Goal: Task Accomplishment & Management: Complete application form

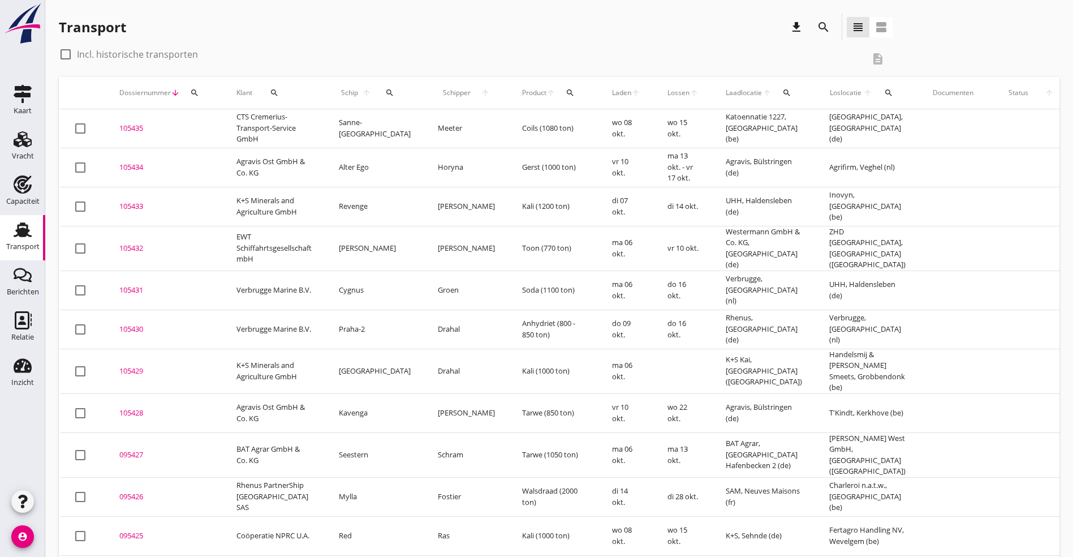
click at [35, 238] on div "Transport" at bounding box center [22, 230] width 27 height 18
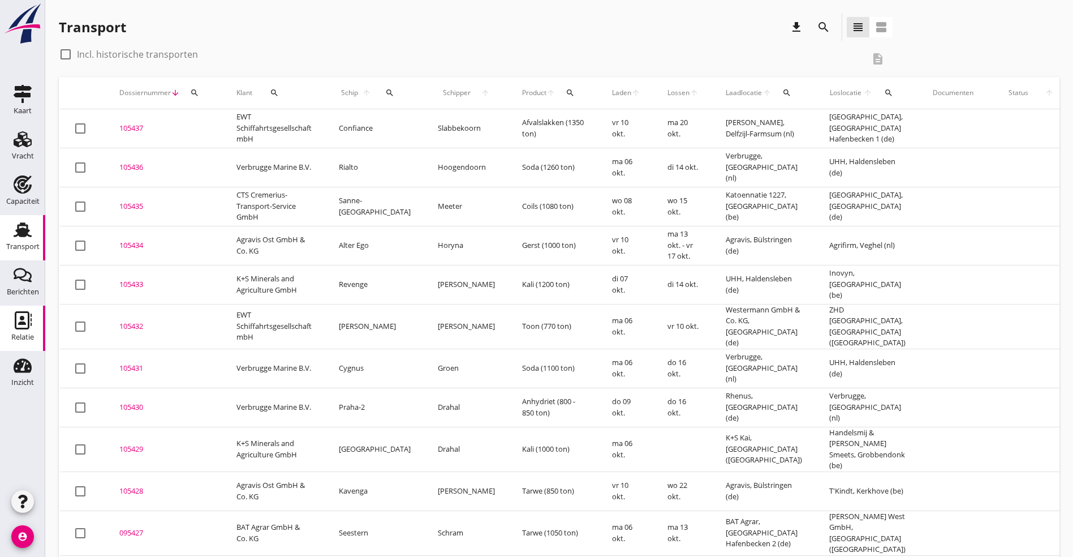
click at [23, 329] on use at bounding box center [23, 320] width 17 height 18
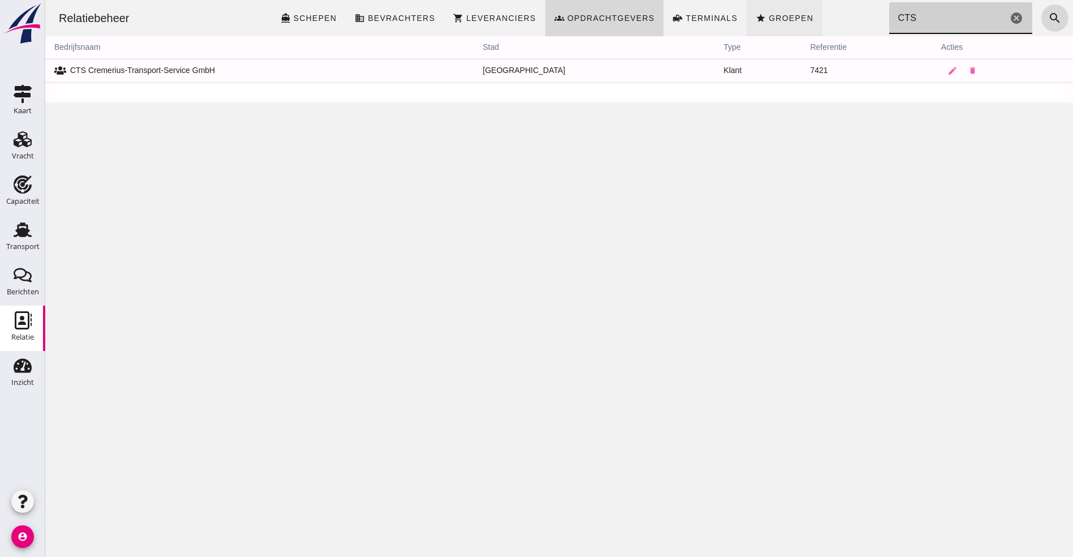
drag, startPoint x: 926, startPoint y: 18, endPoint x: 785, endPoint y: 14, distance: 140.9
click at [785, 14] on div "Relatiebeheer directions_boat Schepen business Bevrachters shopping_cart Levera…" at bounding box center [559, 18] width 1019 height 36
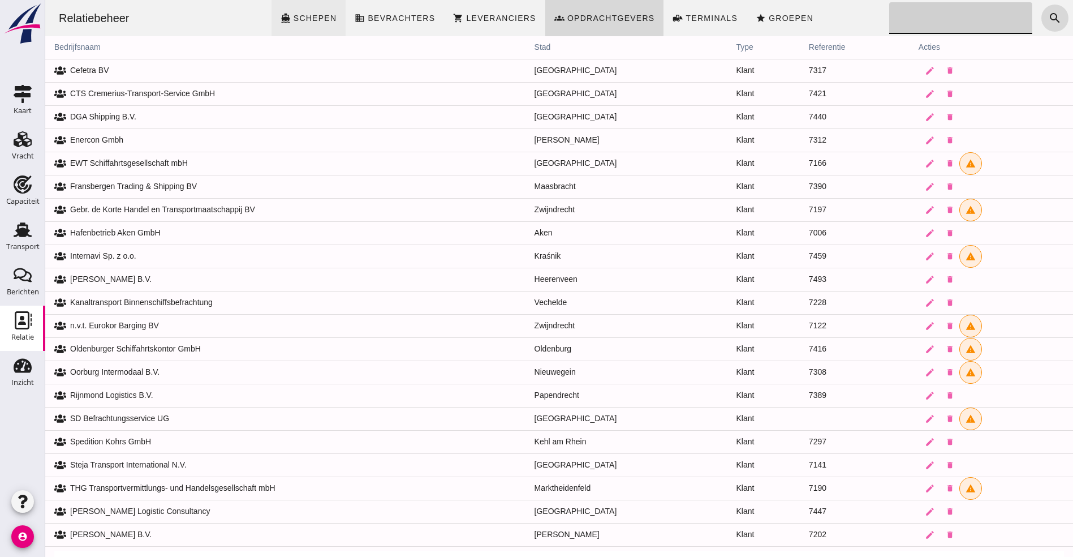
click at [322, 19] on span "Schepen" at bounding box center [315, 18] width 44 height 9
click at [929, 16] on div "Relatiebeheer directions_boat Schepen business Bevrachters shopping_cart Levera…" at bounding box center [559, 18] width 1019 height 36
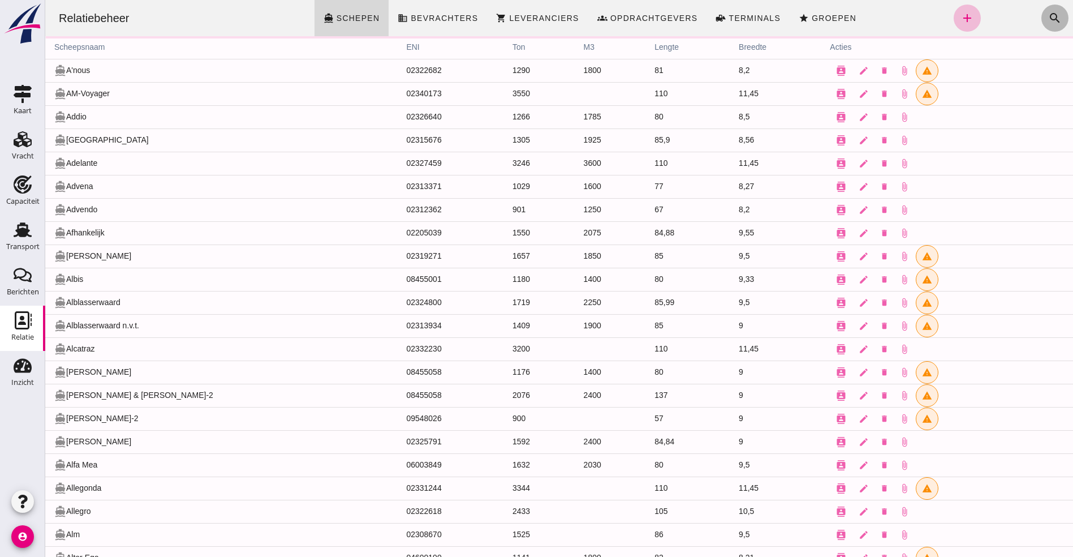
click at [1048, 15] on icon "search" at bounding box center [1055, 18] width 14 height 14
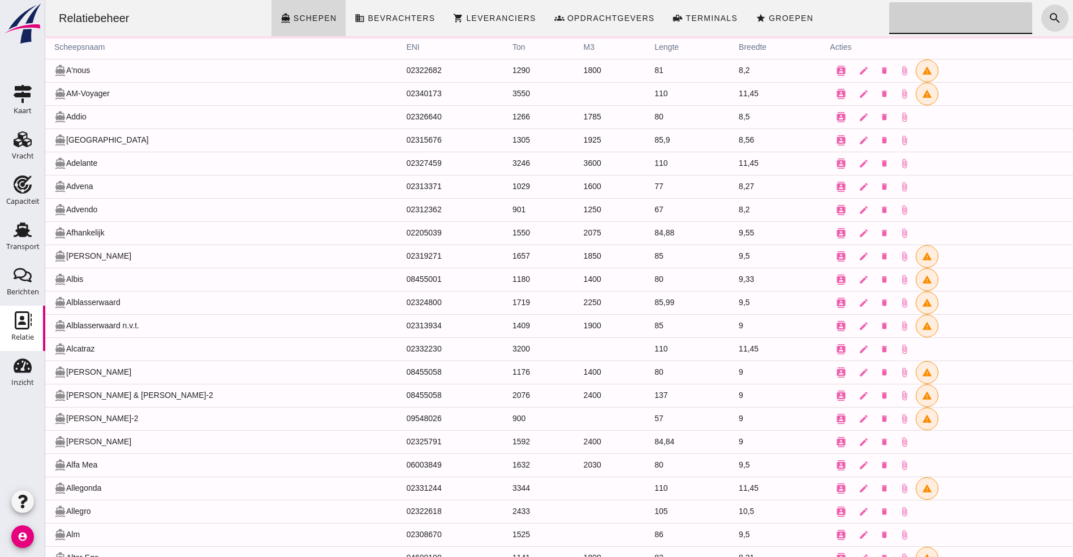
click at [916, 14] on input "Zoeken..." at bounding box center [957, 18] width 137 height 32
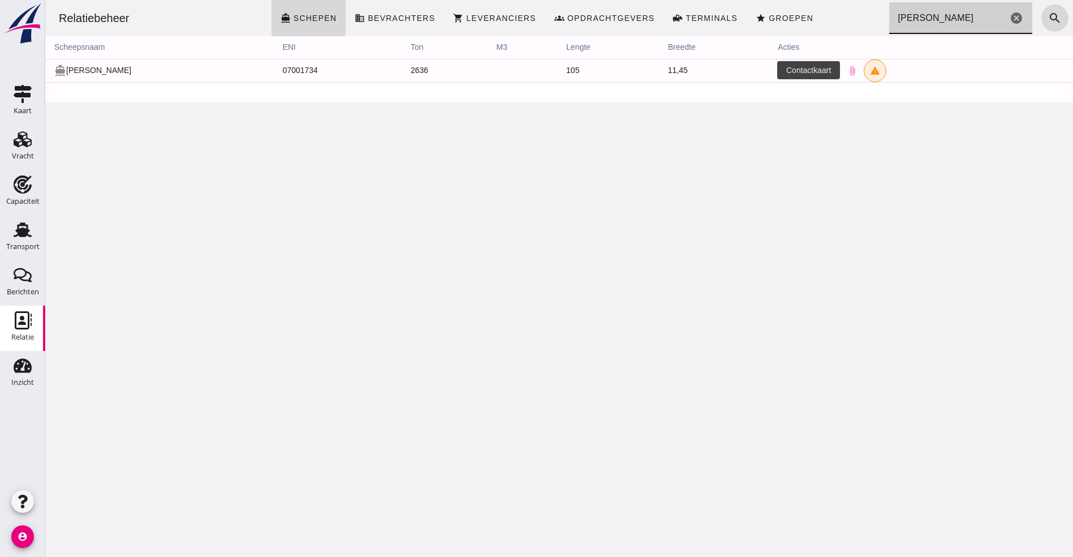
type input "[PERSON_NAME]"
click at [778, 65] on button "contacts" at bounding box center [789, 70] width 23 height 23
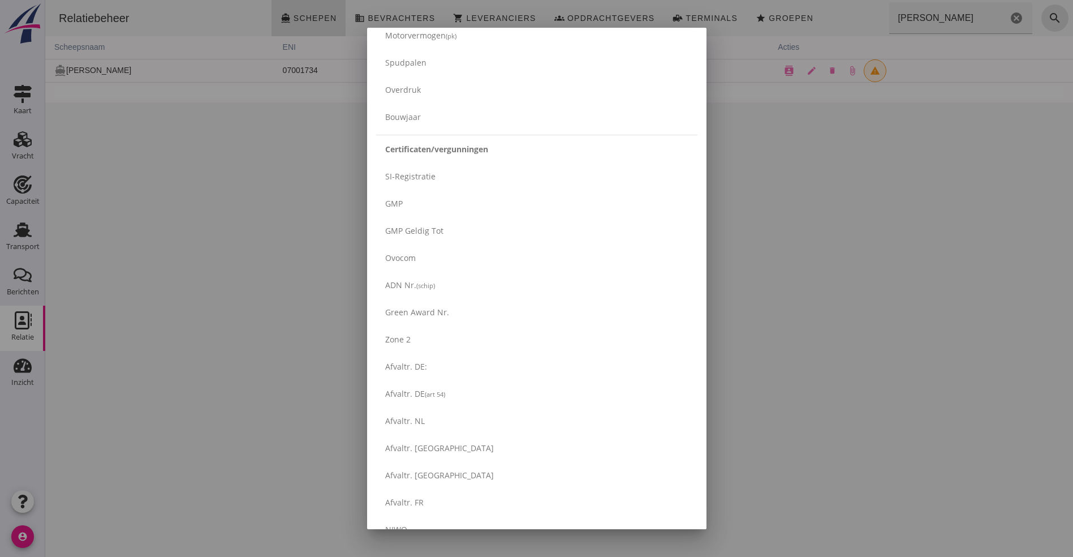
scroll to position [1797, 0]
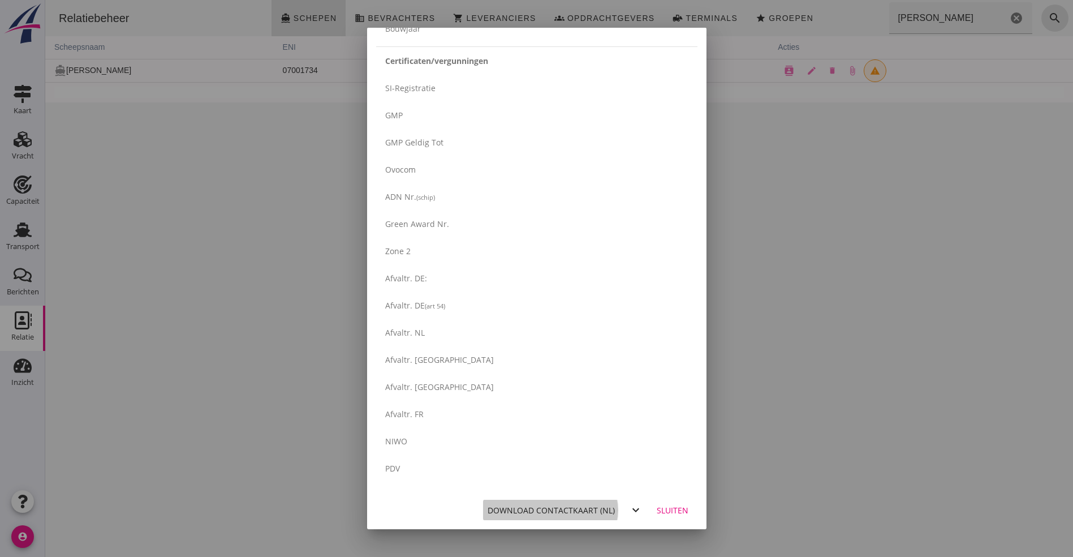
click at [522, 509] on div "Download contactkaart (nl)" at bounding box center [551, 510] width 127 height 12
click at [670, 508] on div "Sluiten" at bounding box center [673, 510] width 32 height 12
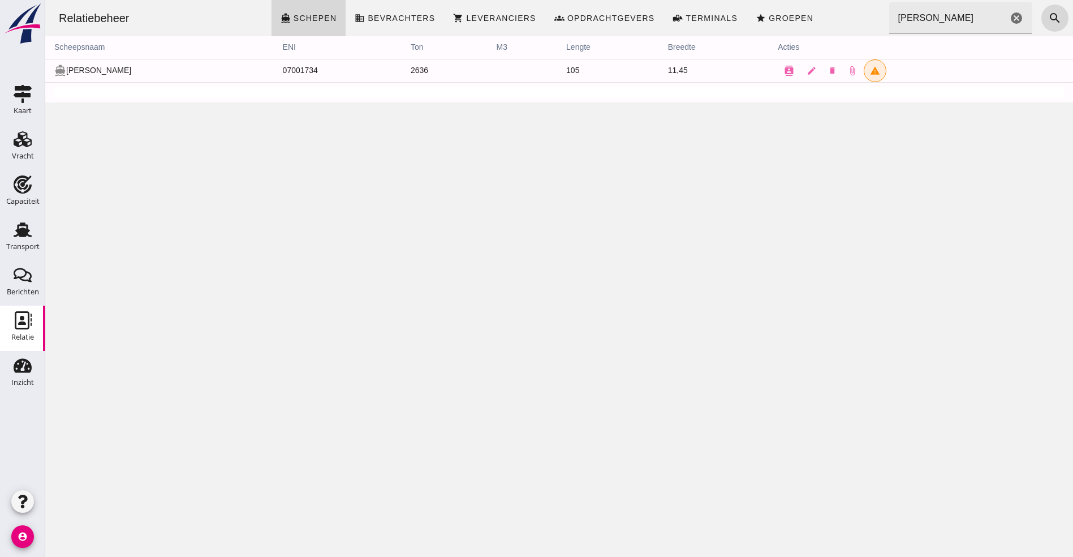
scroll to position [0, 0]
click at [38, 150] on link "Vracht Vracht" at bounding box center [22, 146] width 45 height 45
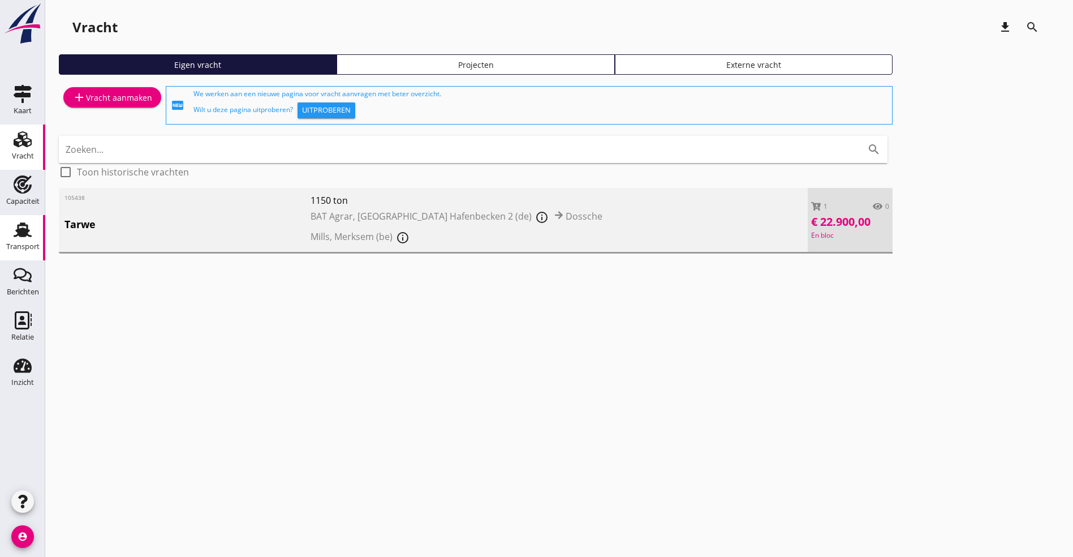
click at [17, 235] on use at bounding box center [23, 229] width 18 height 15
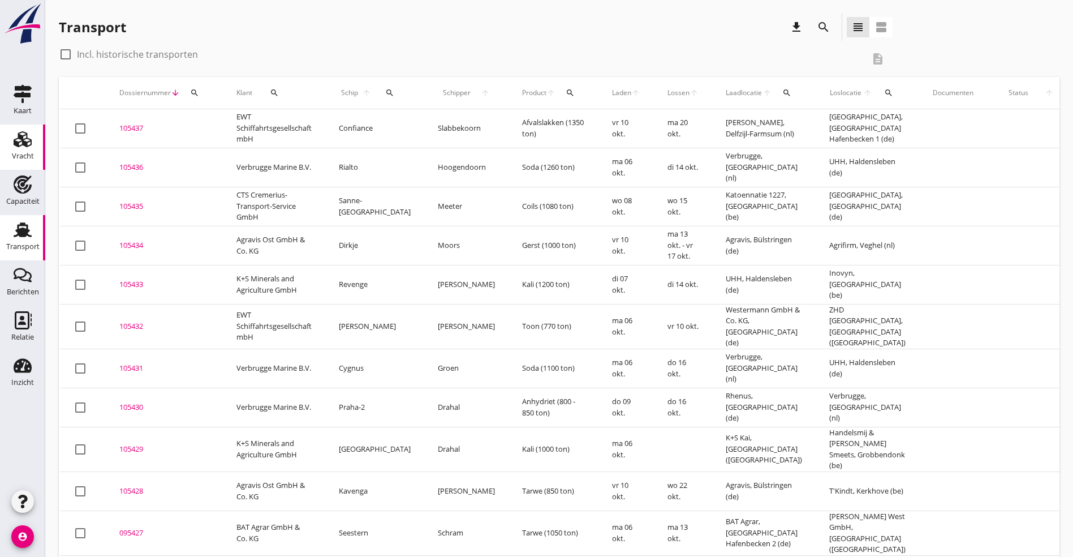
click at [25, 139] on use at bounding box center [23, 139] width 18 height 16
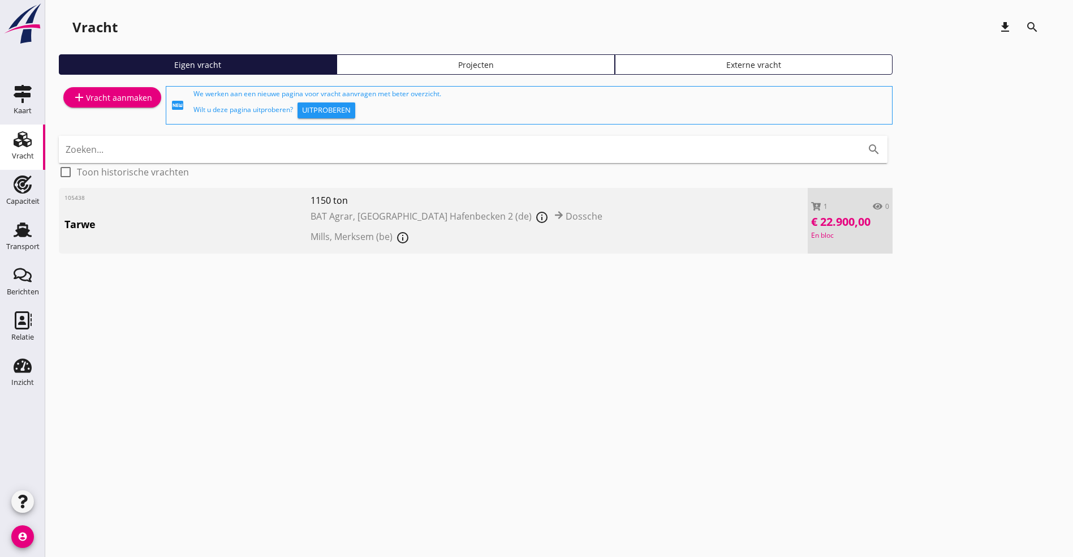
click at [24, 134] on icon "Vracht" at bounding box center [23, 139] width 18 height 18
click at [121, 80] on div "Eigen vracht Projecten Externe vracht" at bounding box center [559, 68] width 1001 height 29
click at [117, 85] on div "add Vracht aanmaken" at bounding box center [112, 105] width 107 height 43
click at [114, 89] on link "add Vracht aanmaken" at bounding box center [112, 97] width 98 height 20
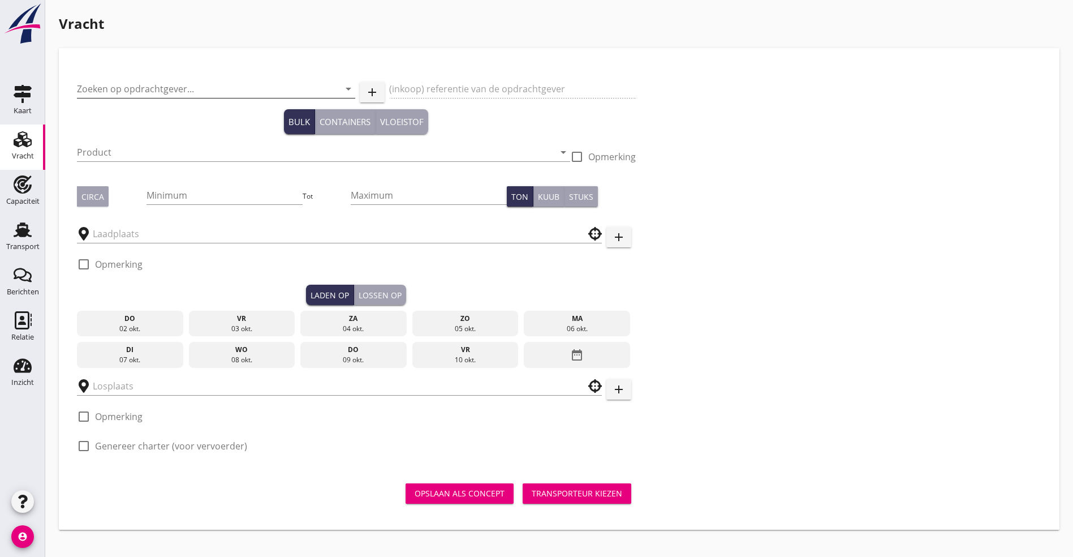
click at [150, 84] on input "Zoeken op opdrachtgever..." at bounding box center [200, 89] width 247 height 18
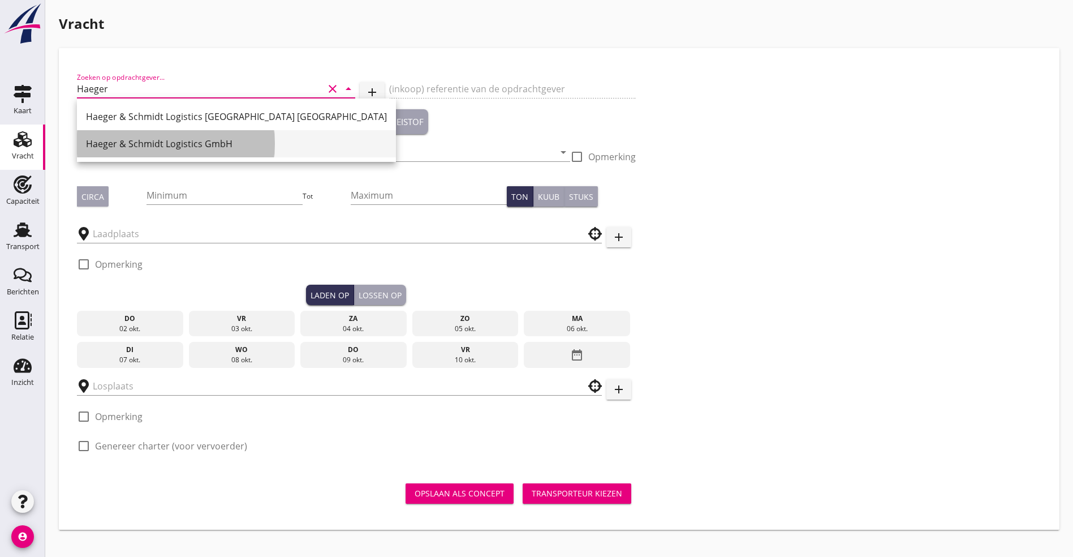
click at [167, 145] on div "Haeger & Schmidt Logistics GmbH" at bounding box center [236, 144] width 301 height 14
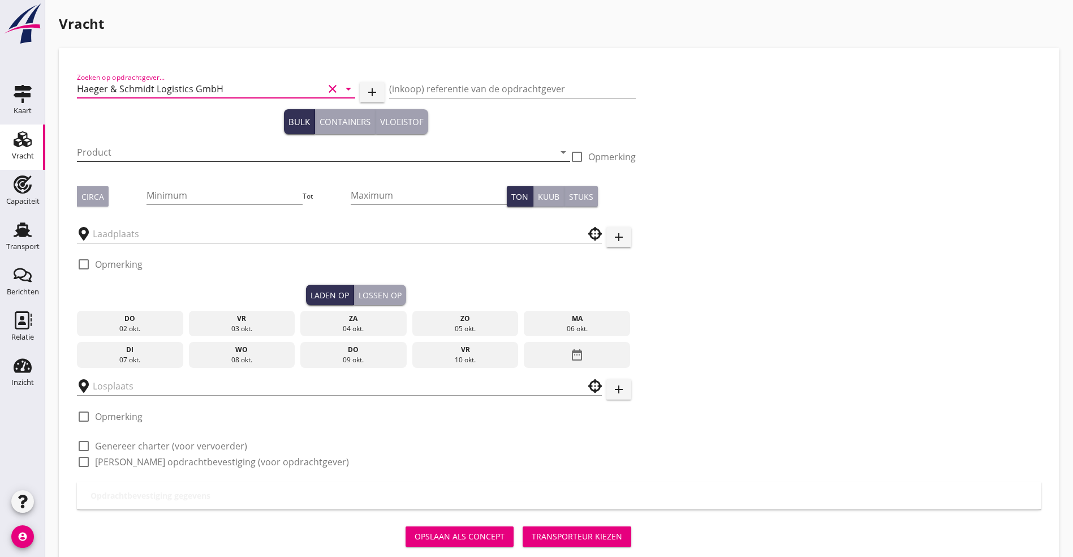
type input "Haeger & Schmidt Logistics GmbH"
click at [135, 155] on input "Product" at bounding box center [315, 152] width 477 height 18
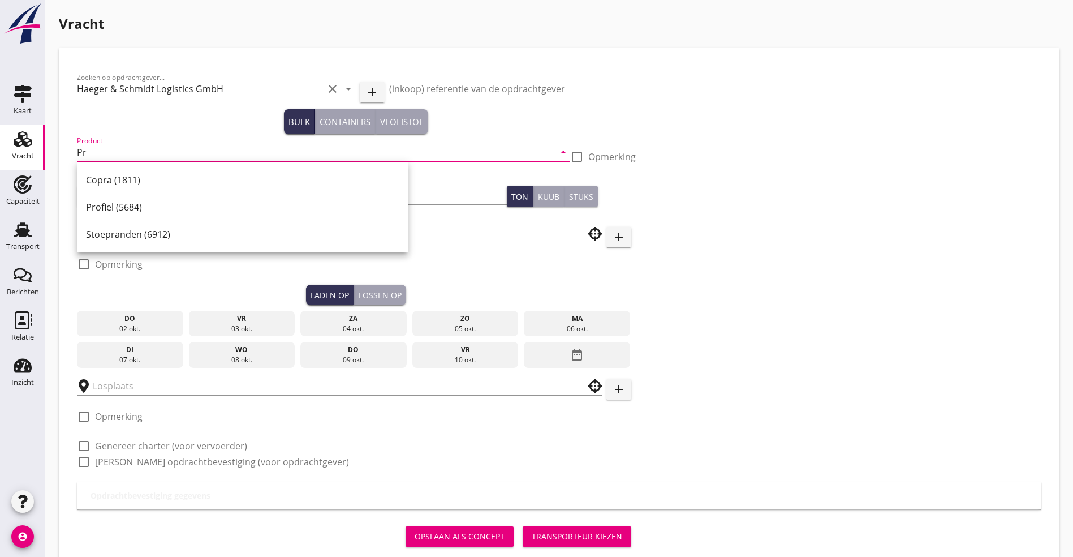
type input "P"
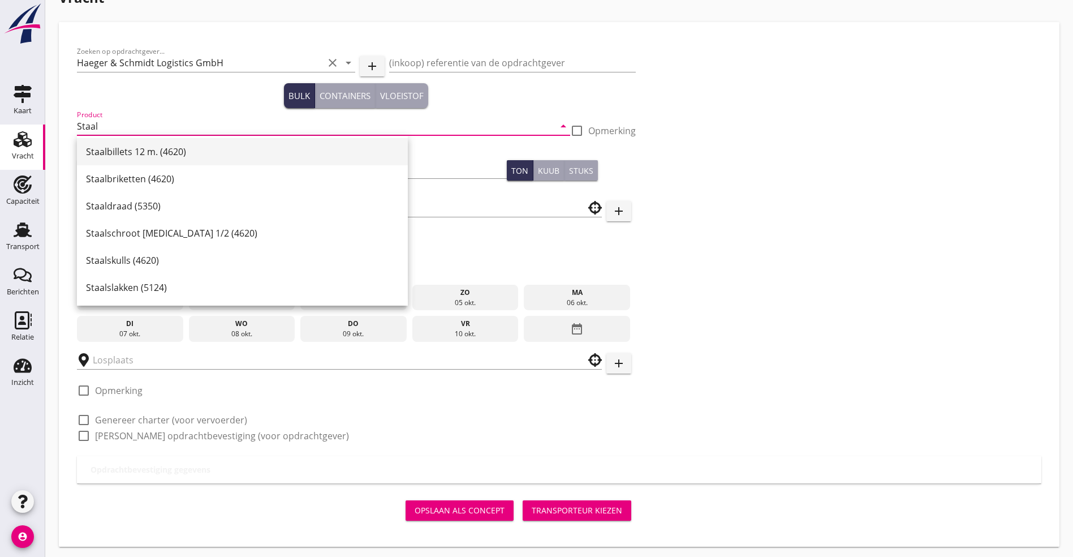
scroll to position [53, 0]
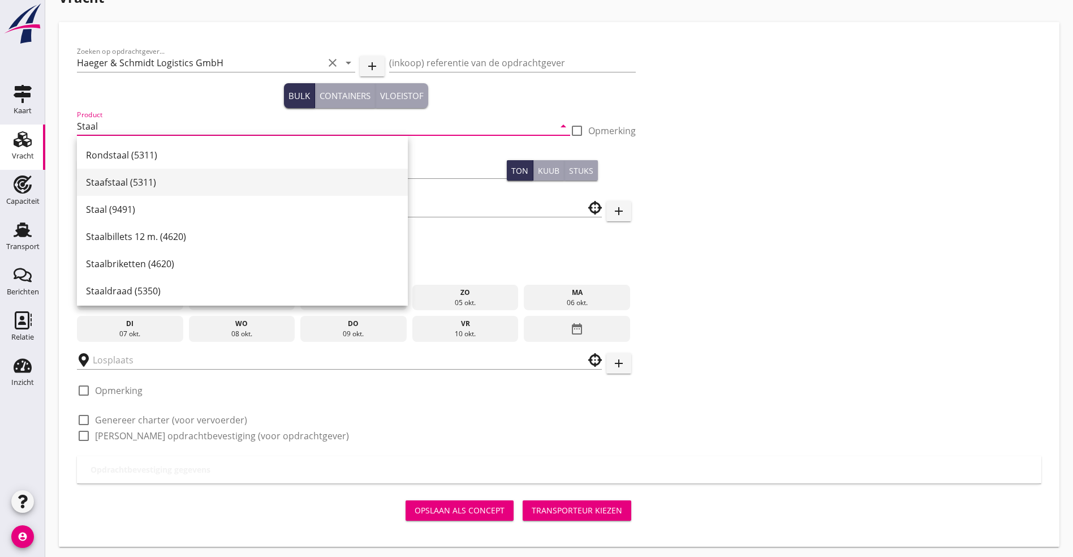
click at [114, 182] on div "Staafstaal (5311)" at bounding box center [242, 182] width 313 height 14
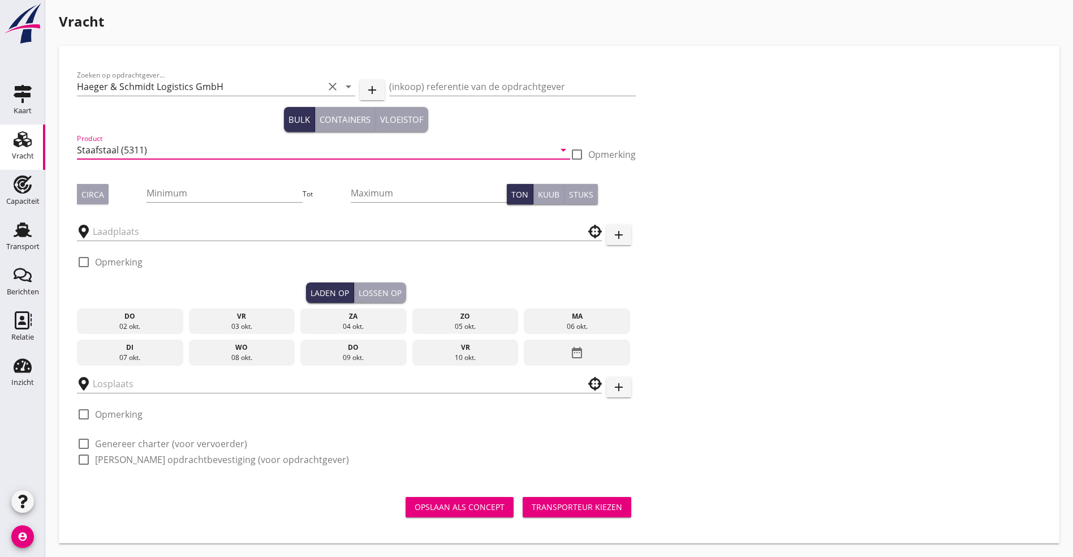
scroll to position [0, 0]
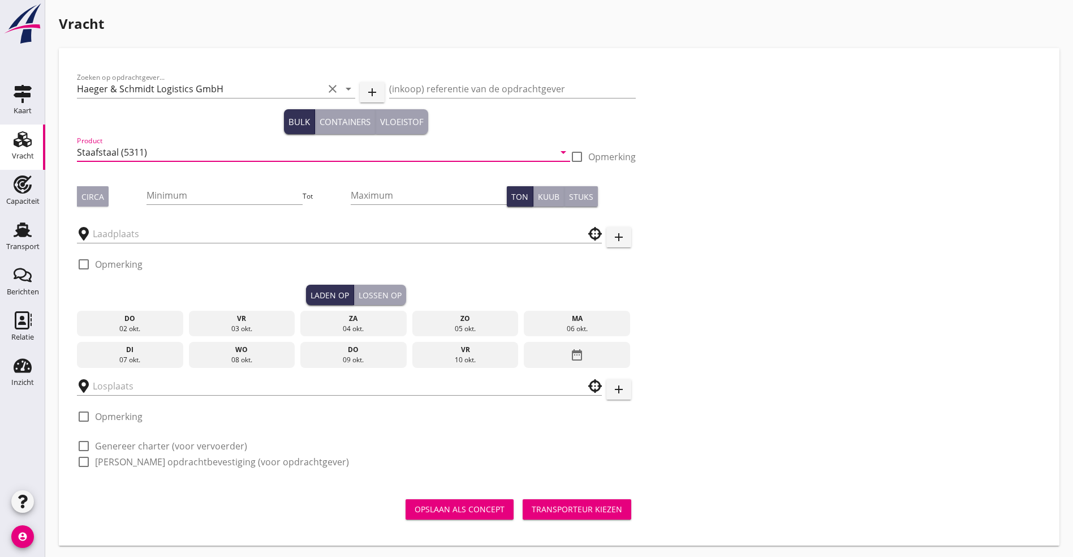
type input "Staafstaal (5311)"
drag, startPoint x: 417, startPoint y: 159, endPoint x: 408, endPoint y: 163, distance: 9.9
click at [567, 161] on div at bounding box center [576, 156] width 19 height 19
checkbox input "true"
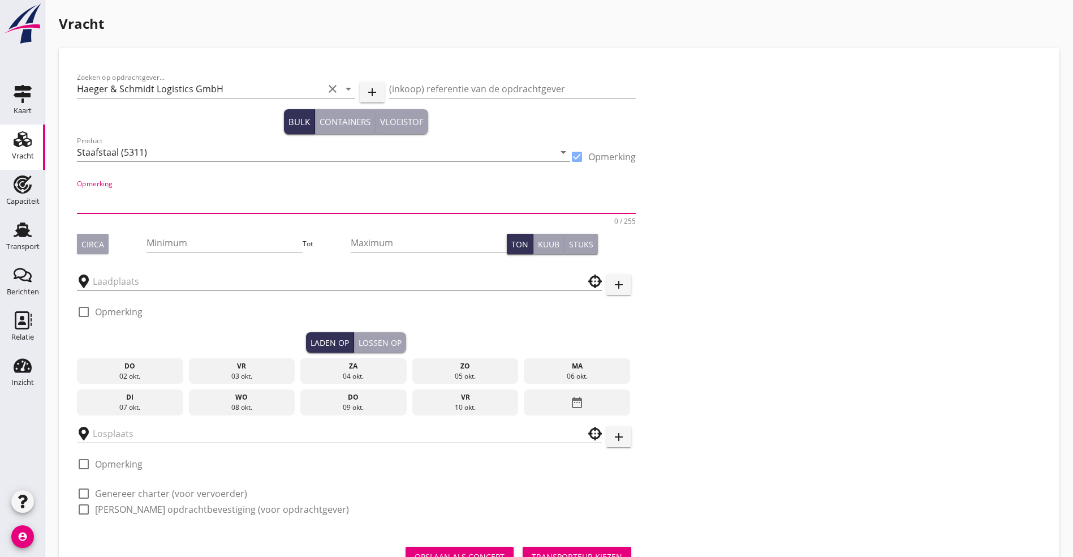
click at [190, 208] on textarea "Opmerking" at bounding box center [356, 199] width 559 height 27
type textarea "Träger"
click at [94, 240] on div "Circa" at bounding box center [92, 244] width 23 height 12
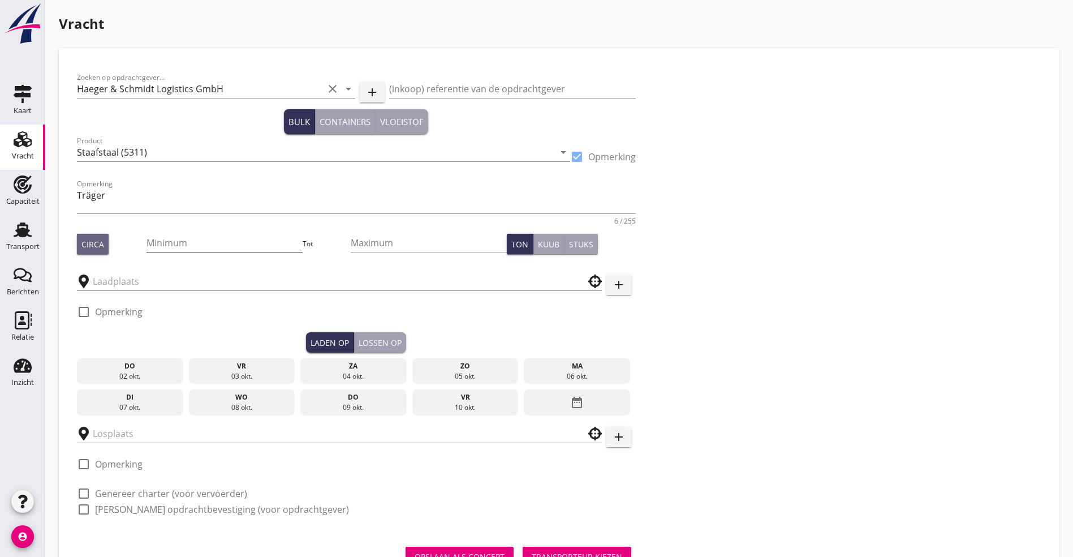
click at [147, 240] on input "Minimum" at bounding box center [225, 243] width 156 height 18
type input "1884"
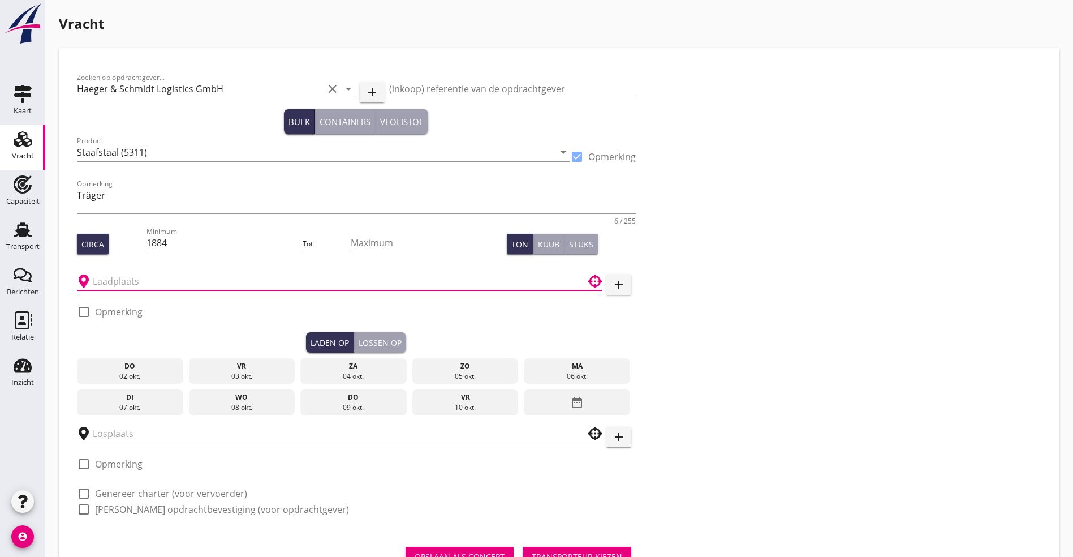
click at [132, 278] on input "text" at bounding box center [331, 281] width 477 height 18
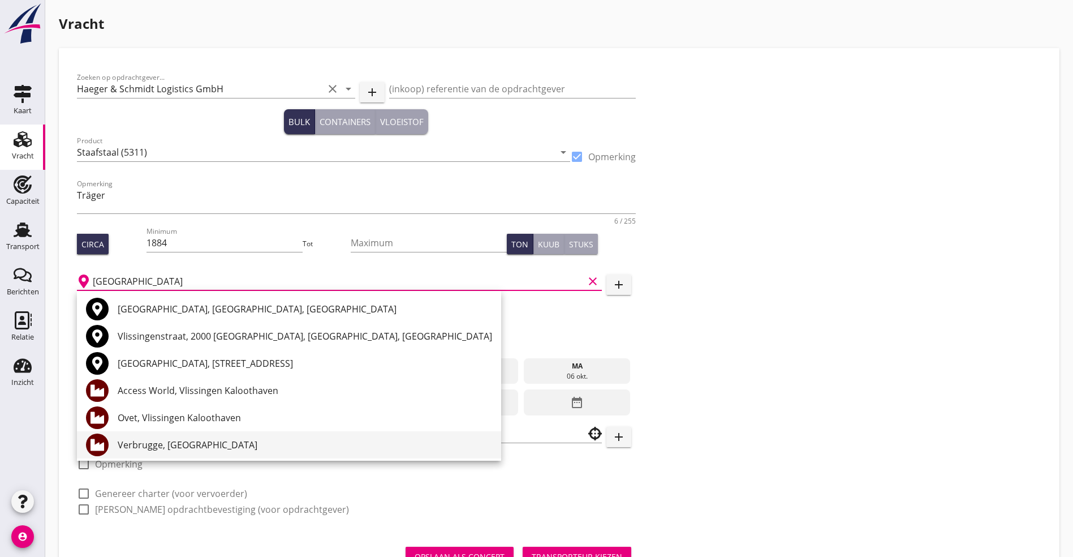
click at [186, 445] on div "Verbrugge, [GEOGRAPHIC_DATA]" at bounding box center [305, 445] width 374 height 14
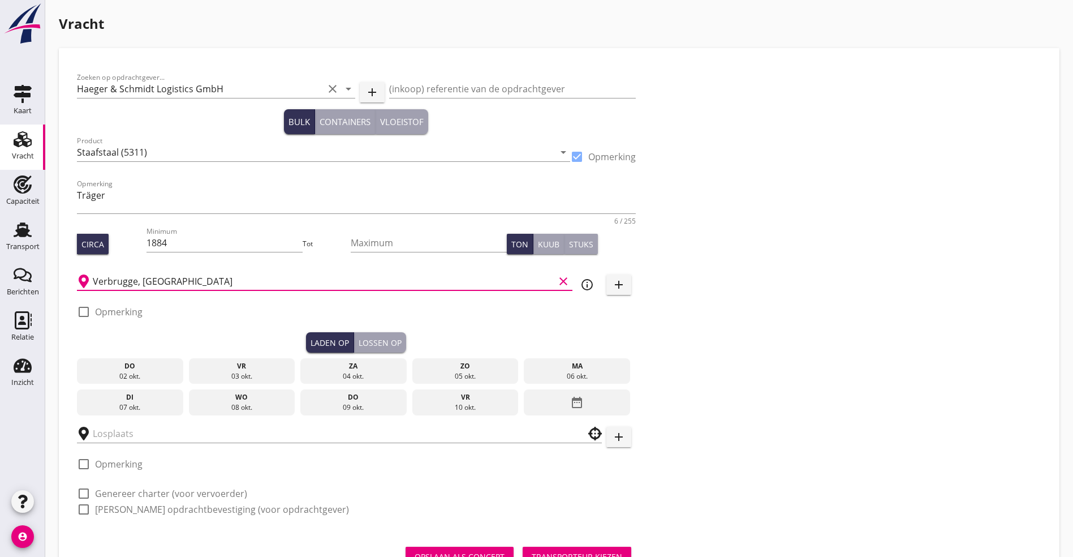
type input "Verbrugge, [GEOGRAPHIC_DATA]"
click at [208, 402] on div "08 okt." at bounding box center [241, 407] width 101 height 10
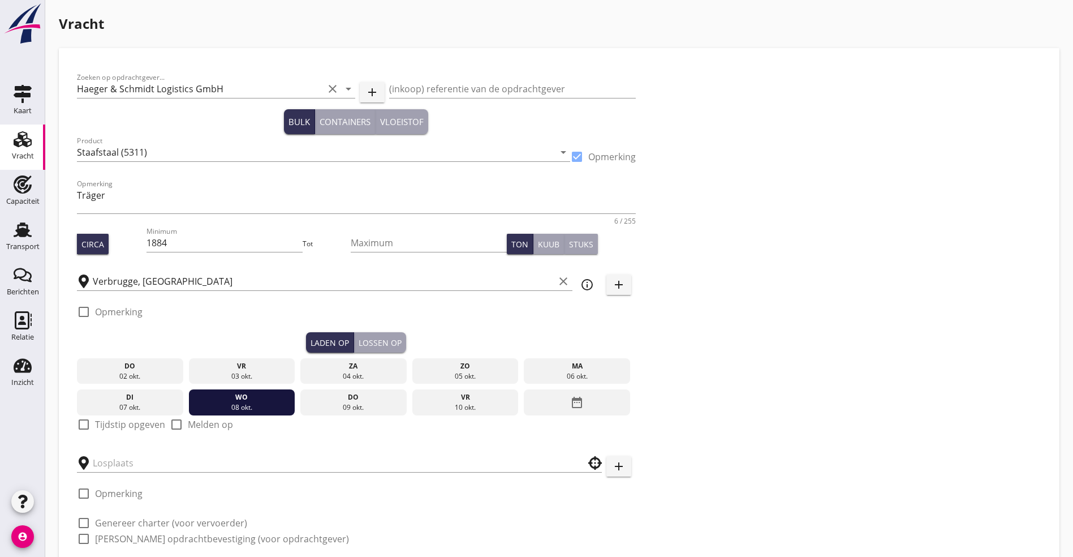
click at [124, 423] on label "Tijdstip opgeven" at bounding box center [130, 424] width 70 height 11
checkbox input "true"
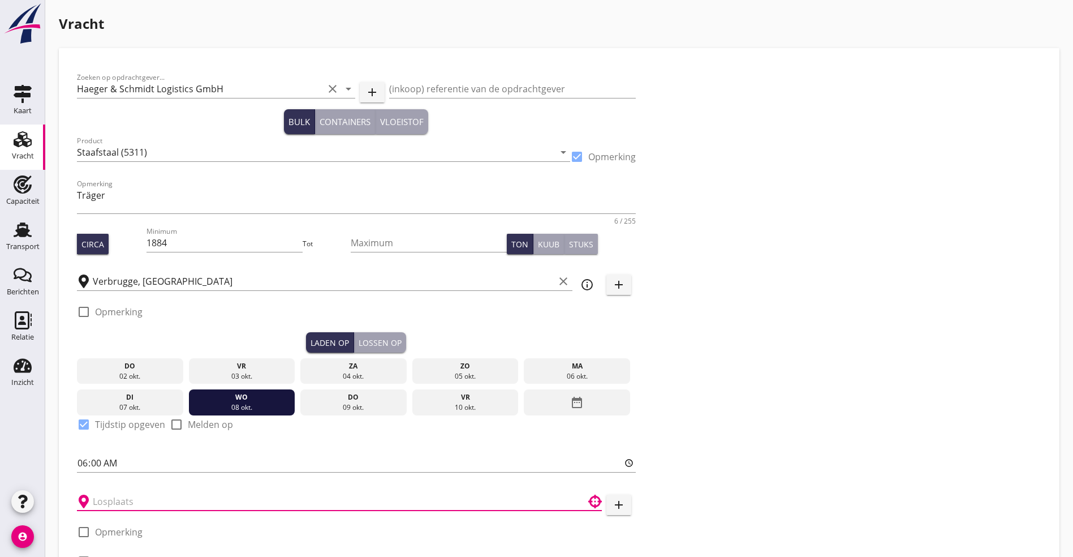
click at [102, 504] on input "text" at bounding box center [331, 501] width 477 height 18
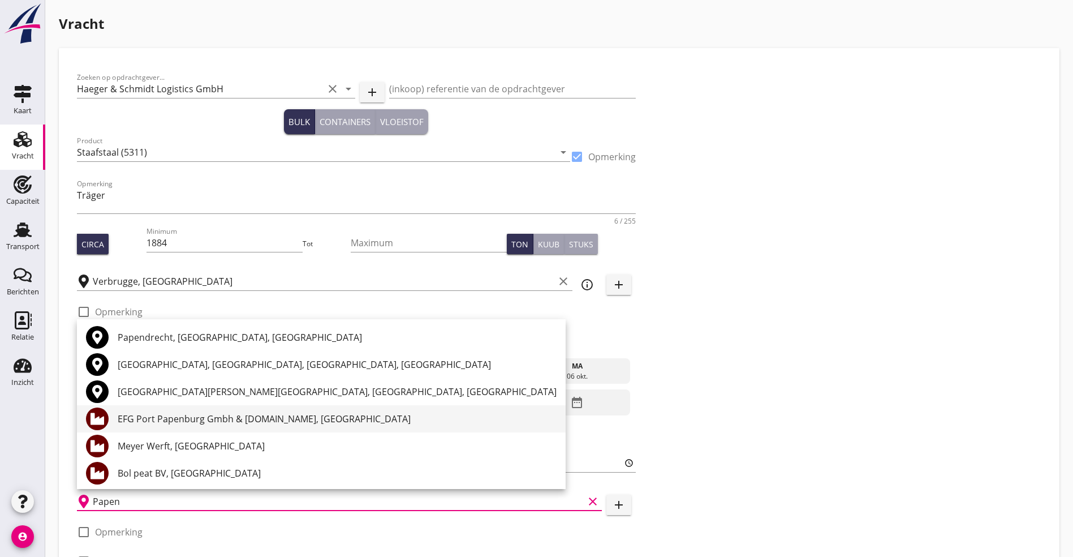
drag, startPoint x: 184, startPoint y: 441, endPoint x: 192, endPoint y: 415, distance: 26.7
click at [192, 415] on div "[GEOGRAPHIC_DATA], [GEOGRAPHIC_DATA], [GEOGRAPHIC_DATA] [GEOGRAPHIC_DATA], [GEO…" at bounding box center [321, 554] width 489 height 471
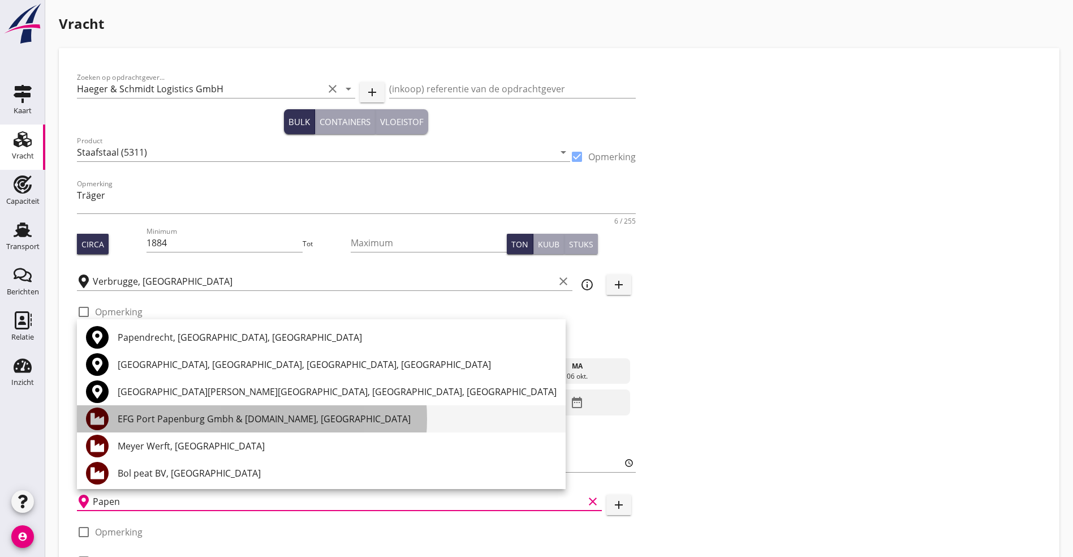
click at [192, 415] on div "EFG Port Papenburg Gmbh & [DOMAIN_NAME], [GEOGRAPHIC_DATA]" at bounding box center [337, 419] width 439 height 14
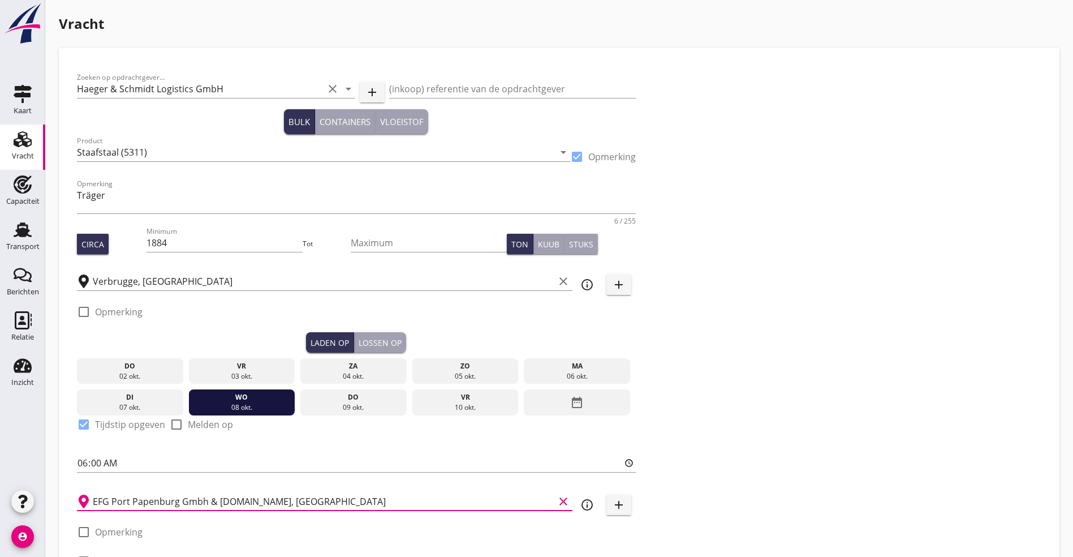
type input "EFG Port Papenburg Gmbh & [DOMAIN_NAME], [GEOGRAPHIC_DATA]"
click at [310, 352] on div "[DATE] [DATE] [DATE] [DATE] [DATE] [DATE] [DATE] [DATE] [DATE] date_range" at bounding box center [356, 383] width 559 height 63
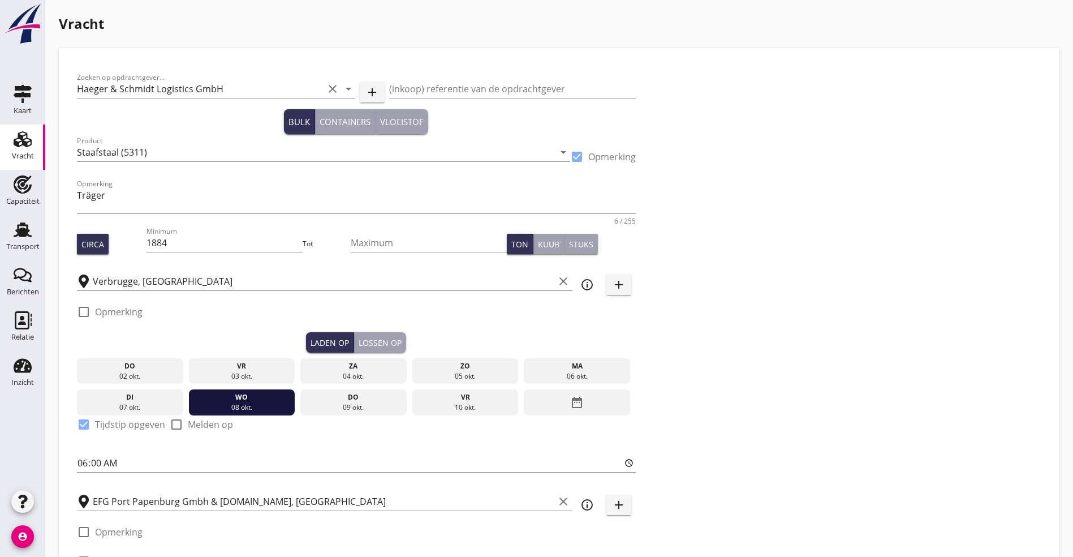
click at [354, 350] on button "Lossen op" at bounding box center [380, 342] width 52 height 20
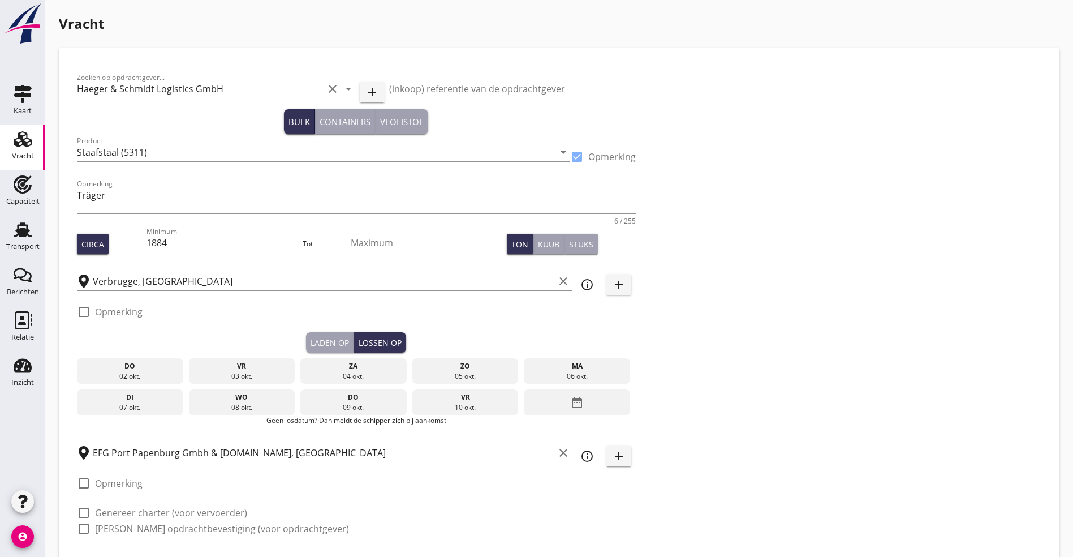
click at [570, 394] on icon "date_range" at bounding box center [577, 402] width 14 height 20
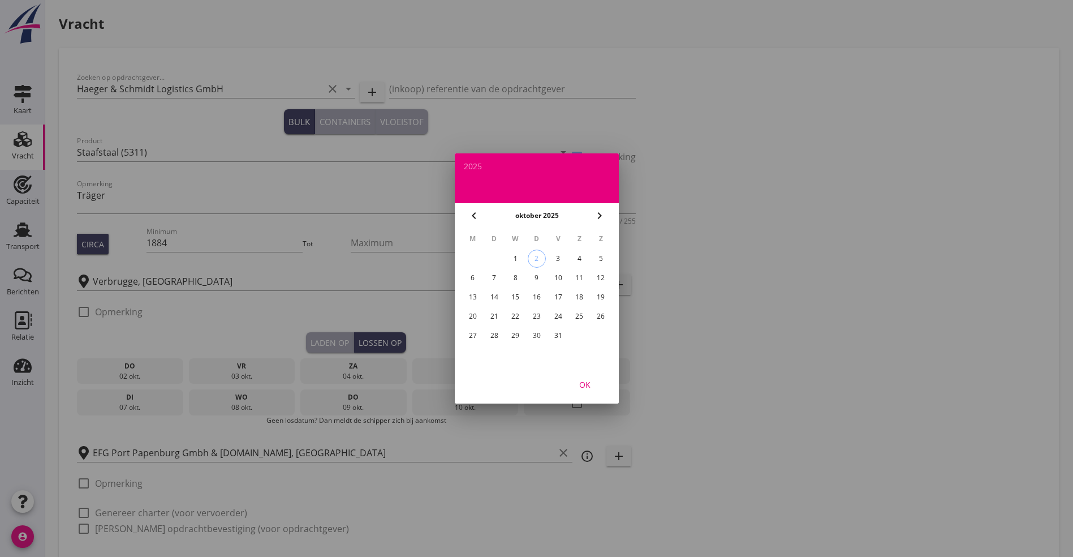
click at [505, 293] on table "M D W D V Z Z 1 2 3 4 5 6 7 8 9 10 11 12 13 14 15 16 17 18 19 20 21 22 23 24 25…" at bounding box center [537, 287] width 150 height 118
click at [494, 300] on div "14" at bounding box center [494, 297] width 18 height 18
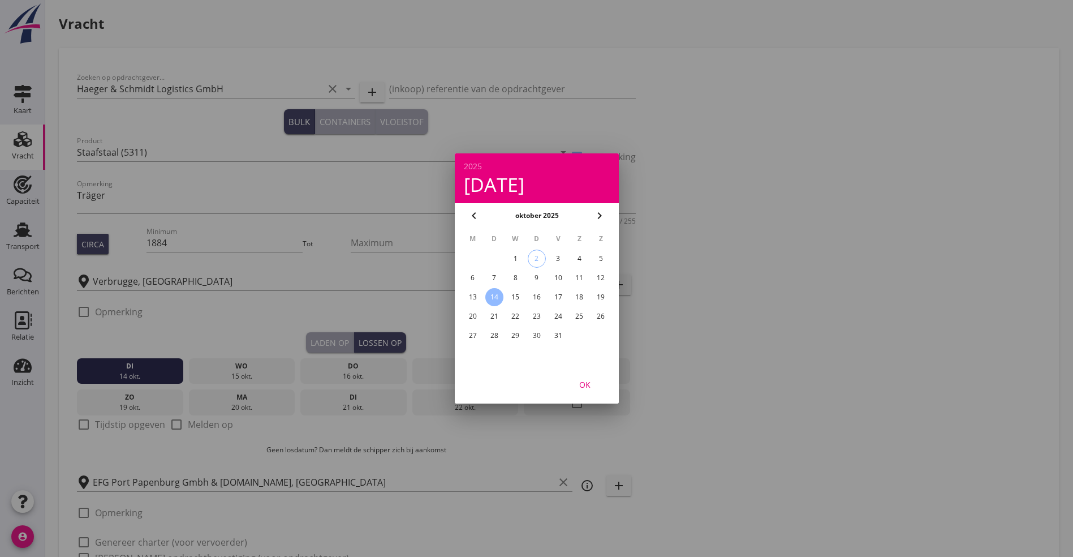
click at [593, 384] on div "OK" at bounding box center [585, 384] width 32 height 12
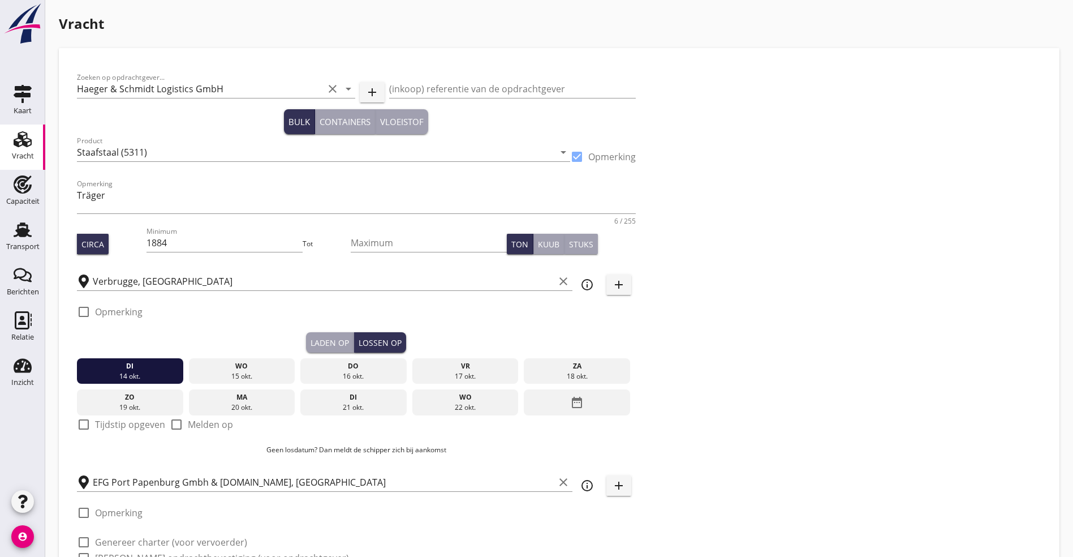
click at [81, 427] on div at bounding box center [83, 424] width 19 height 19
checkbox input "true"
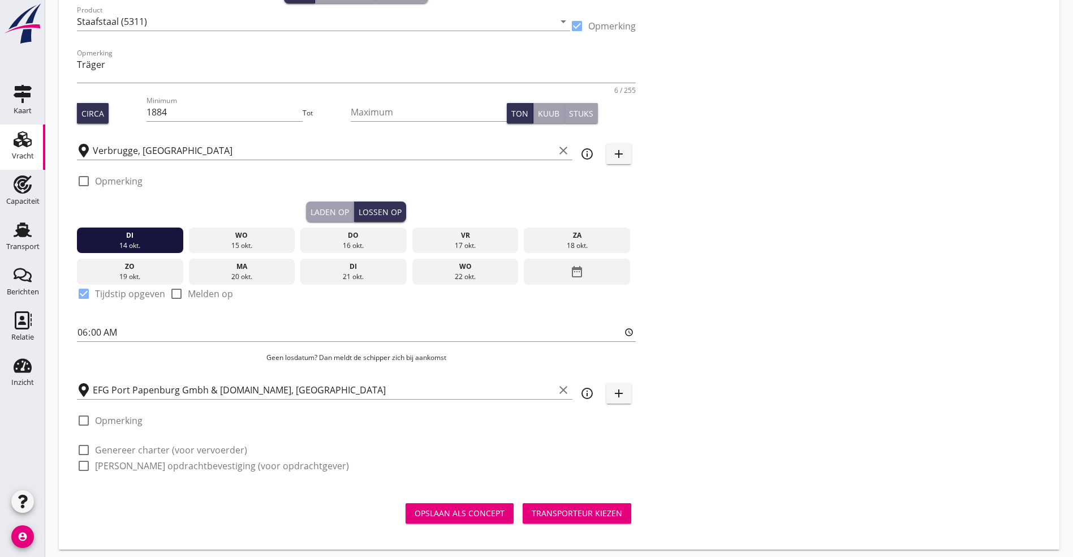
scroll to position [134, 0]
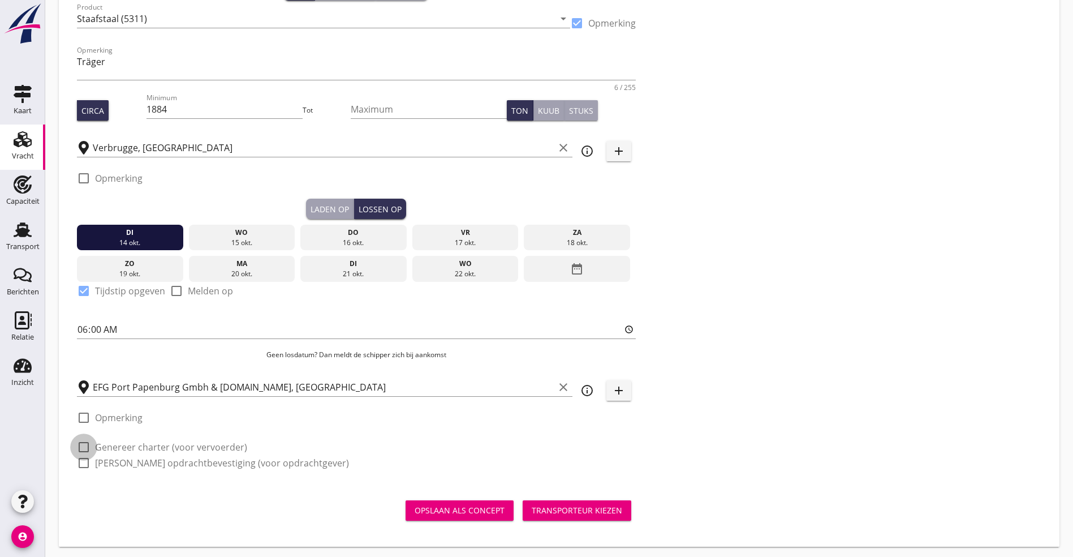
click at [88, 443] on div at bounding box center [83, 446] width 19 height 19
checkbox input "true"
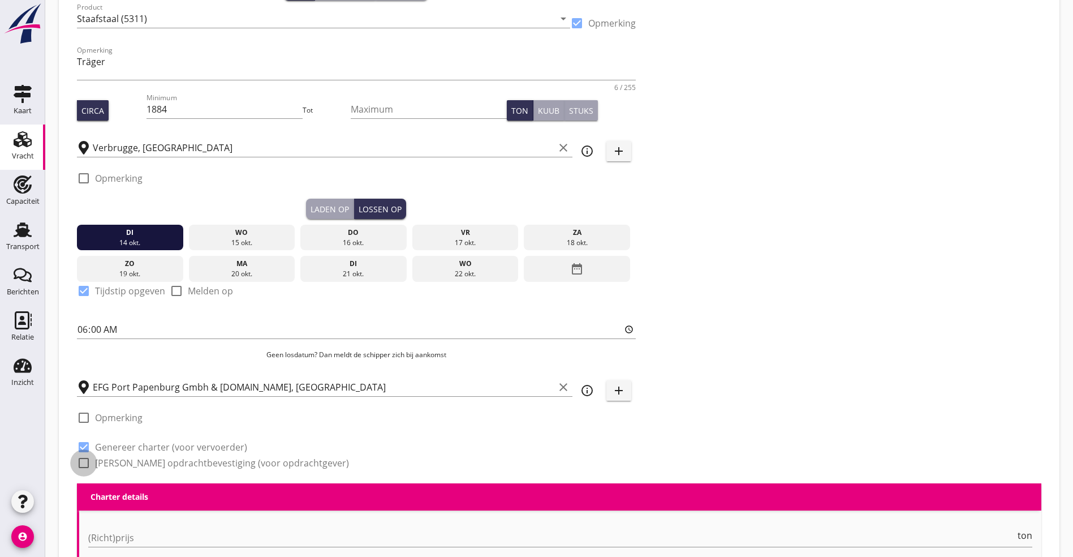
click at [80, 459] on div at bounding box center [83, 462] width 19 height 19
checkbox input "true"
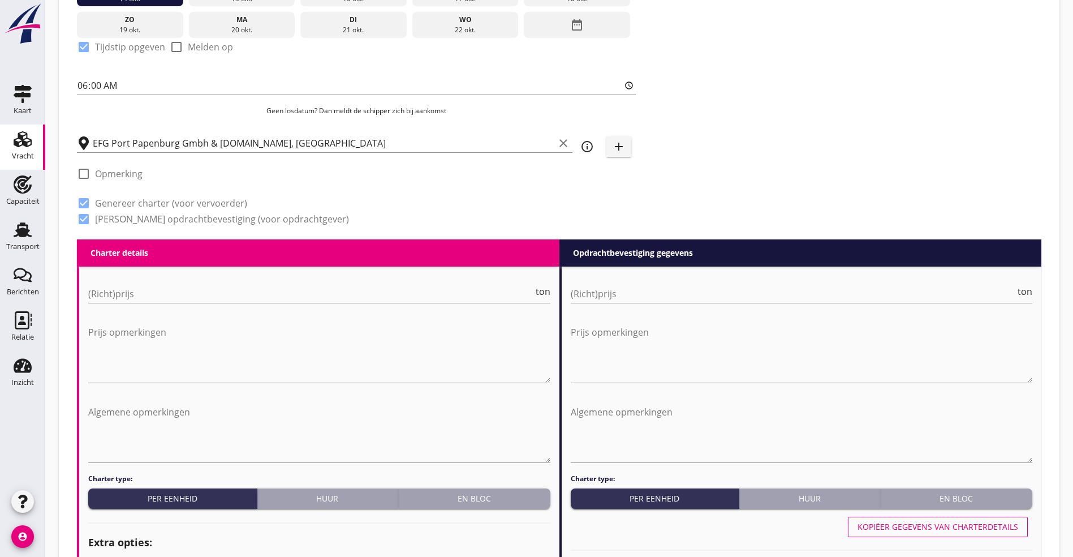
scroll to position [473, 0]
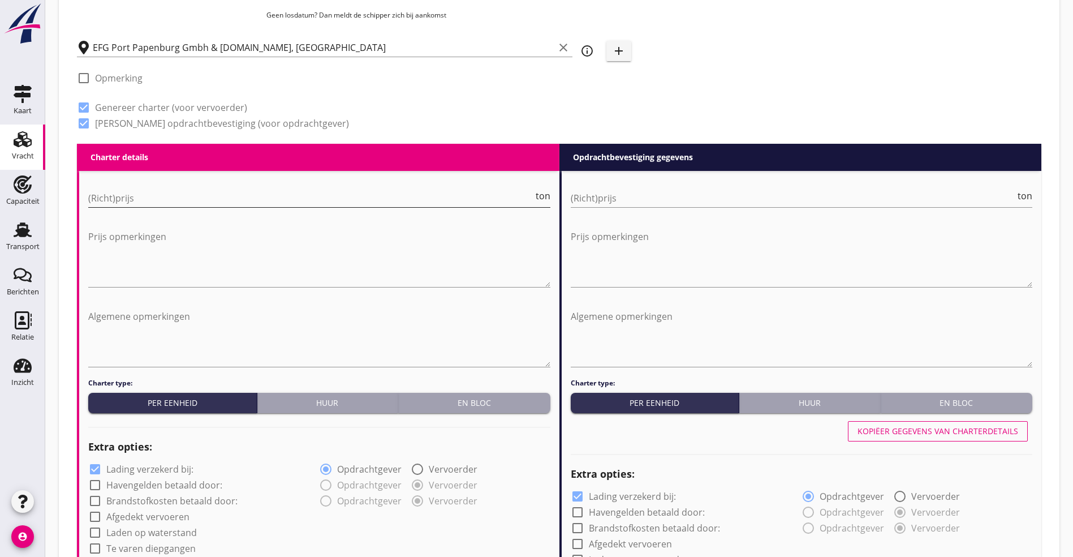
drag, startPoint x: 144, startPoint y: 192, endPoint x: 149, endPoint y: 189, distance: 6.1
click at [144, 192] on input "(Richt)prijs" at bounding box center [310, 198] width 445 height 18
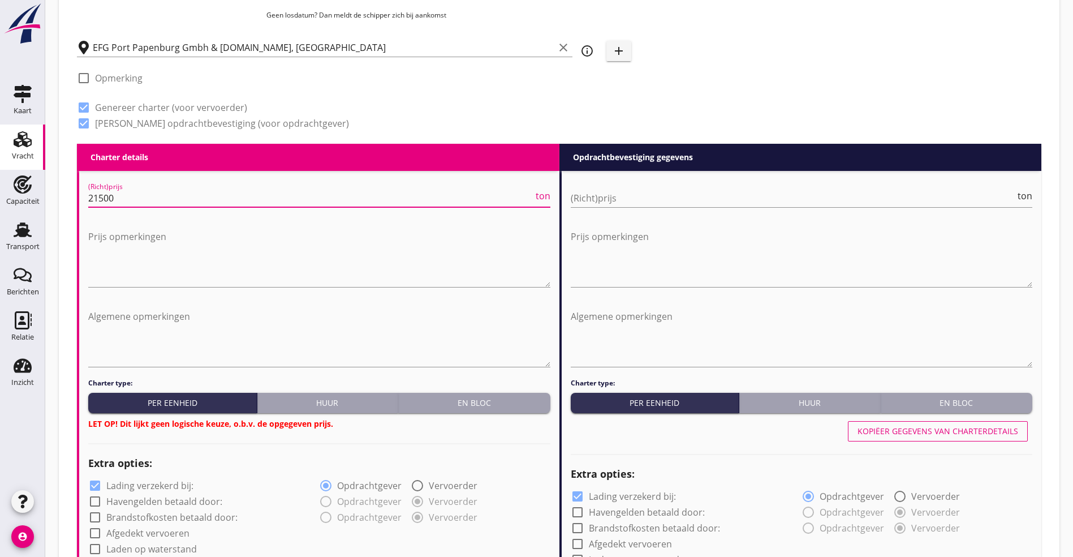
type input "21500"
click at [454, 411] on div "Charter type: Per eenheid Huur En bloc LET OP! Dit lijkt geen logische keuze, o…" at bounding box center [319, 403] width 462 height 51
drag, startPoint x: 463, startPoint y: 403, endPoint x: 486, endPoint y: 389, distance: 26.9
click at [463, 402] on div "En bloc" at bounding box center [474, 403] width 143 height 12
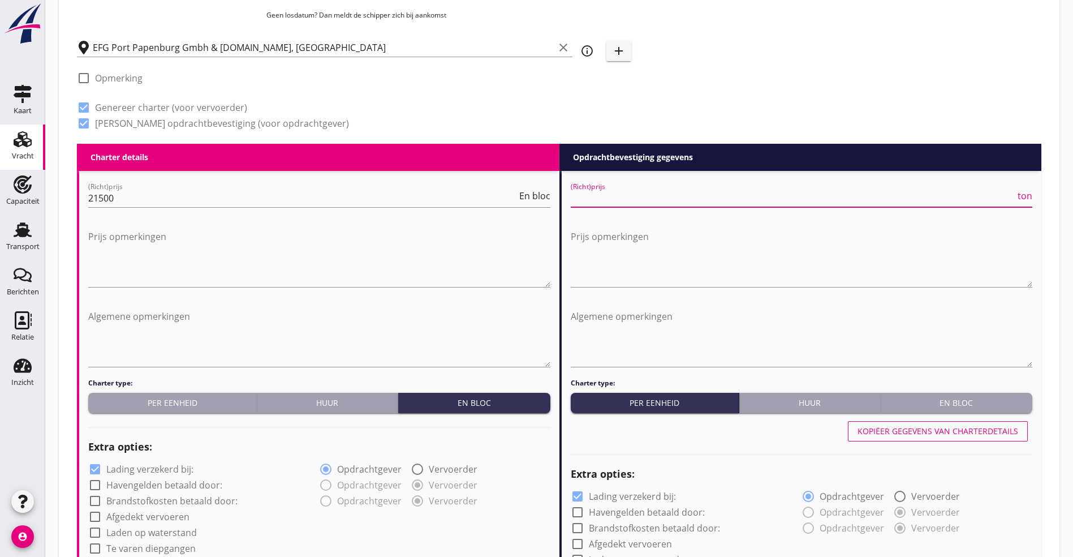
click at [652, 190] on input "(Richt)prijs" at bounding box center [793, 198] width 445 height 18
type input "13.75"
click at [140, 316] on textarea "Algemene opmerkingen" at bounding box center [319, 336] width 462 height 59
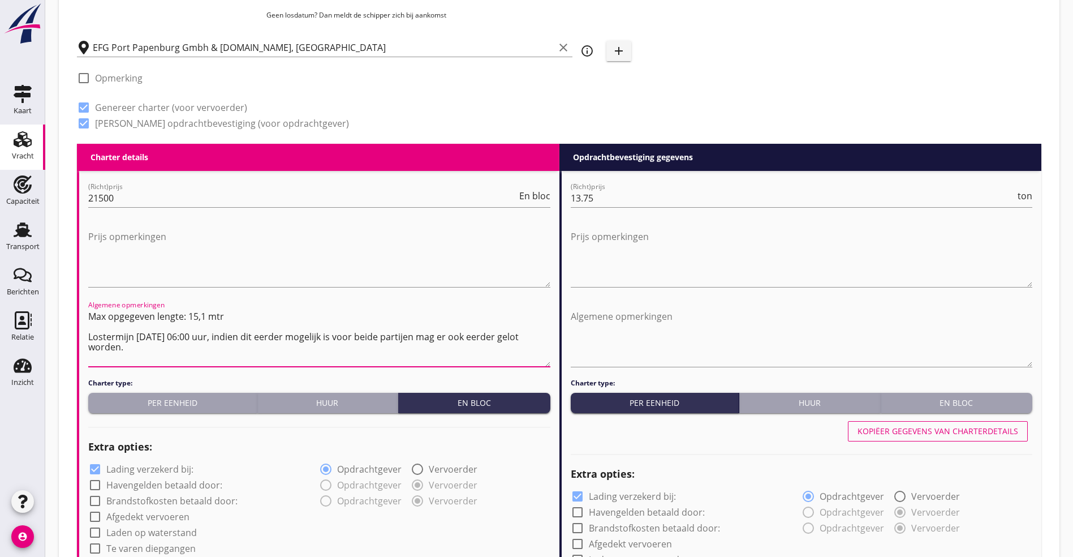
click at [534, 336] on textarea "Max opgegeven lengte: 15,1 mtr Lostermijn [DATE] 06:00 uur, indien dit eerder m…" at bounding box center [319, 336] width 462 height 59
click at [528, 336] on textarea "Max opgegeven lengte: 15,1 mtr Lostermijn [DATE] 06:00 uur, indien dit eerder m…" at bounding box center [319, 336] width 462 height 59
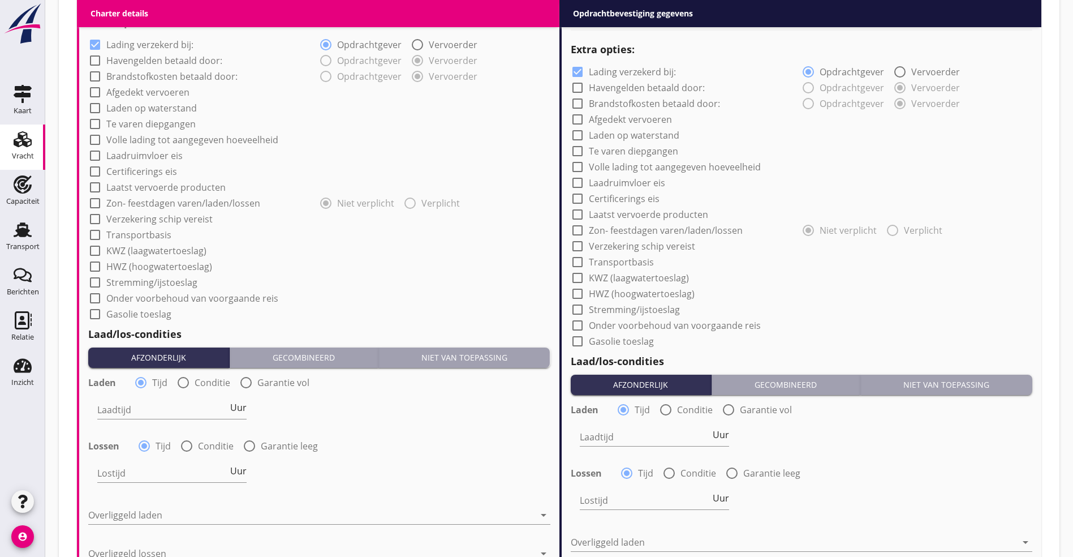
type textarea "Max opgegeven lengte: 15,1 mtr Lostermijn [DATE] 06:00 uur, indien dit eerder m…"
click at [123, 133] on div "check_box_outline_blank Volle lading tot aangegeven hoeveelheid" at bounding box center [183, 140] width 190 height 14
click at [123, 138] on label "Volle lading tot aangegeven hoeveelheid" at bounding box center [192, 139] width 172 height 11
checkbox input "true"
click at [111, 214] on label "Verzekering schip vereist" at bounding box center [159, 218] width 106 height 11
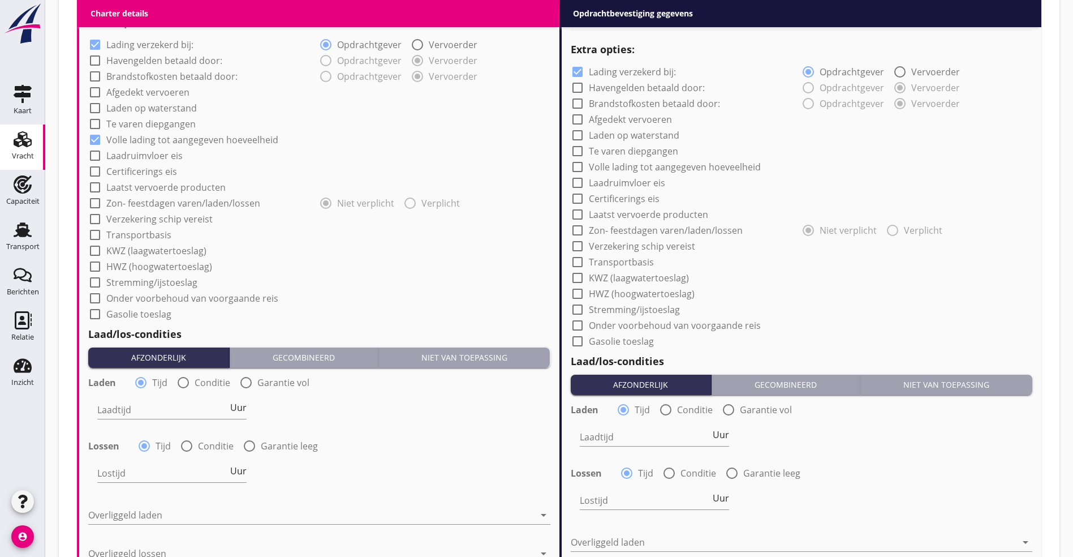
checkbox input "true"
click at [111, 232] on label "Transportbasis" at bounding box center [138, 234] width 65 height 11
checkbox input "true"
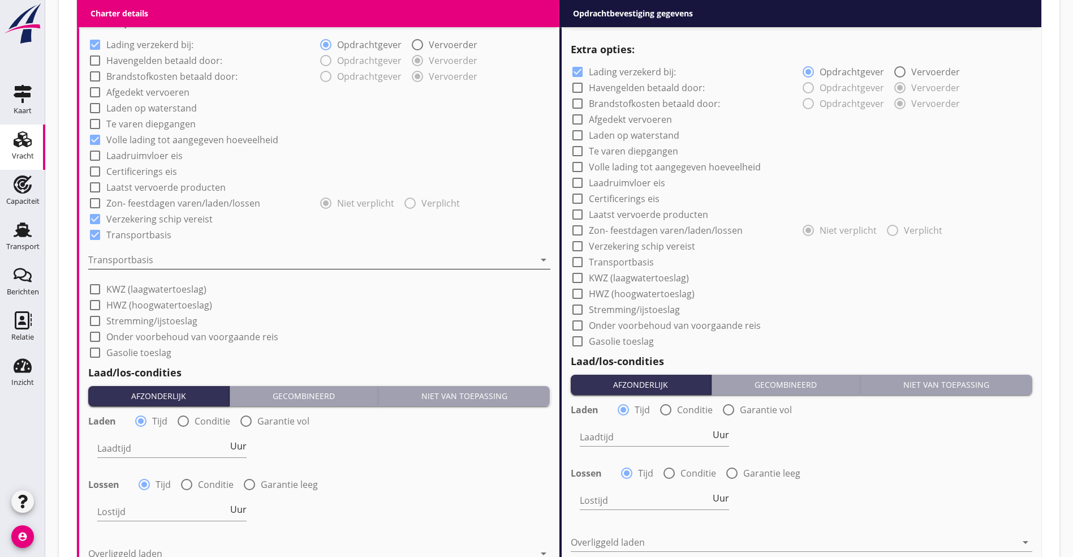
click at [110, 262] on div at bounding box center [311, 260] width 446 height 18
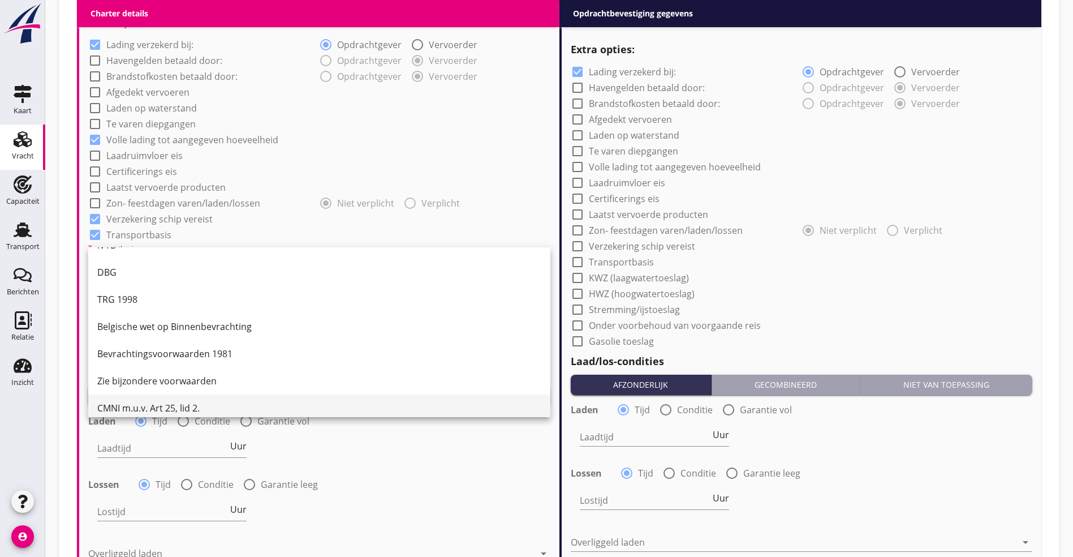
scroll to position [29, 0]
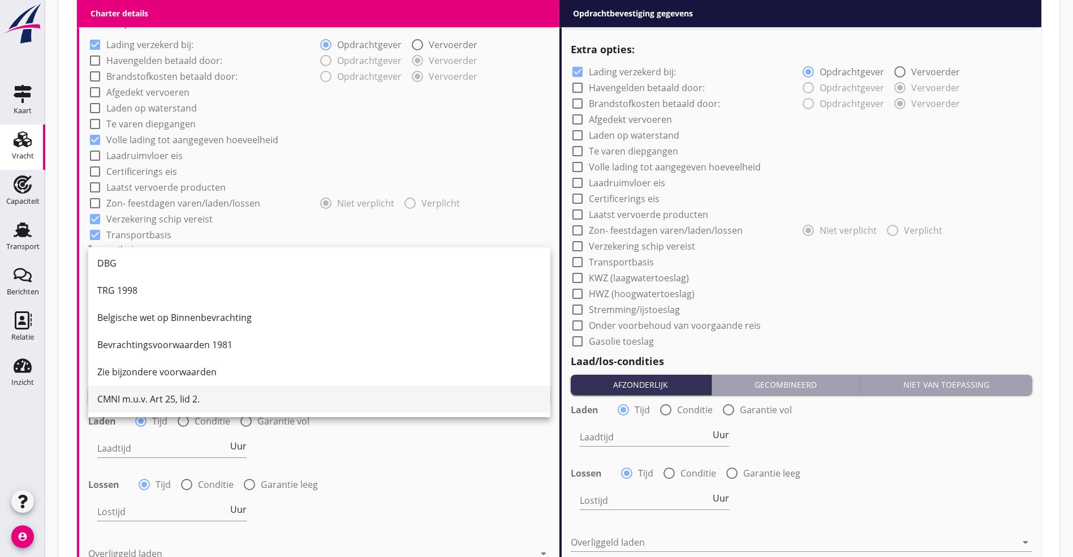
click at [154, 403] on div "CMNI m.u.v. Art 25, lid 2." at bounding box center [319, 399] width 444 height 14
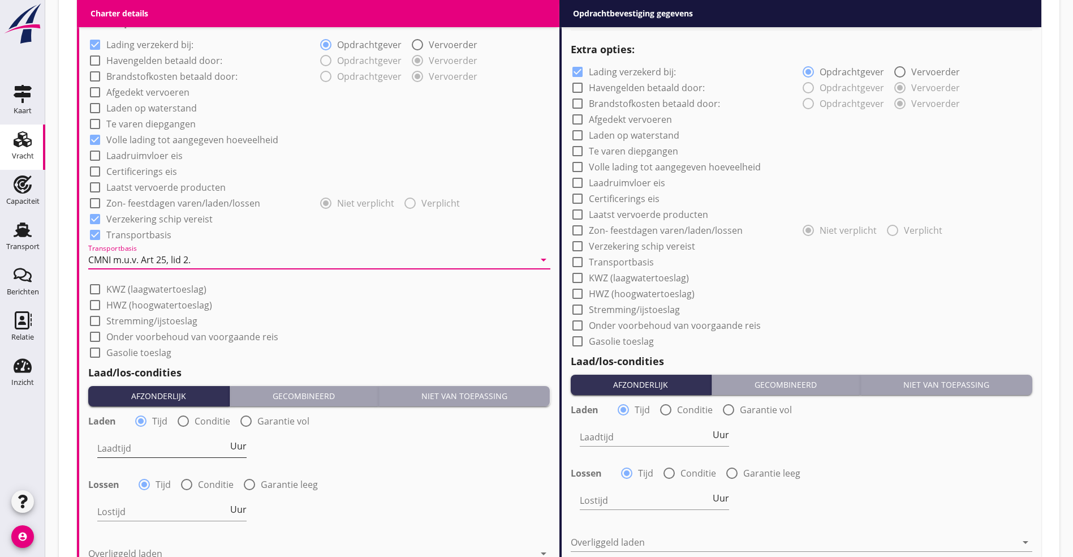
click at [138, 446] on input "Laadtijd" at bounding box center [162, 448] width 131 height 18
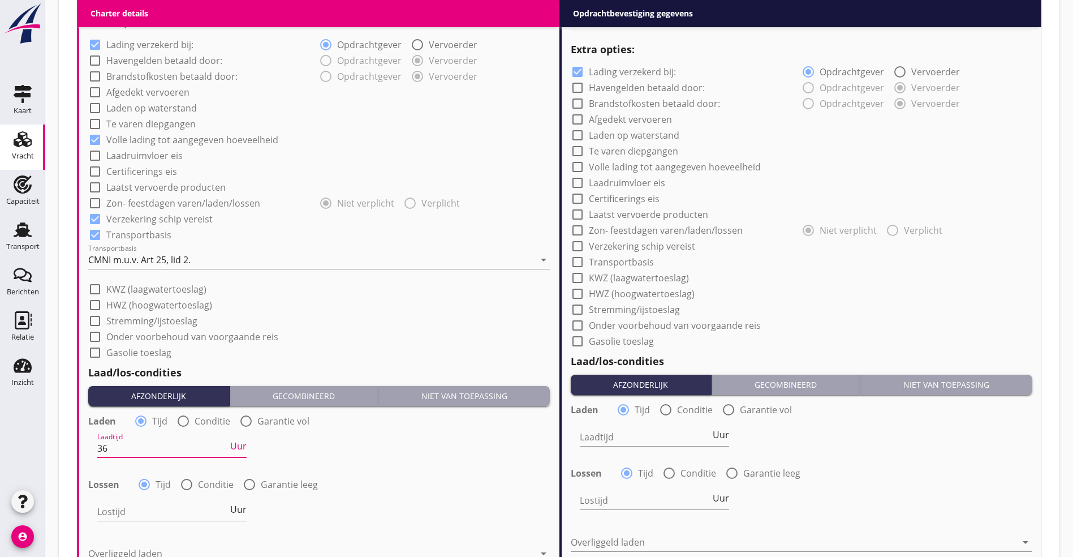
type input "36"
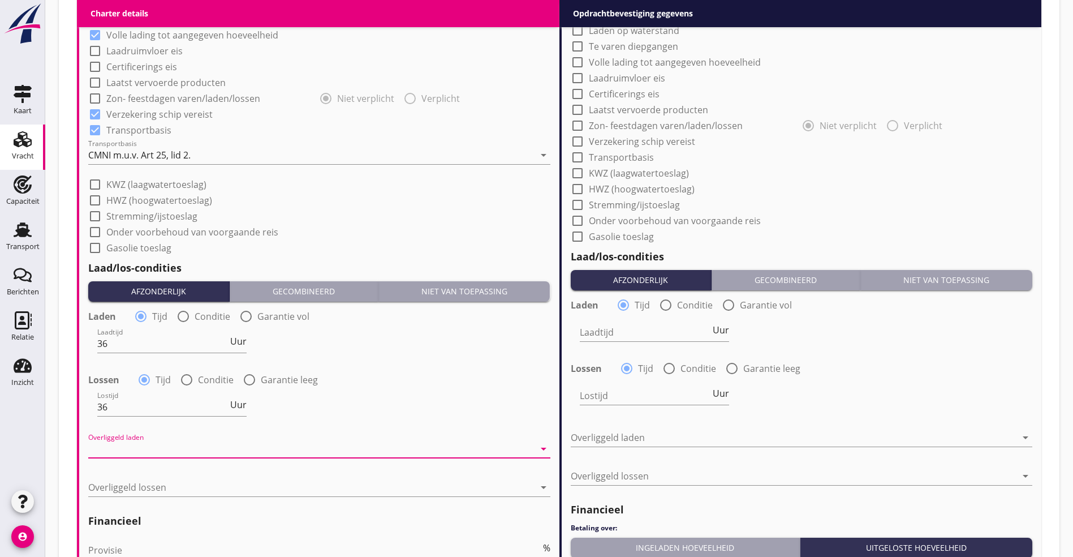
scroll to position [1210, 0]
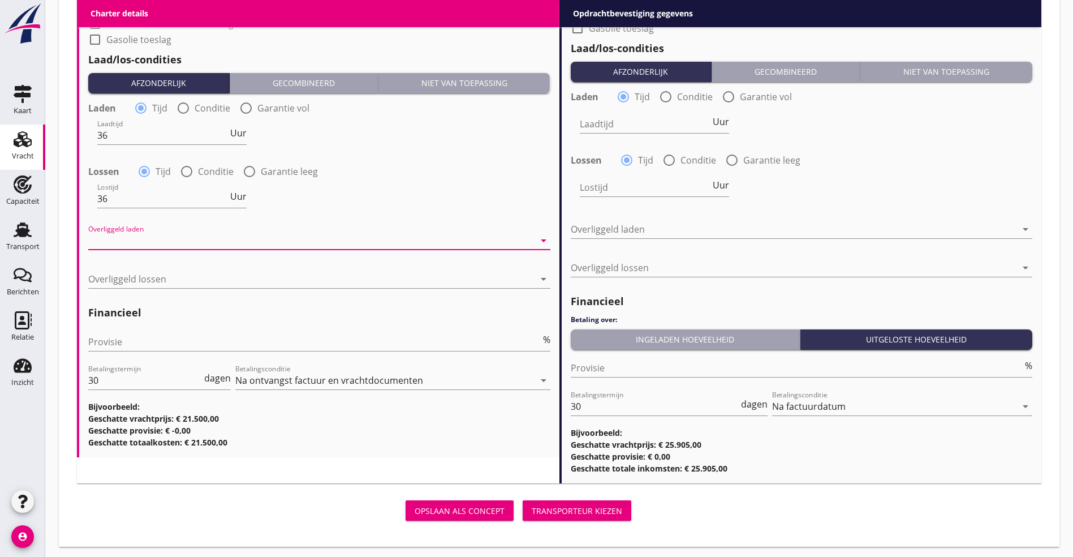
click at [153, 243] on div at bounding box center [311, 240] width 446 height 18
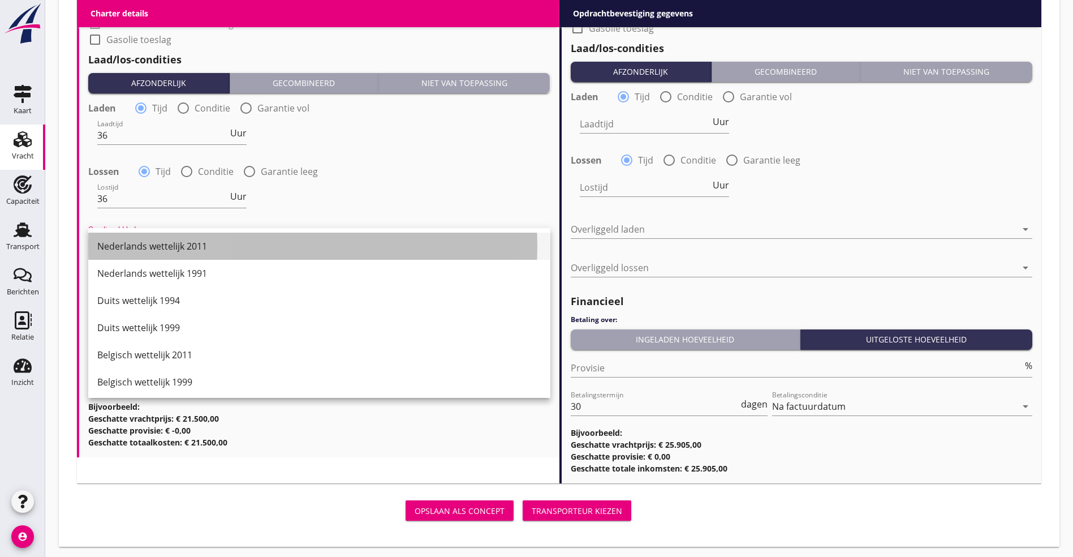
click at [144, 253] on div "Nederlands wettelijk 2011" at bounding box center [319, 245] width 444 height 27
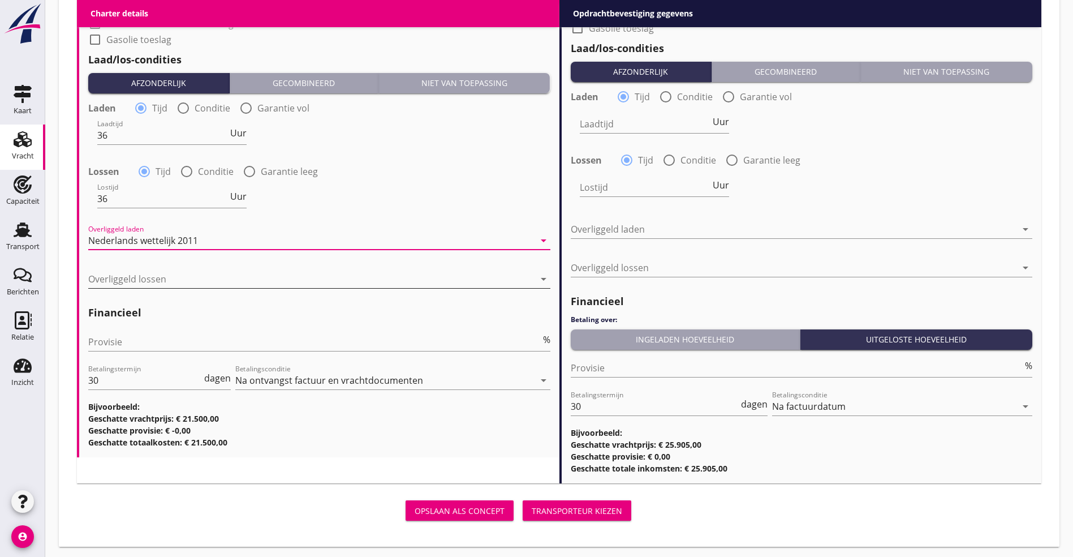
click at [149, 270] on div at bounding box center [311, 279] width 446 height 18
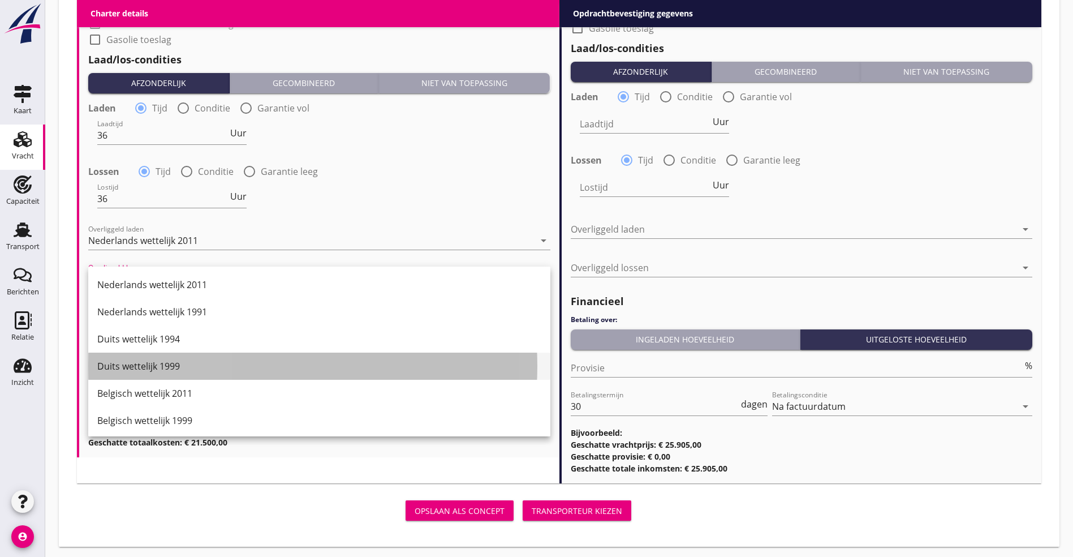
click at [160, 358] on div "Duits wettelijk 1999" at bounding box center [319, 365] width 444 height 27
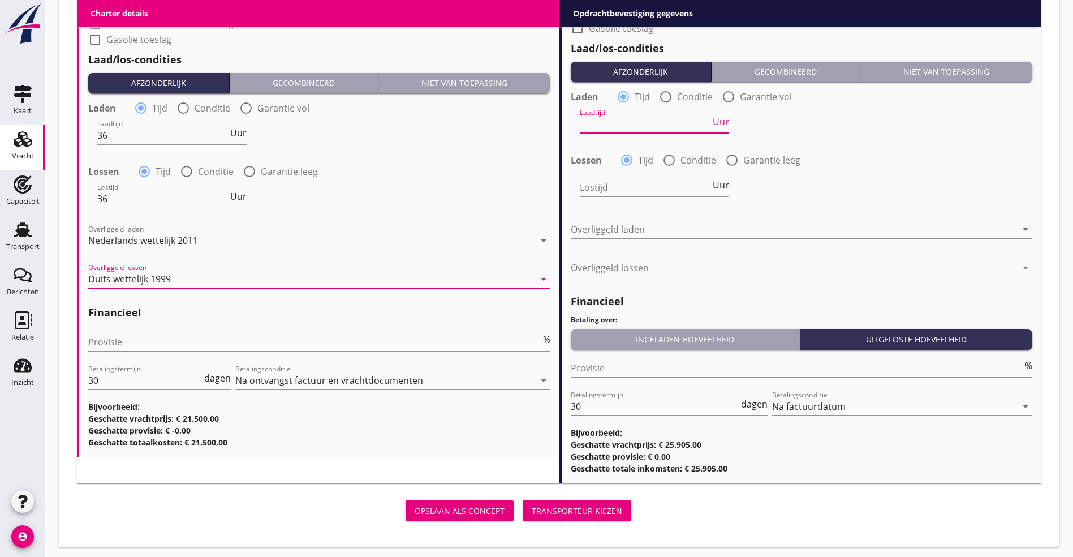
click at [672, 127] on input "Laadtijd" at bounding box center [645, 124] width 131 height 18
type input "36"
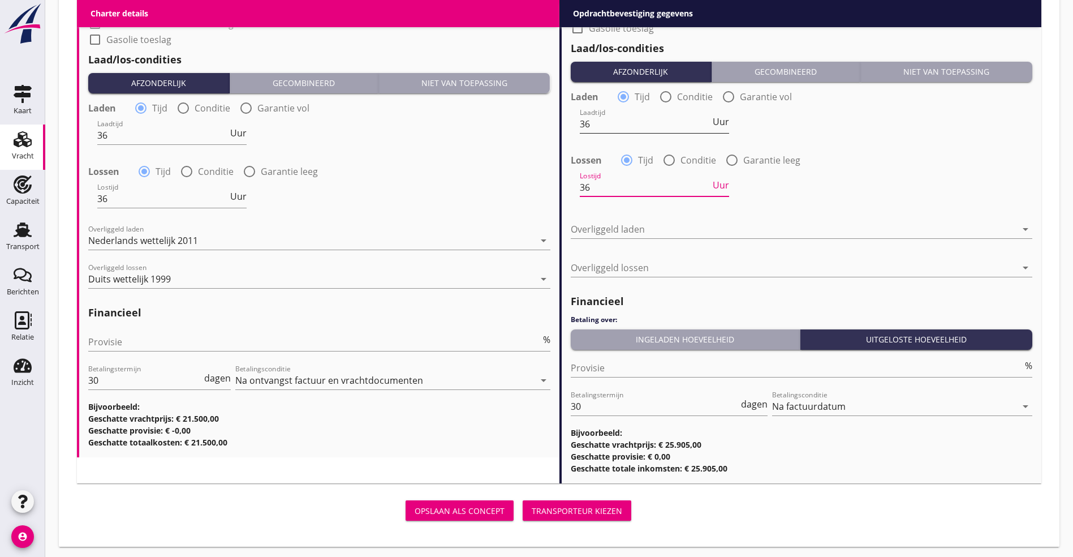
type input "36"
click at [821, 229] on div "Duits wettelijk 1994" at bounding box center [794, 229] width 446 height 18
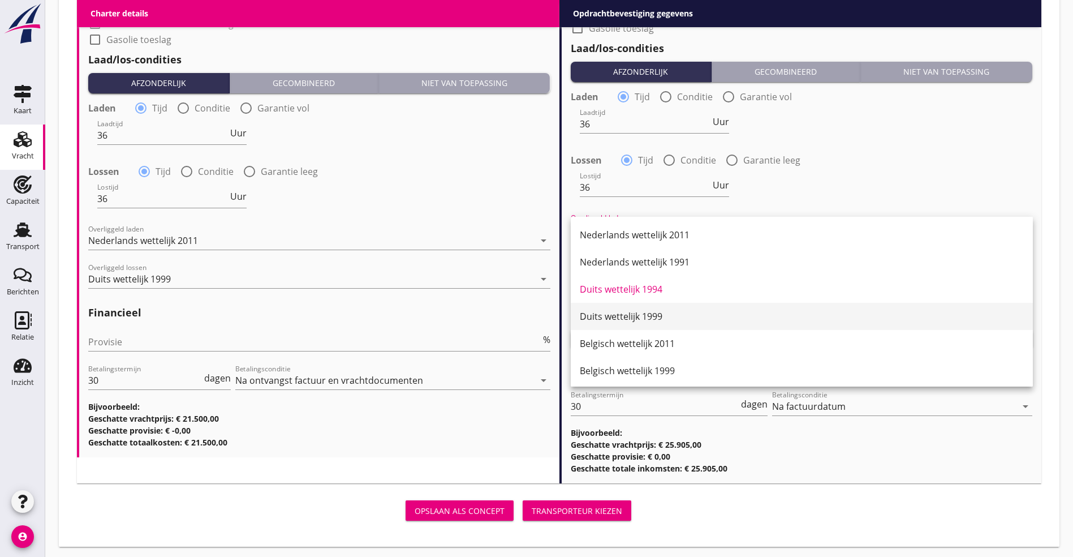
click at [739, 307] on div "Duits wettelijk 1999" at bounding box center [802, 316] width 444 height 27
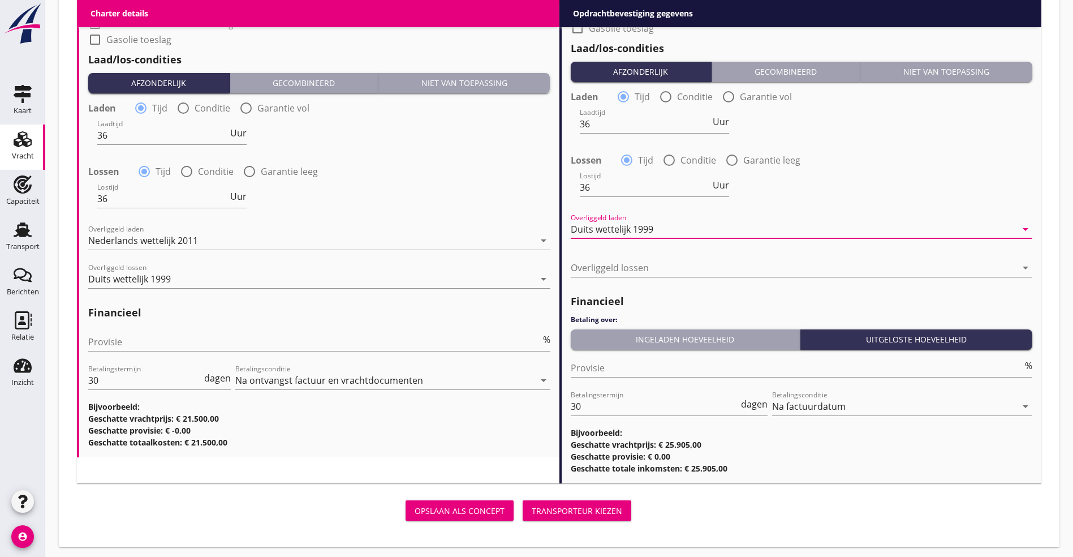
click at [756, 265] on div at bounding box center [794, 268] width 446 height 18
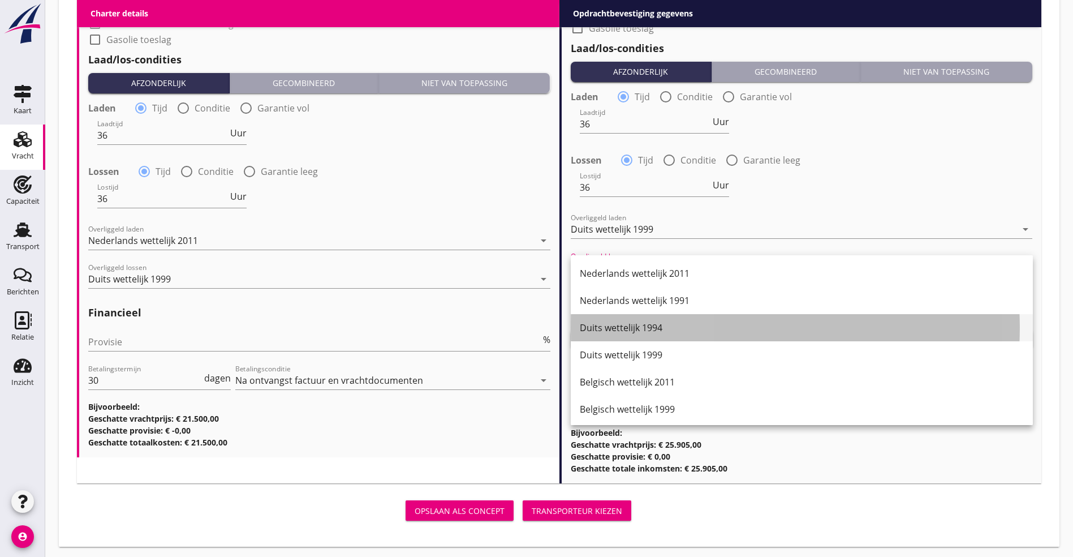
click at [707, 341] on div "Duits wettelijk 1994" at bounding box center [802, 327] width 444 height 27
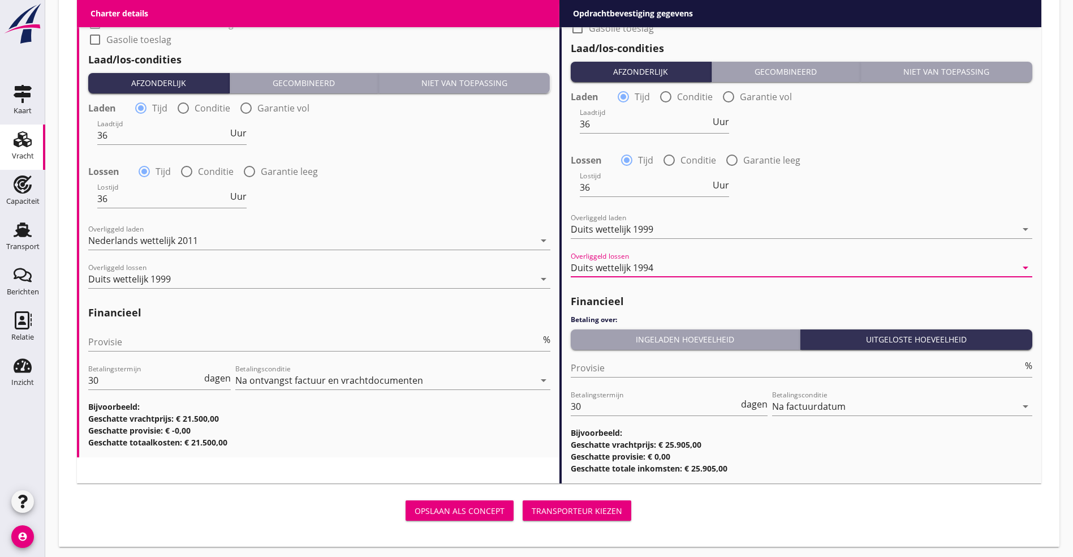
click at [714, 266] on div "Duits wettelijk 1994" at bounding box center [794, 268] width 446 height 18
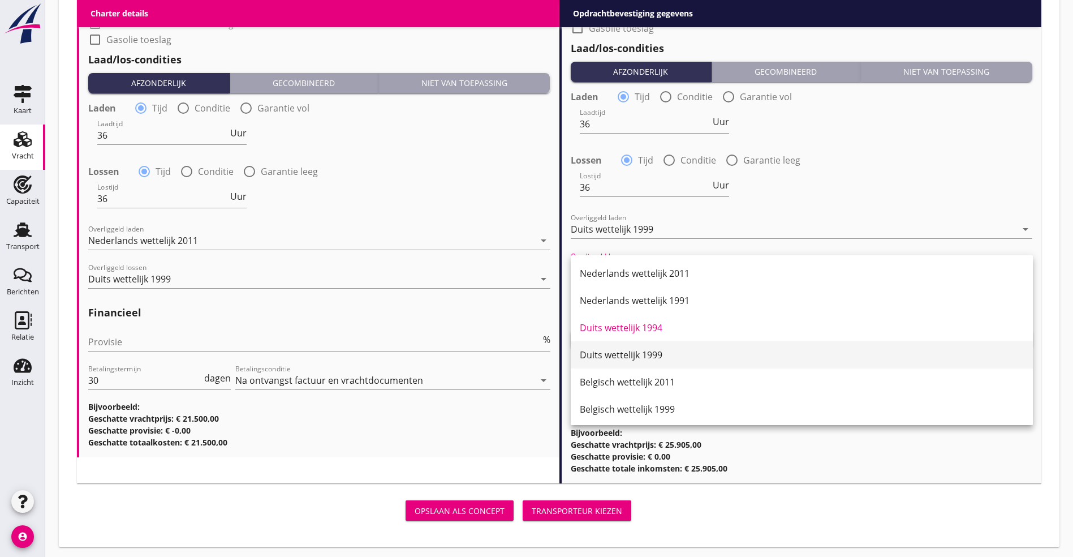
click at [683, 356] on div "Duits wettelijk 1999" at bounding box center [802, 355] width 444 height 14
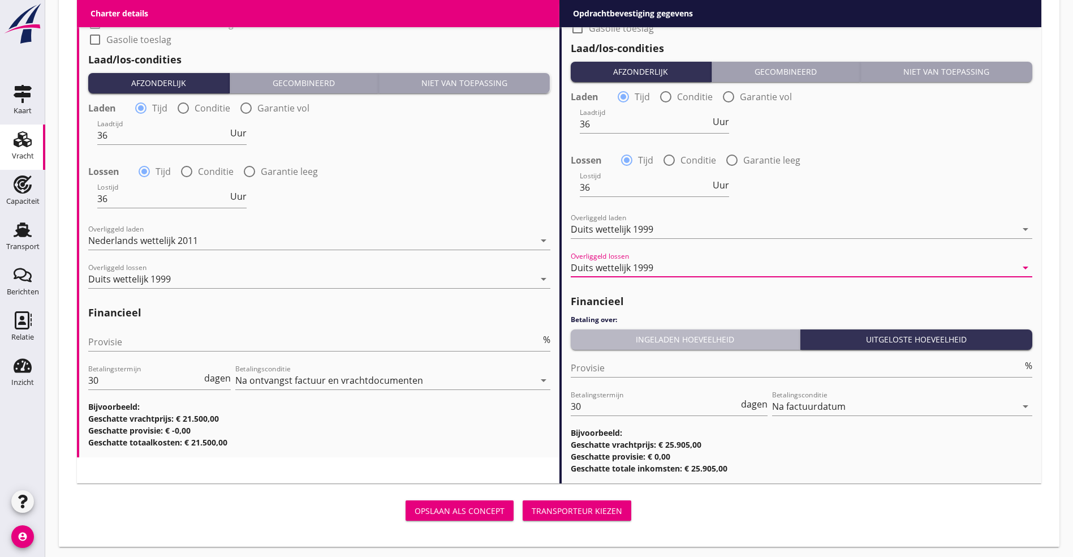
click at [633, 335] on div "Ingeladen hoeveelheid" at bounding box center [685, 339] width 221 height 12
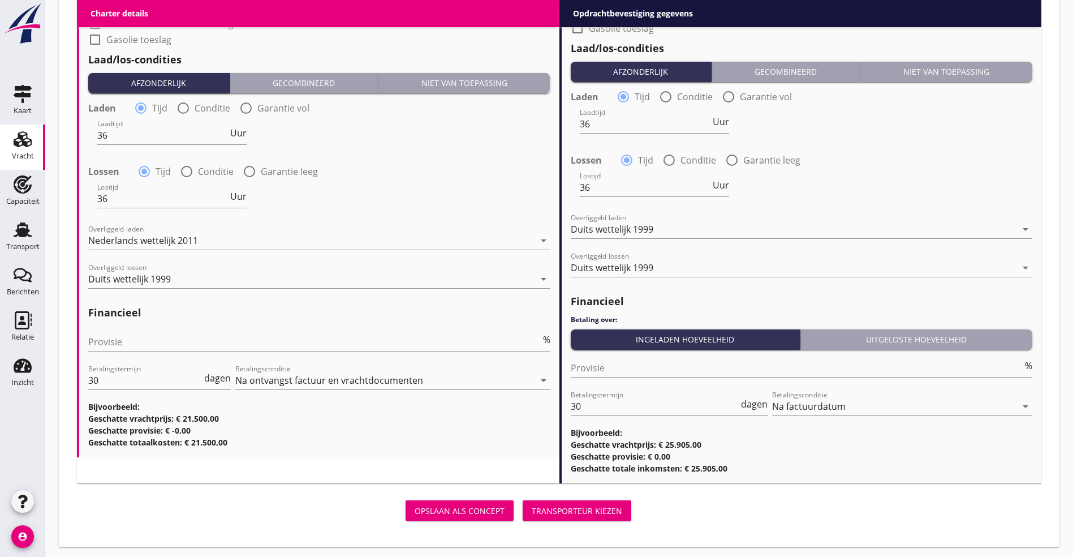
click at [532, 508] on div "Transporteur kiezen" at bounding box center [577, 511] width 91 height 12
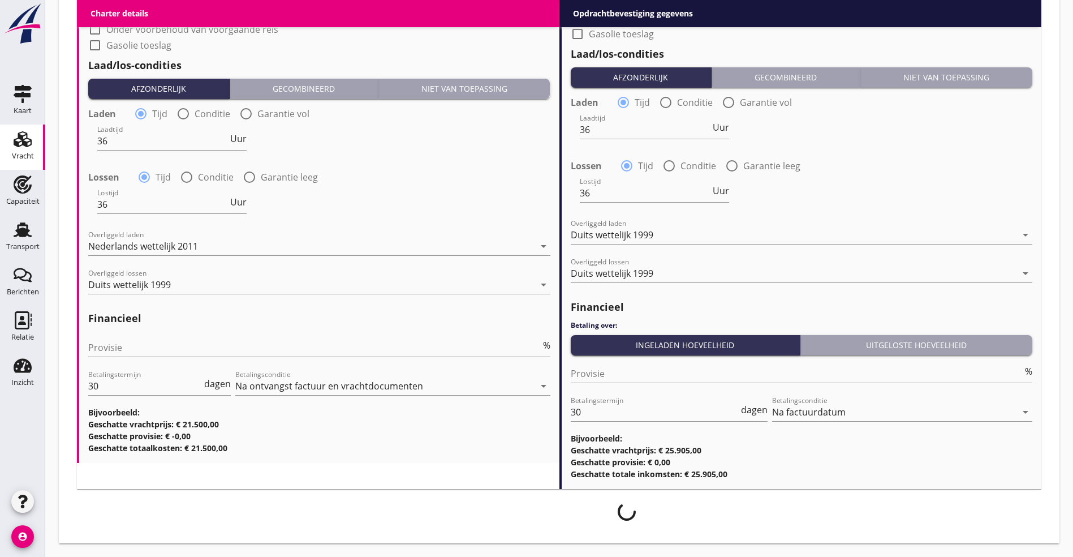
scroll to position [1201, 0]
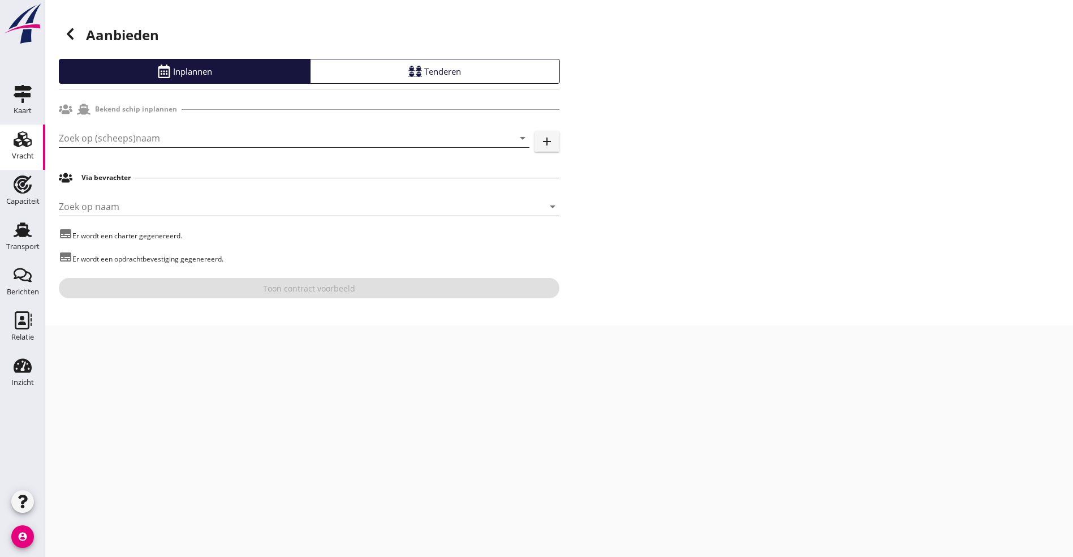
drag, startPoint x: 83, startPoint y: 117, endPoint x: 105, endPoint y: 131, distance: 26.7
click at [85, 119] on div "Bekend schip inplannen" at bounding box center [309, 108] width 501 height 21
click at [109, 132] on input "Zoek op (scheeps)naam" at bounding box center [278, 138] width 439 height 18
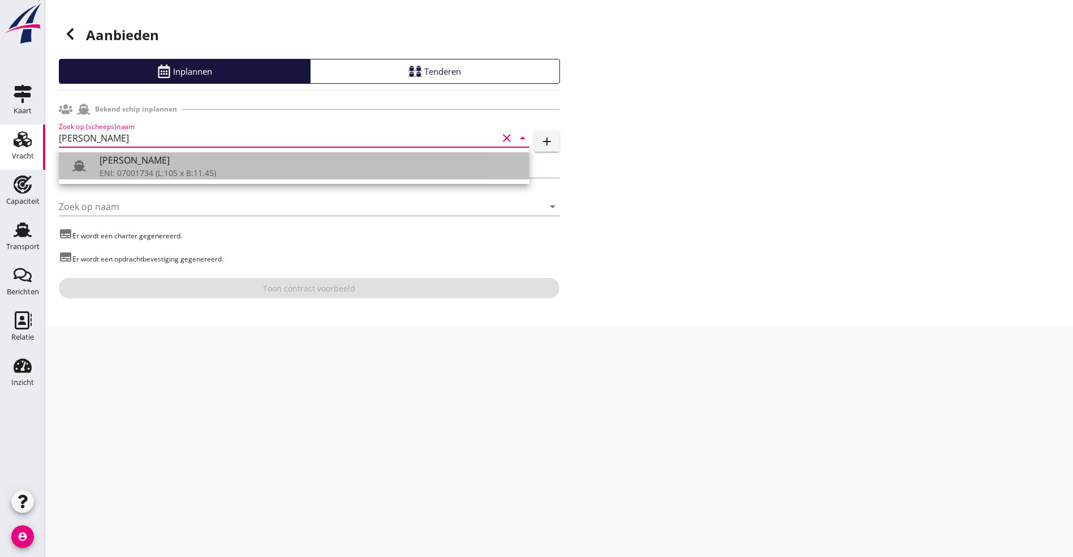
click at [134, 167] on div "ENI: 07001734 (L:105 x B:11.45)" at bounding box center [310, 173] width 421 height 12
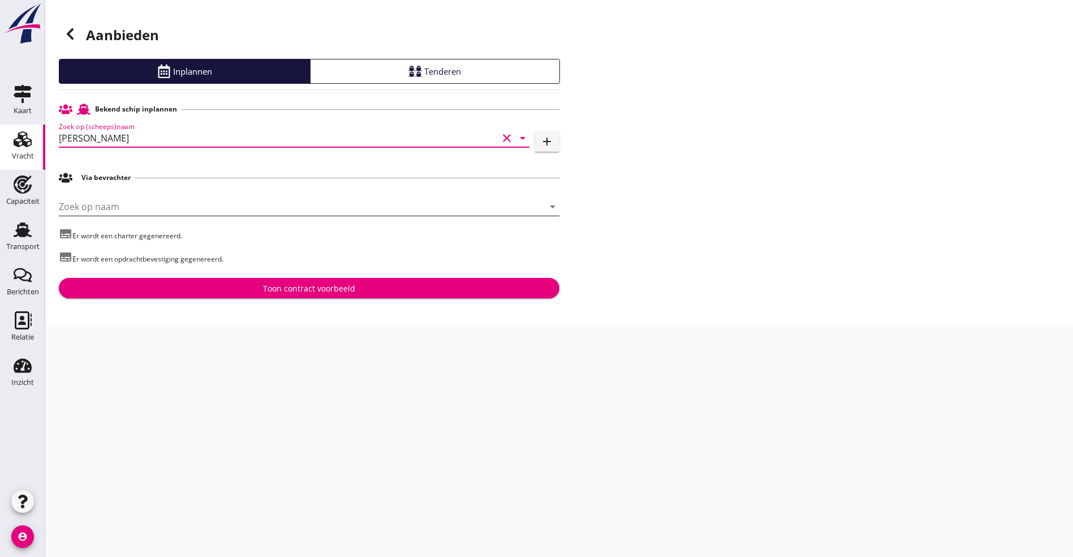
type input "[PERSON_NAME]"
click at [116, 215] on input "Zoek op naam" at bounding box center [293, 206] width 469 height 18
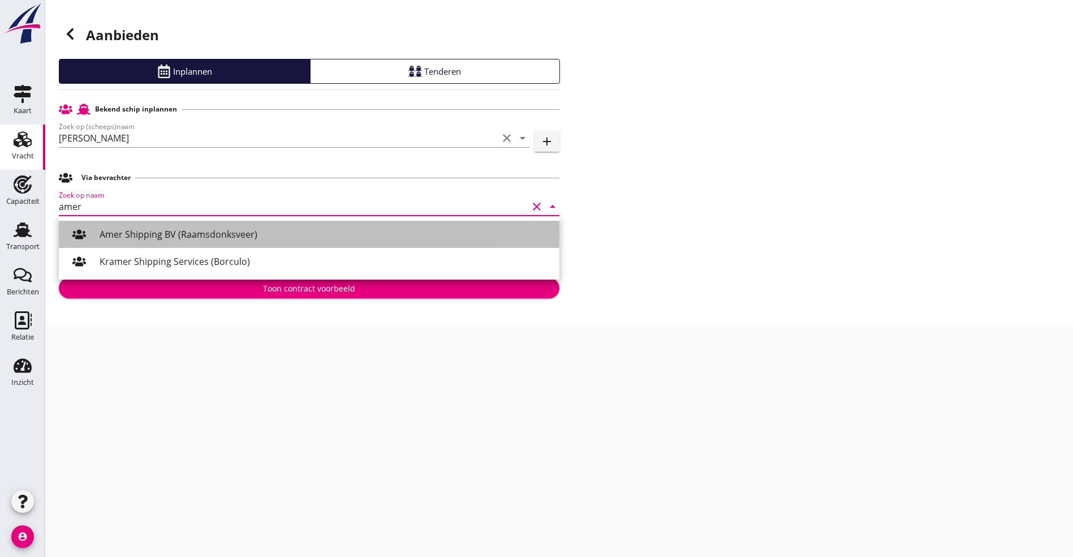
click at [131, 232] on div "Amer Shipping BV (Raamsdonksveer)" at bounding box center [325, 234] width 451 height 14
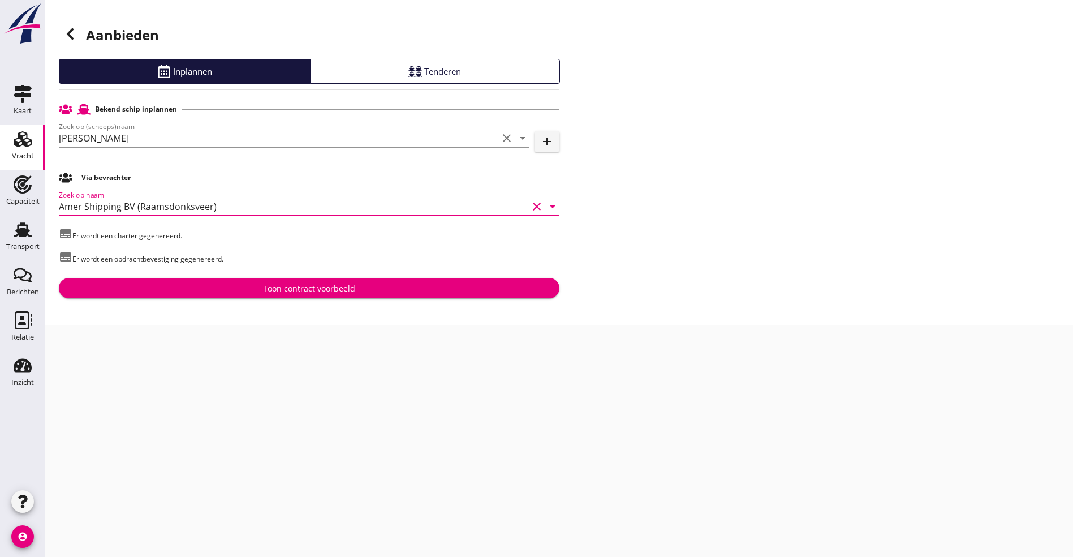
type input "Amer Shipping BV (Raamsdonksveer)"
drag, startPoint x: 312, startPoint y: 291, endPoint x: 347, endPoint y: 349, distance: 68.0
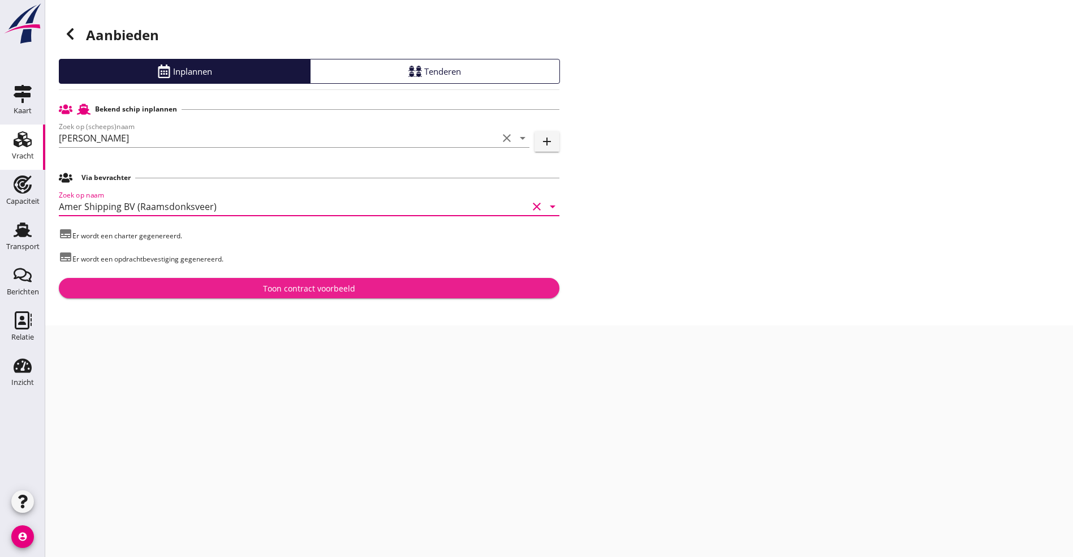
click at [312, 290] on div "Toon contract voorbeeld" at bounding box center [309, 288] width 92 height 12
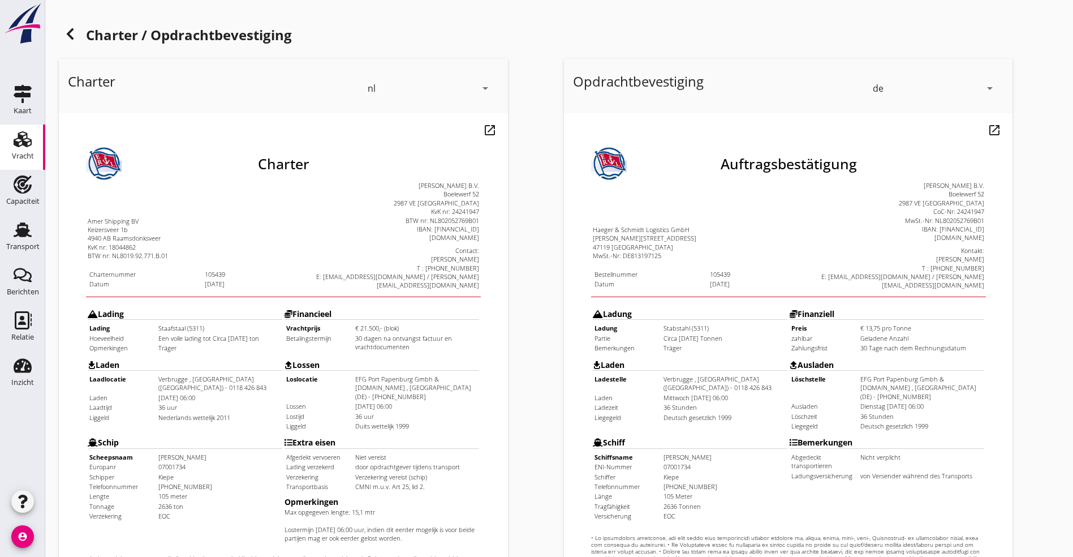
scroll to position [281, 0]
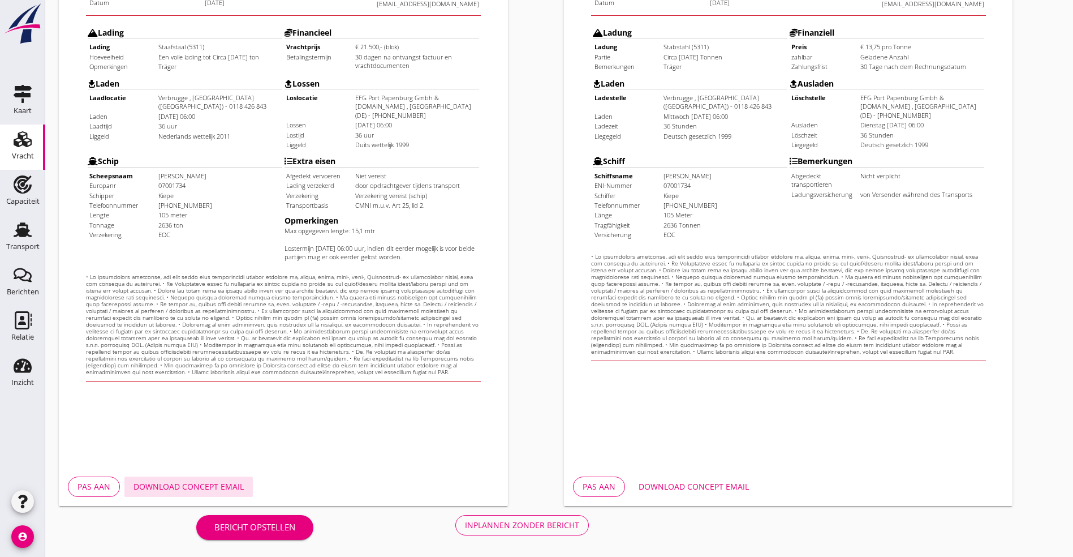
drag, startPoint x: 199, startPoint y: 484, endPoint x: 209, endPoint y: 484, distance: 10.2
click at [199, 484] on div "Download concept email" at bounding box center [189, 486] width 110 height 12
click at [465, 521] on div "Inplannen zonder bericht" at bounding box center [522, 525] width 114 height 12
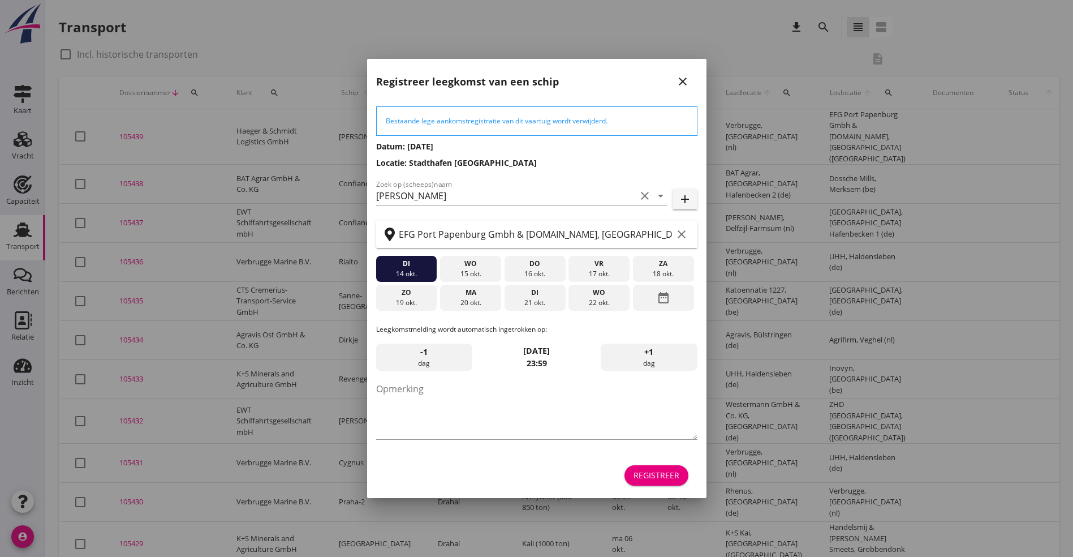
click at [650, 480] on div "Registreer" at bounding box center [657, 475] width 46 height 12
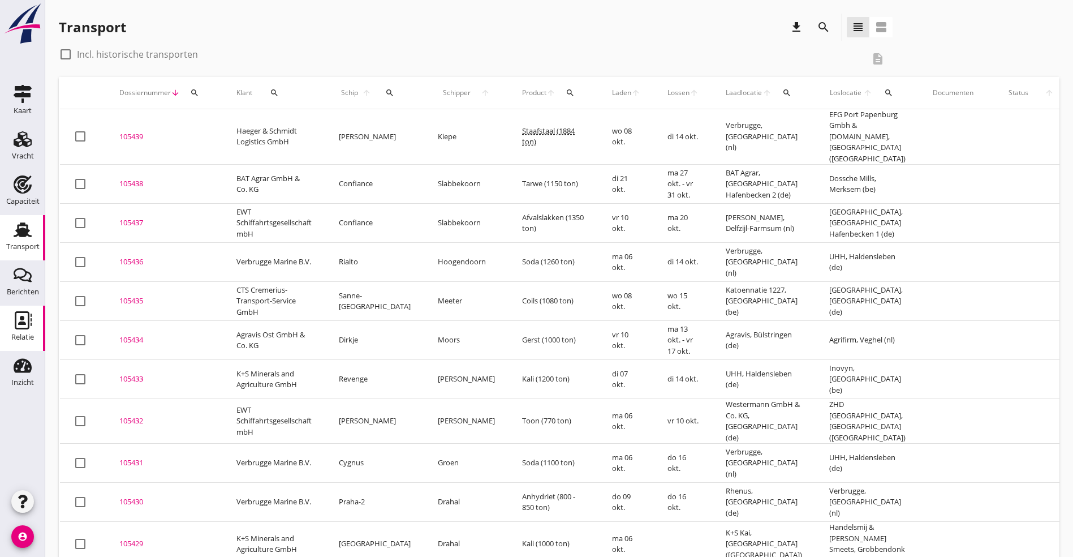
click at [32, 325] on div "Relatie" at bounding box center [22, 320] width 27 height 18
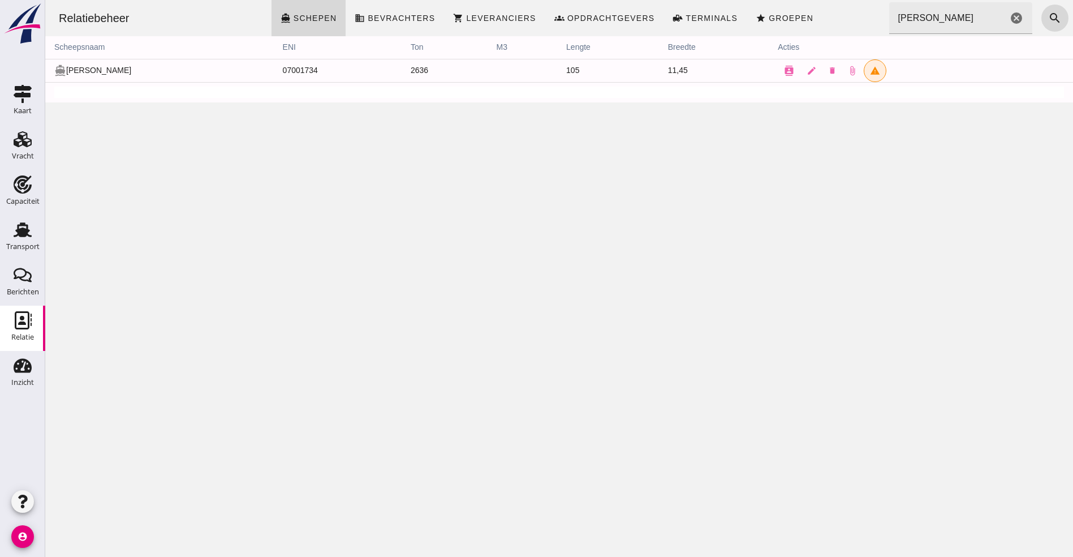
click at [1010, 18] on icon "cancel" at bounding box center [1017, 18] width 14 height 14
click at [901, 22] on input "Zoeken..." at bounding box center [957, 18] width 137 height 32
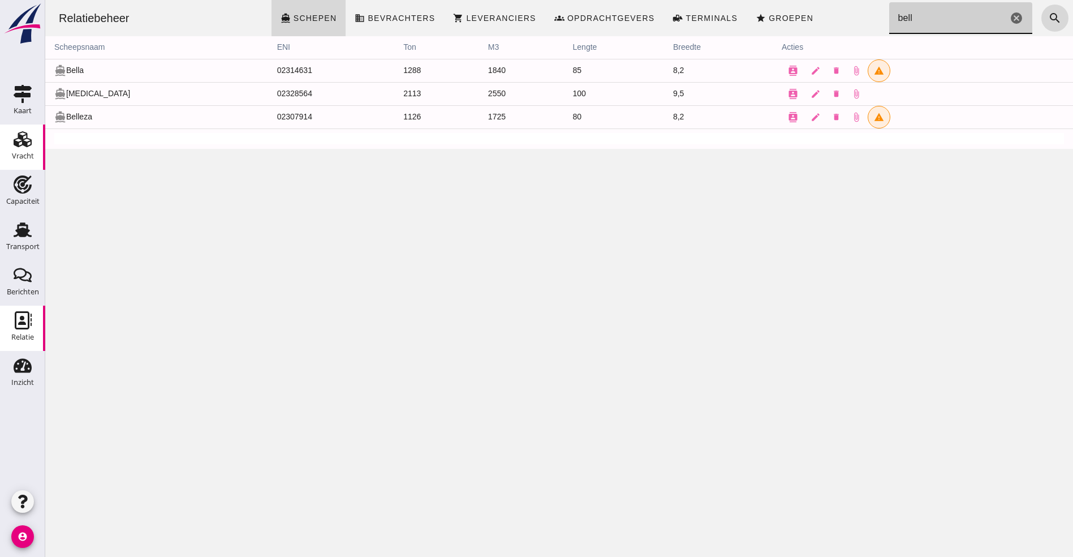
type input "bell"
click at [788, 117] on icon "contacts" at bounding box center [793, 117] width 10 height 10
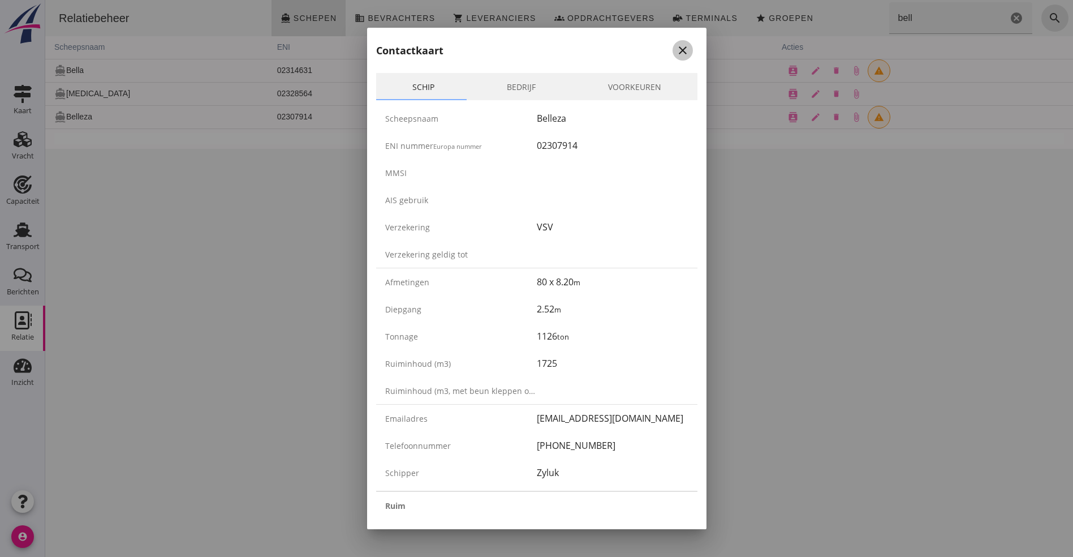
click at [676, 45] on icon "close" at bounding box center [683, 51] width 14 height 14
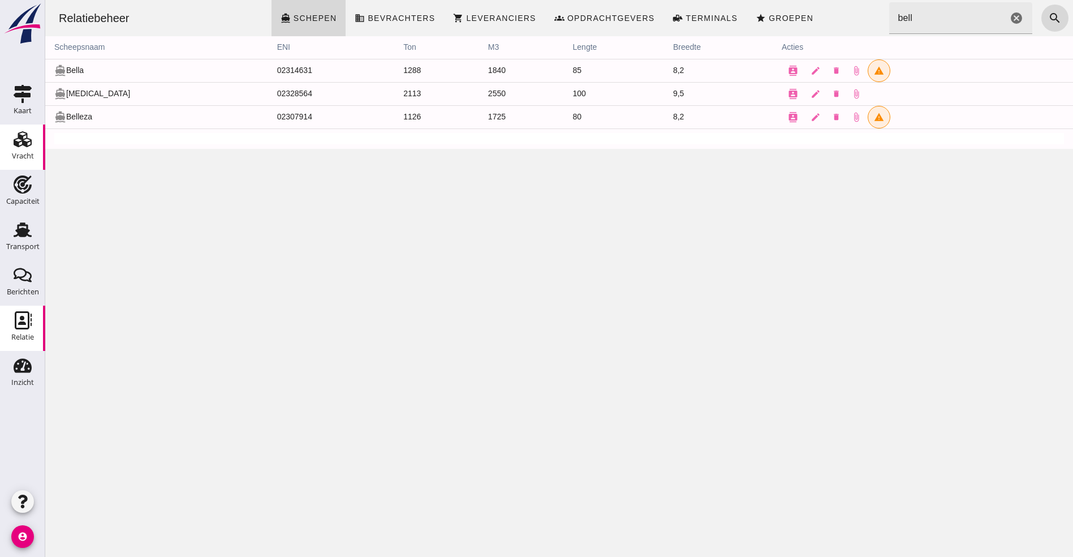
click at [17, 139] on use at bounding box center [23, 139] width 18 height 16
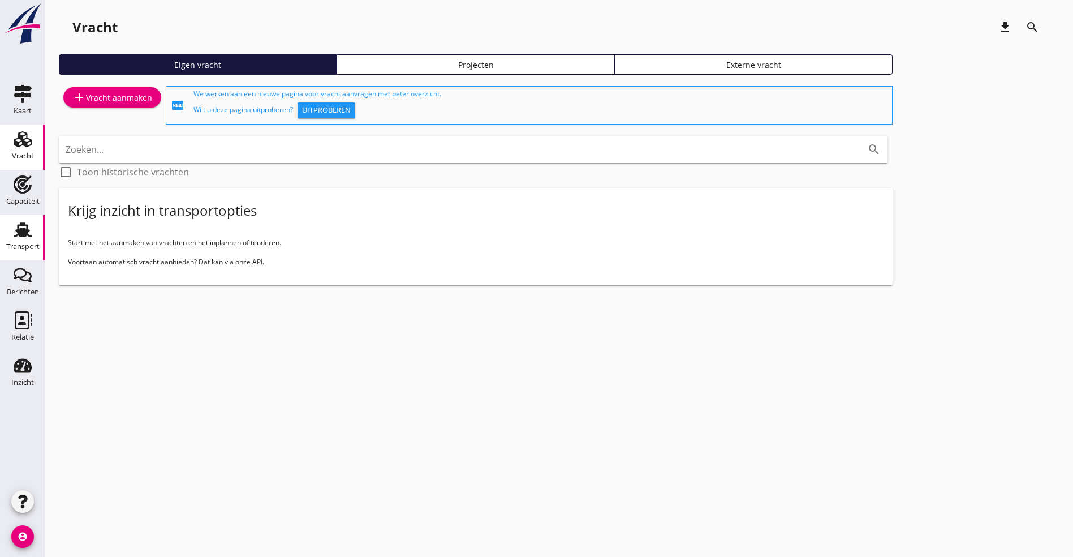
click at [21, 219] on link "Transport Transport" at bounding box center [22, 237] width 45 height 45
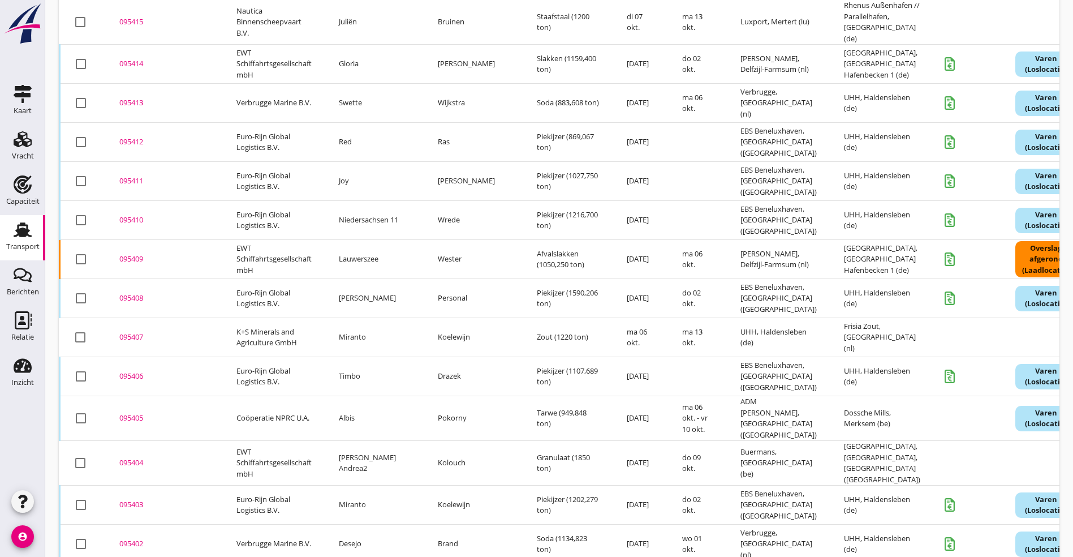
scroll to position [1176, 0]
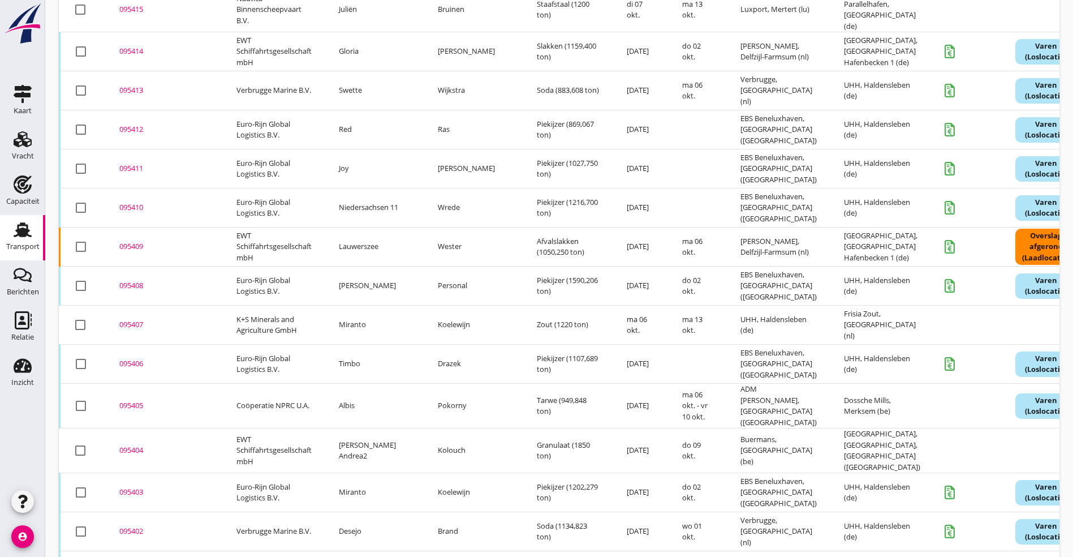
click at [135, 445] on div "095404" at bounding box center [164, 450] width 90 height 11
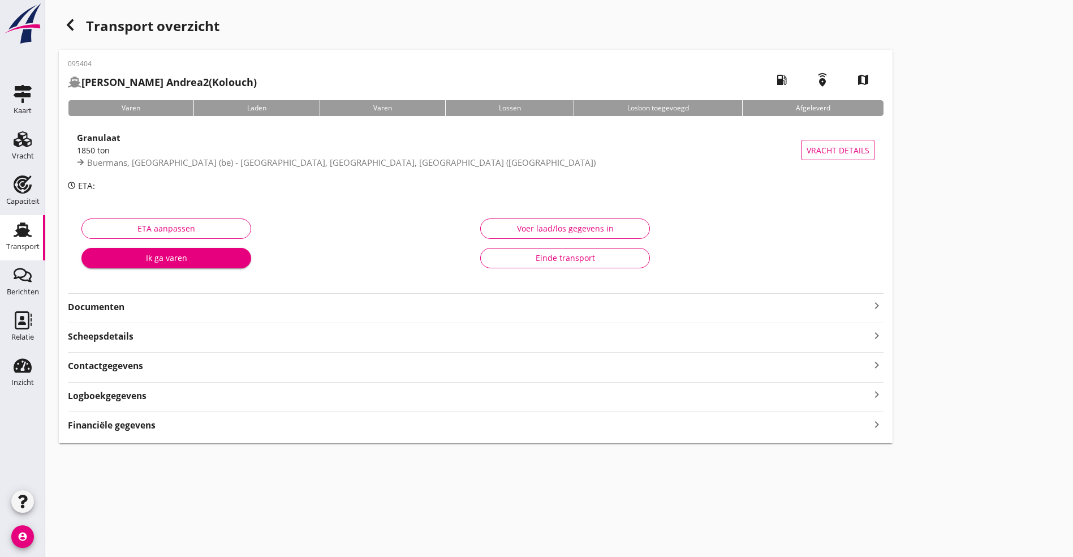
click at [466, 298] on div "Documenten keyboard_arrow_right" at bounding box center [476, 305] width 816 height 15
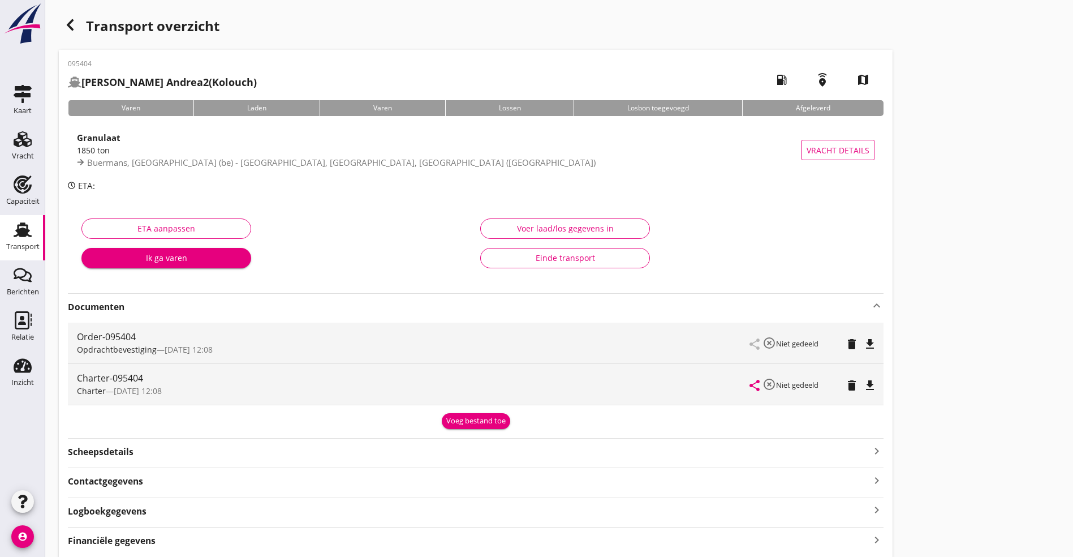
click at [687, 259] on div "Transport overzicht 095404 [PERSON_NAME] Andrea2 (Kolouch) local_gas_station em…" at bounding box center [559, 286] width 1028 height 572
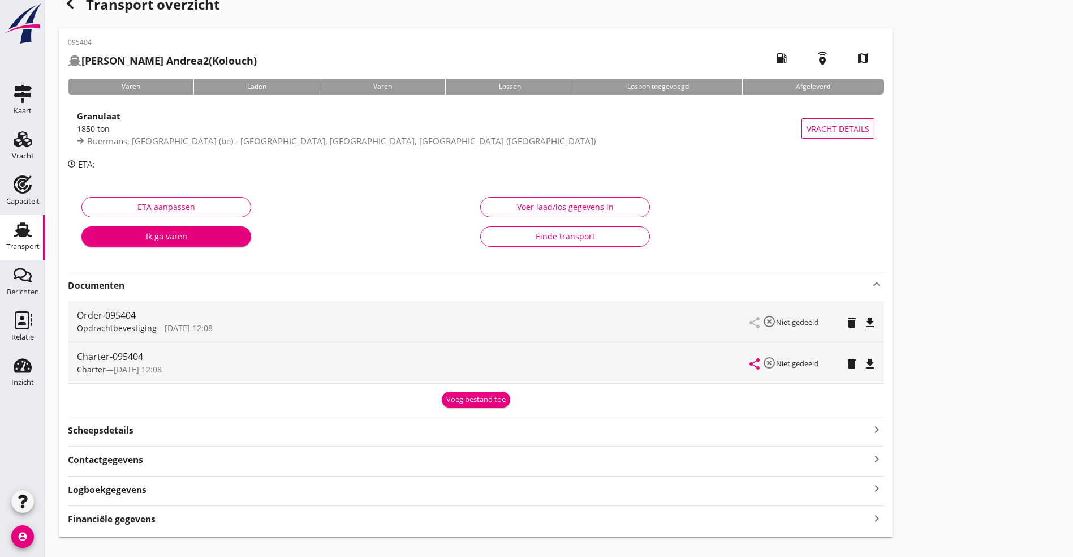
scroll to position [42, 0]
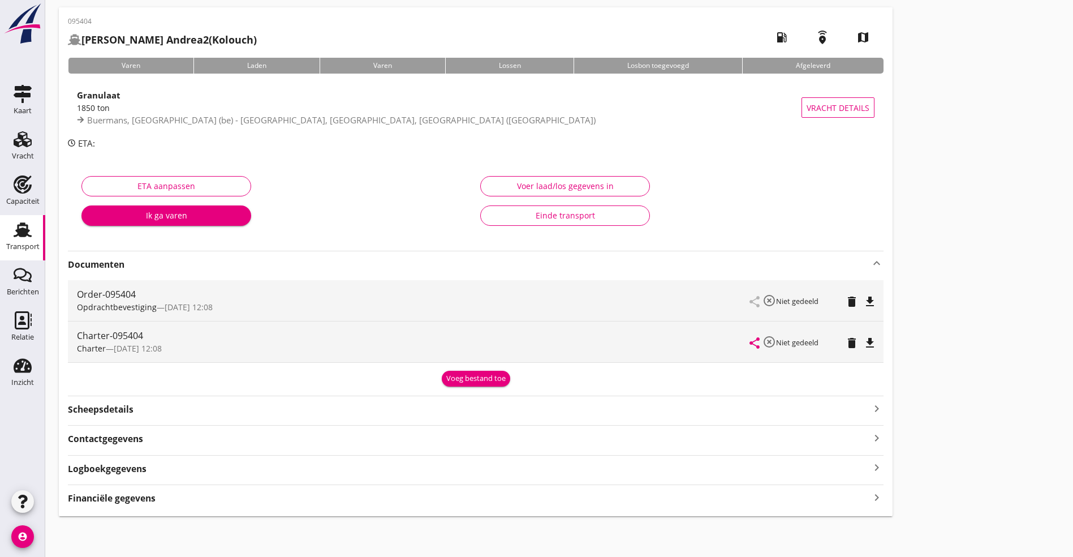
click at [227, 467] on div "Logboekgegevens keyboard_arrow_right" at bounding box center [476, 467] width 816 height 15
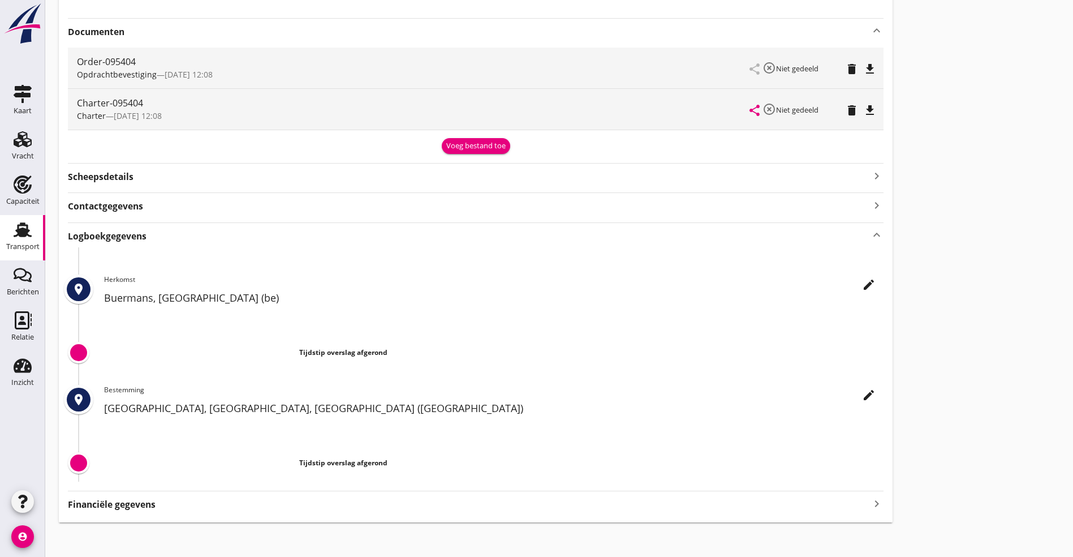
scroll to position [281, 0]
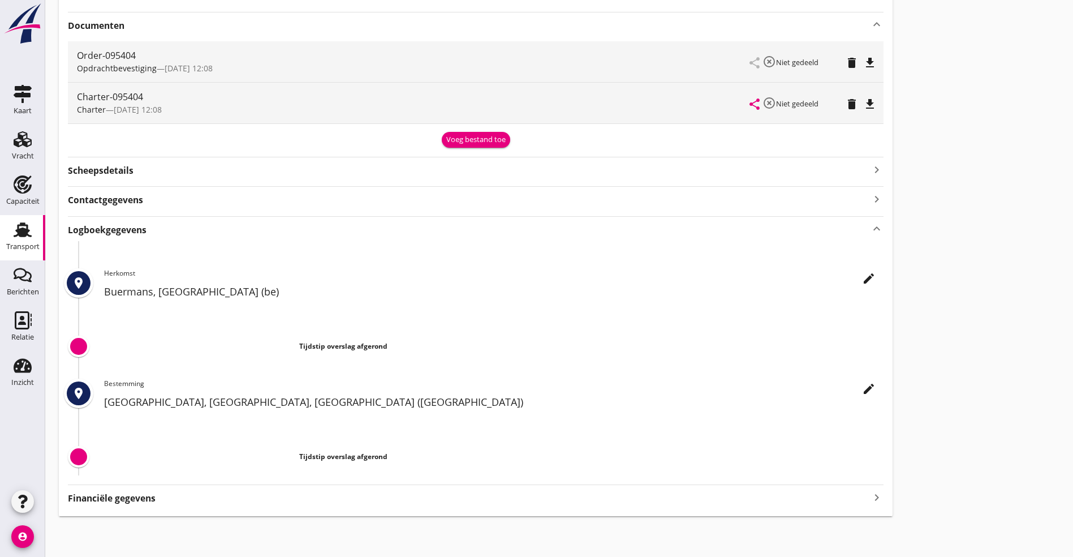
click at [862, 274] on icon "edit" at bounding box center [869, 279] width 14 height 14
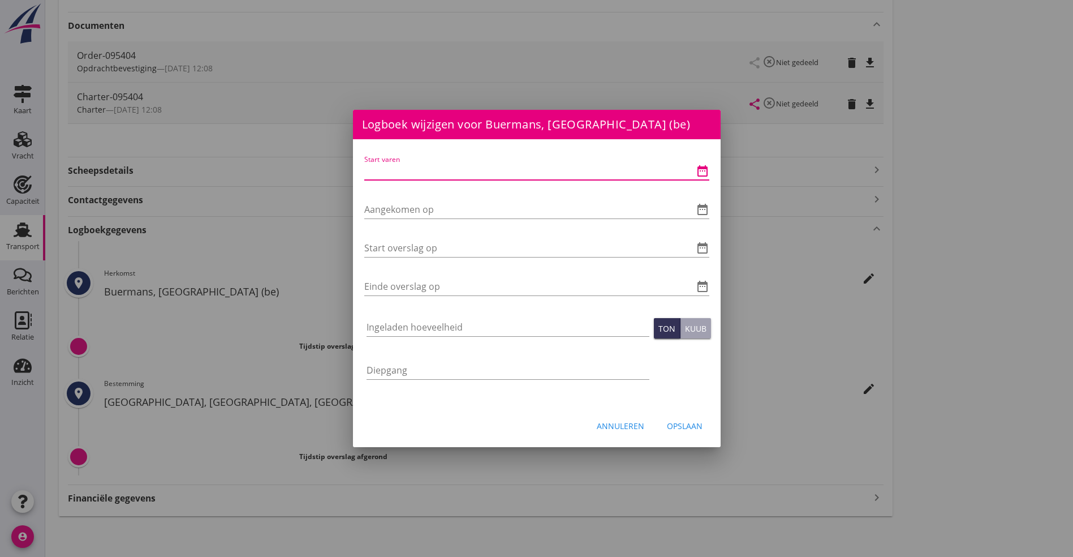
click at [425, 173] on input "Start varen" at bounding box center [520, 171] width 313 height 18
type input "[DATE] 06:00"
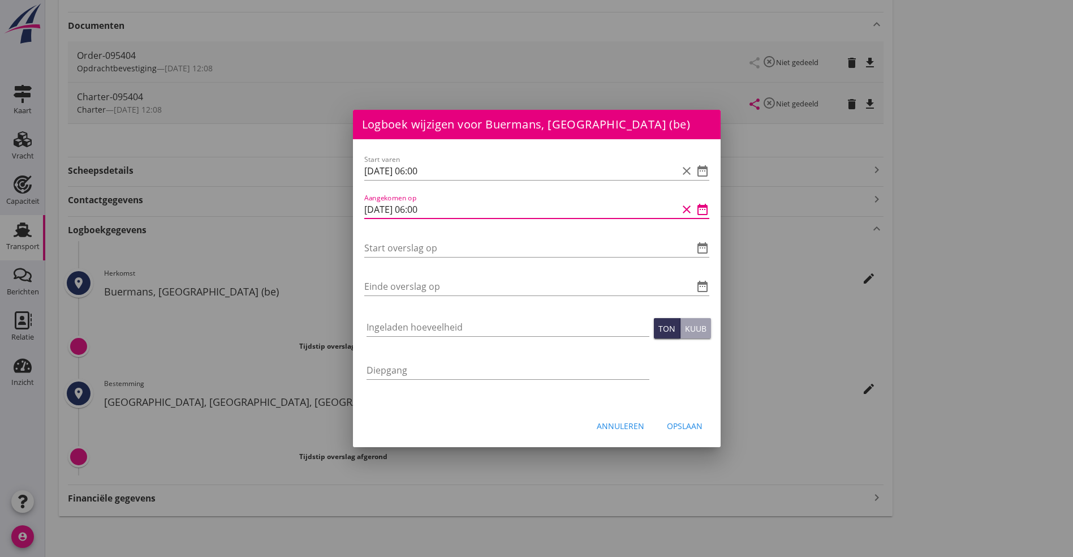
type input "[DATE] 06:00"
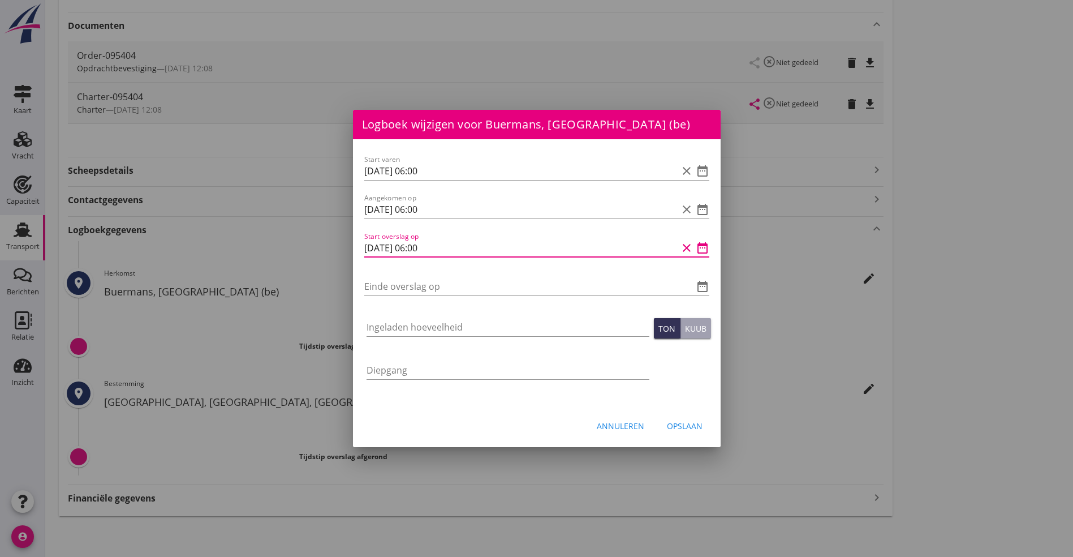
type input "[DATE] 06:00"
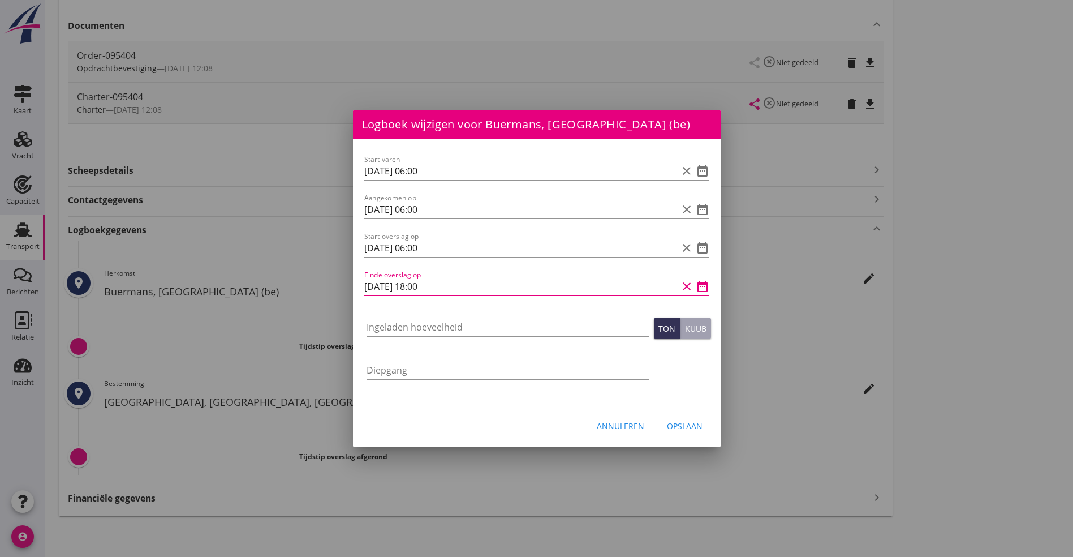
type input "[DATE] 18:00"
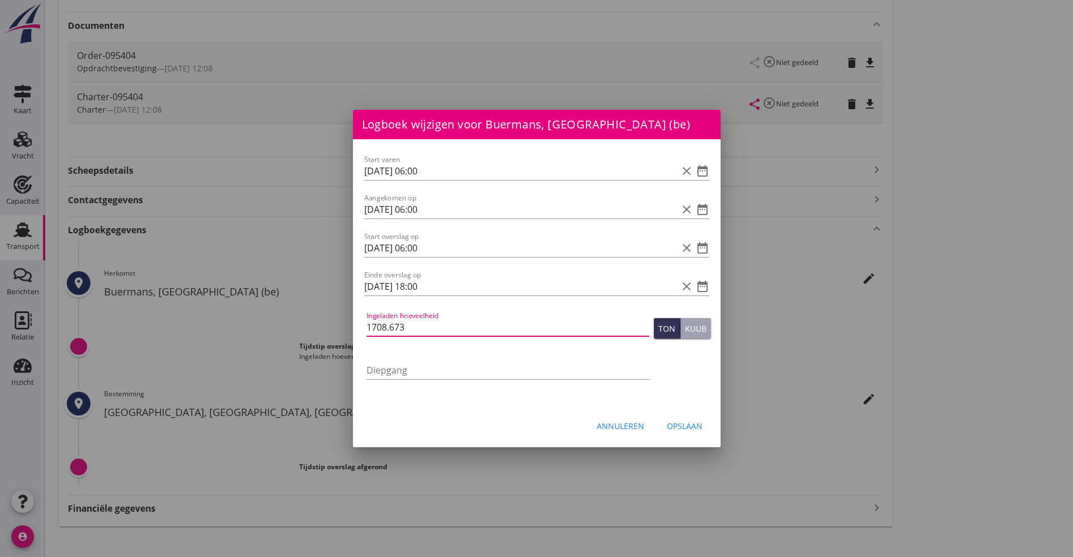
type input "1708.673"
click at [696, 424] on div "Opslaan" at bounding box center [685, 426] width 36 height 12
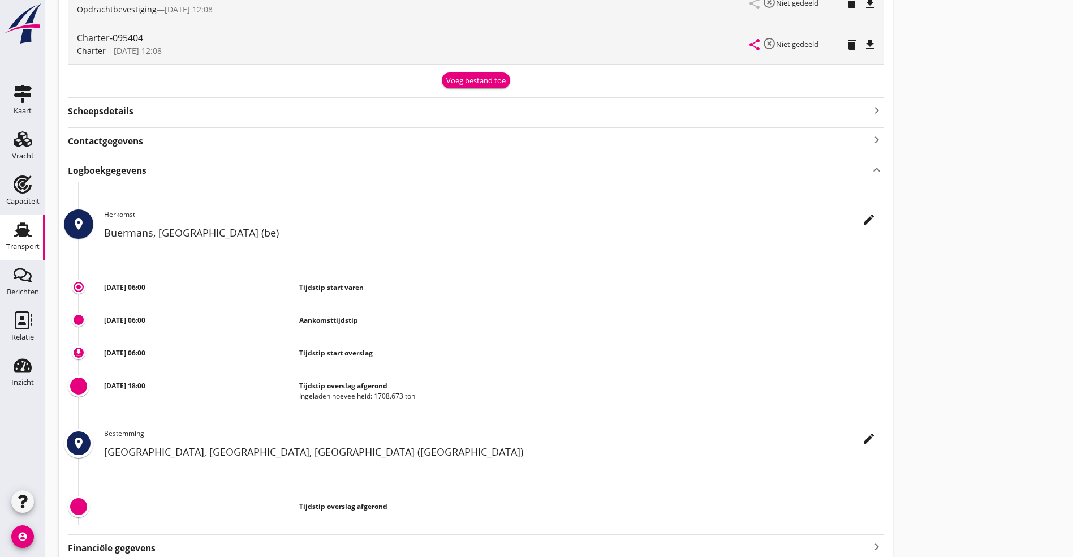
scroll to position [372, 0]
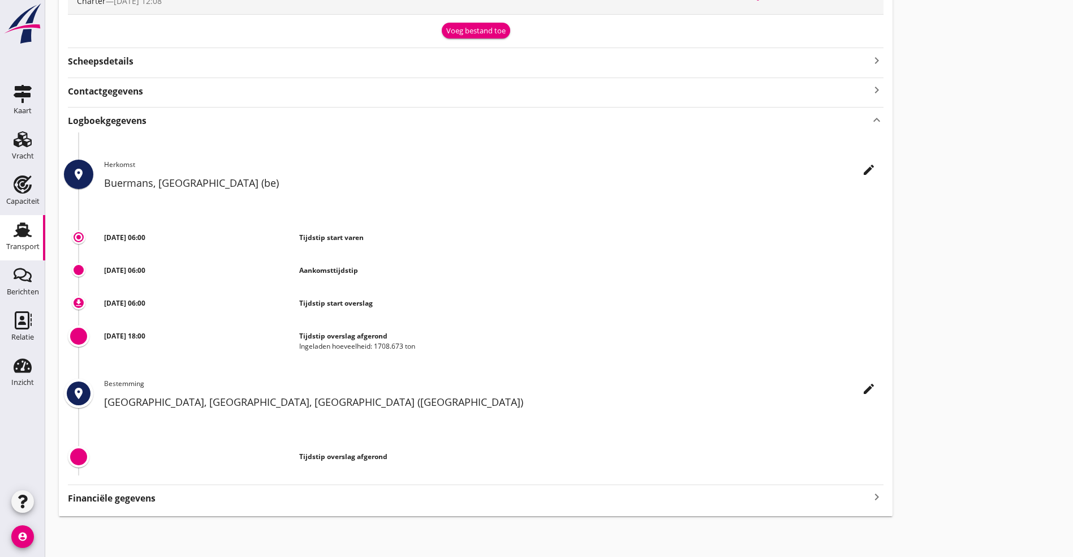
click at [25, 235] on use at bounding box center [23, 229] width 18 height 15
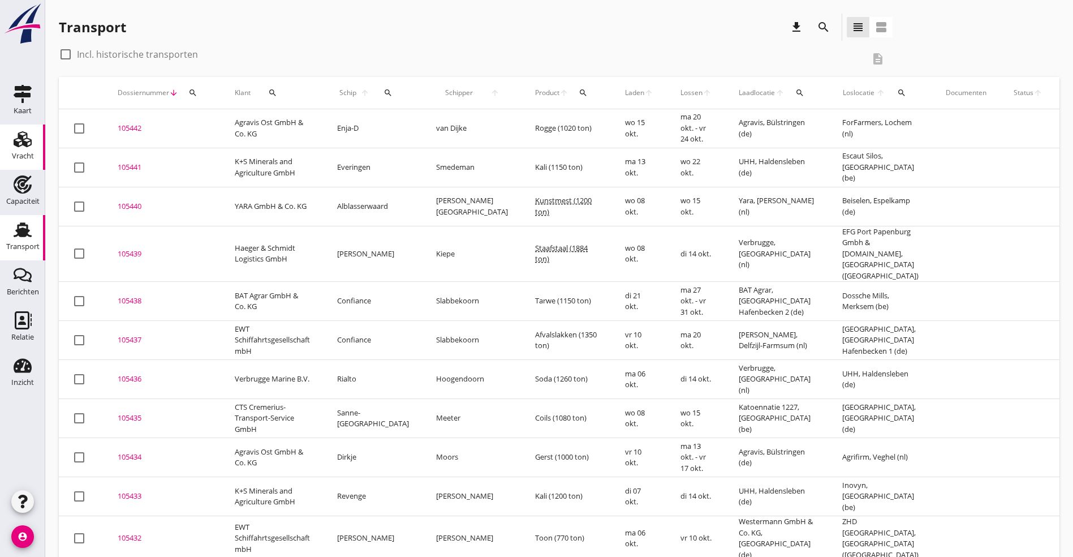
click at [22, 139] on use at bounding box center [23, 139] width 18 height 16
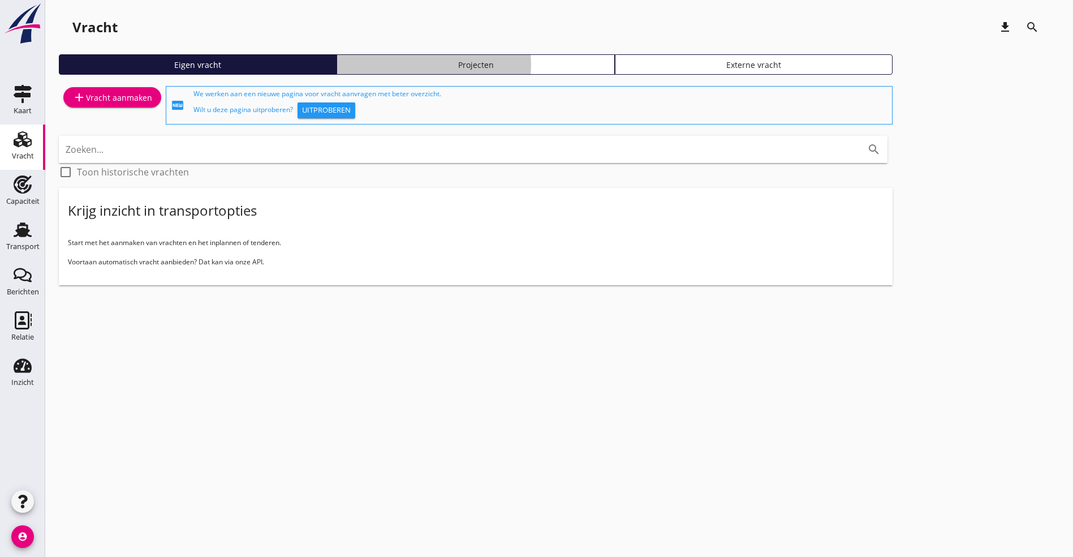
click at [342, 64] on div "Projecten" at bounding box center [476, 65] width 268 height 12
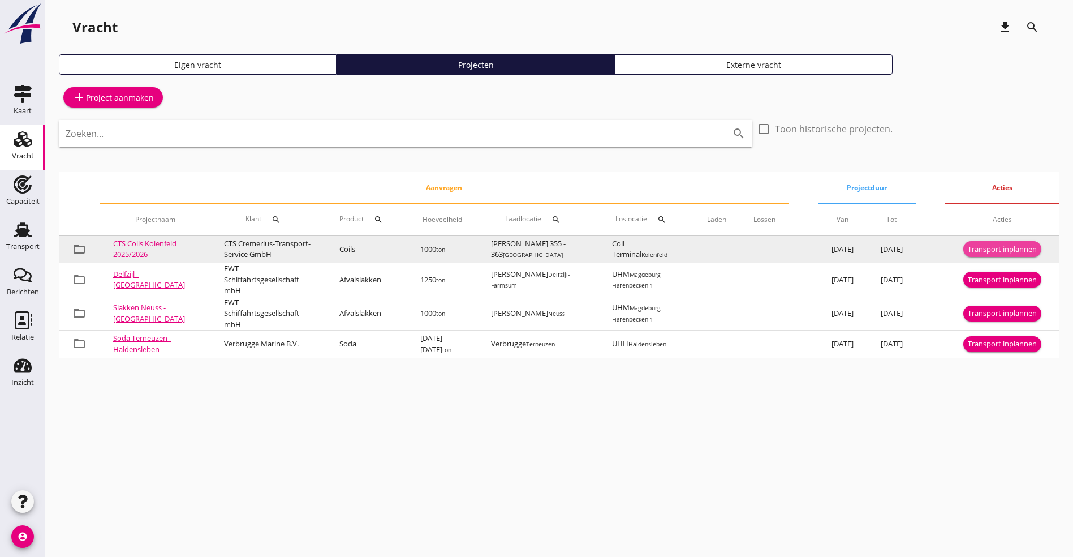
click at [999, 255] on div "Transport inplannen" at bounding box center [1002, 249] width 69 height 11
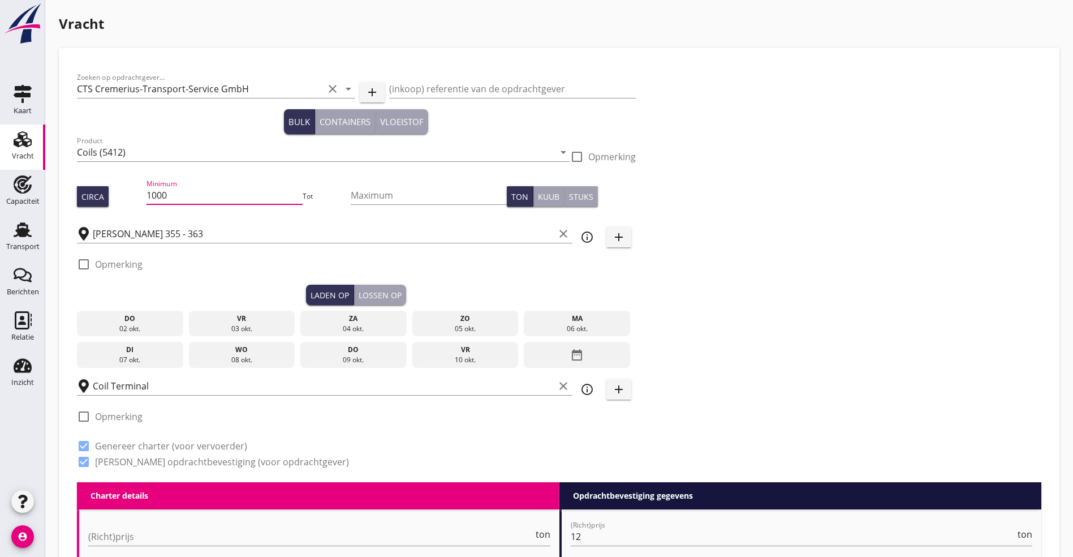
click at [156, 191] on input "1000" at bounding box center [225, 195] width 156 height 18
type input "1030"
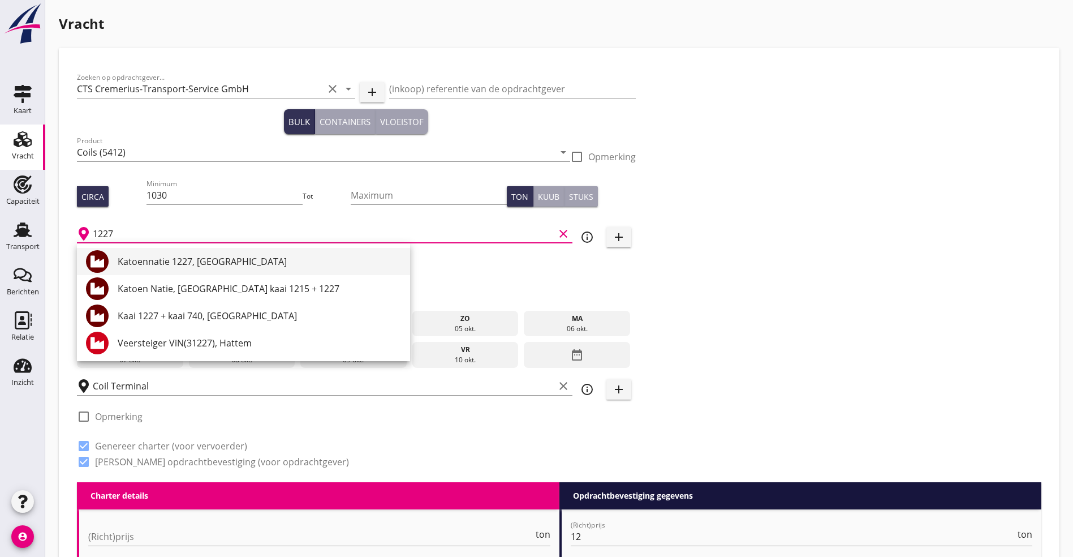
click at [191, 256] on div "Katoennatie 1227, [GEOGRAPHIC_DATA]" at bounding box center [259, 262] width 283 height 14
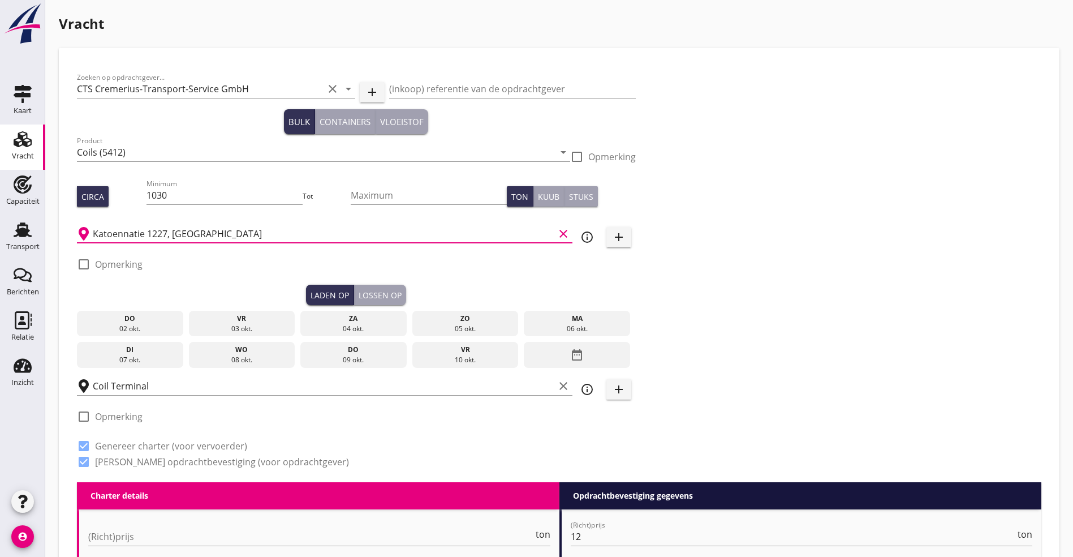
type input "Katoennatie 1227, [GEOGRAPHIC_DATA]"
click at [82, 266] on div at bounding box center [83, 264] width 19 height 19
checkbox input "true"
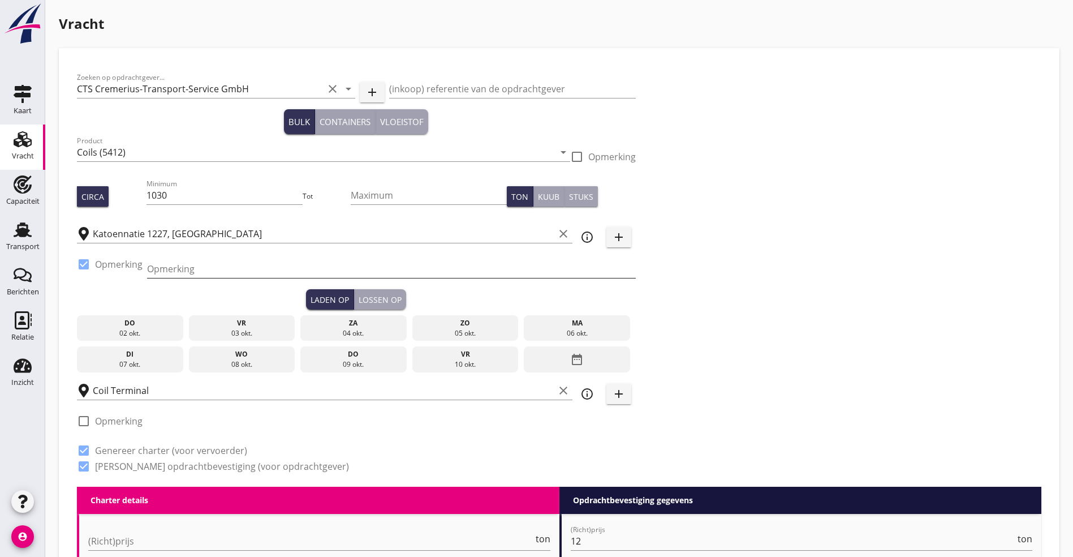
click at [201, 272] on input "Opmerking" at bounding box center [391, 269] width 489 height 18
click at [580, 236] on icon "info_outline" at bounding box center [587, 237] width 14 height 14
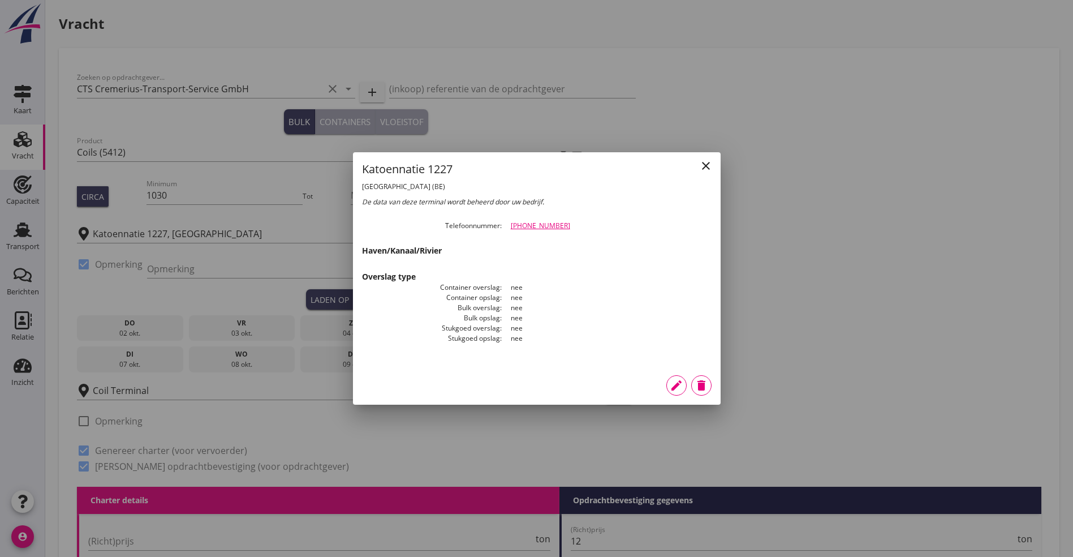
click at [808, 211] on div at bounding box center [536, 278] width 1073 height 557
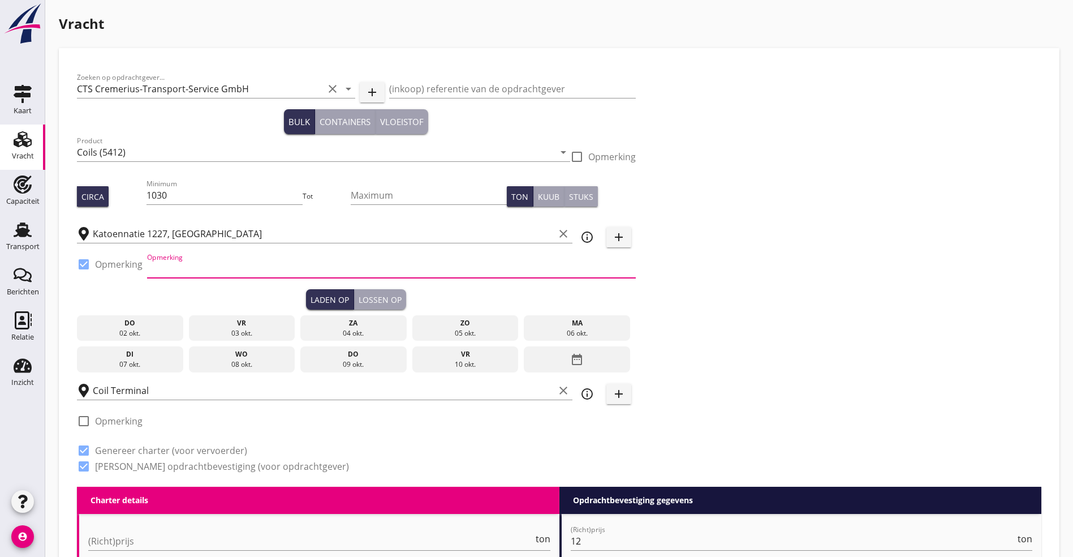
drag, startPoint x: 166, startPoint y: 263, endPoint x: 674, endPoint y: 284, distance: 508.4
click at [166, 263] on input "Opmerking" at bounding box center [391, 269] width 489 height 18
drag, startPoint x: 282, startPoint y: 255, endPoint x: 283, endPoint y: 261, distance: 5.8
click at [283, 259] on div "Opmerking PO Ports kaai 1215 +32 3" at bounding box center [391, 271] width 489 height 36
click at [270, 266] on input "PO Ports kaai 1215 +32 3" at bounding box center [391, 269] width 489 height 18
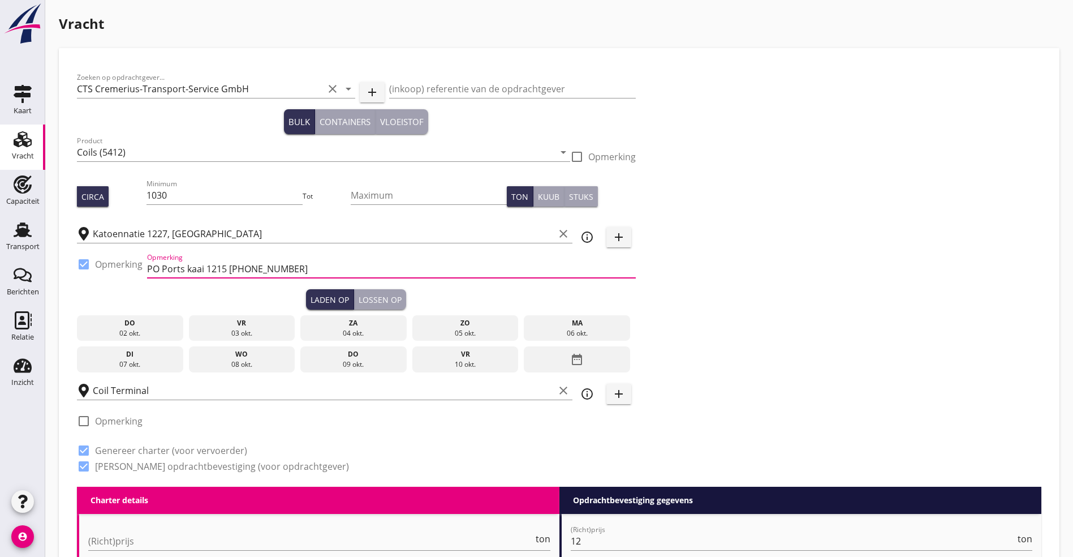
type input "PO Ports kaai 1215 [PHONE_NUMBER]"
click at [191, 354] on div "wo" at bounding box center [241, 354] width 101 height 10
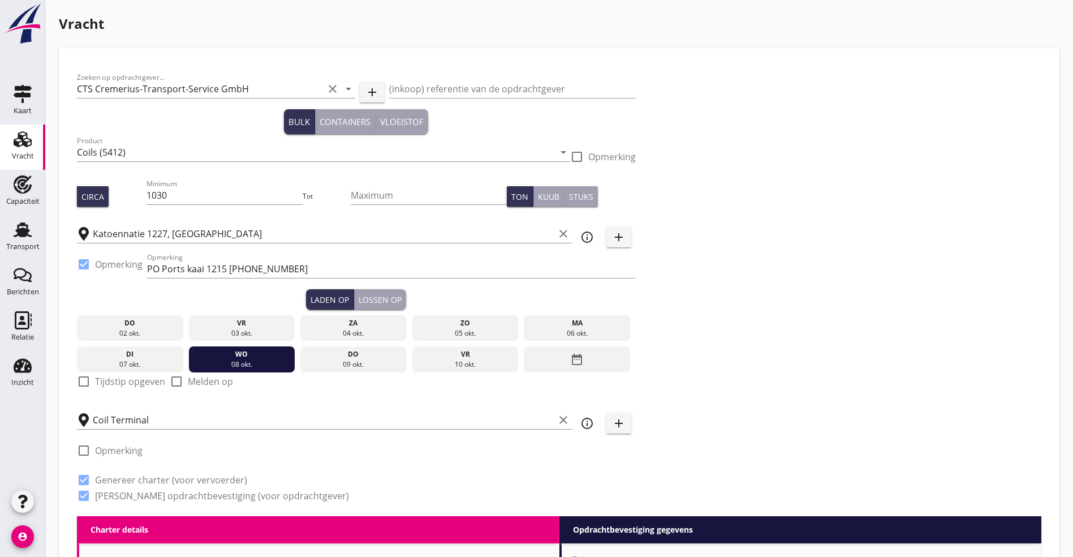
click at [131, 379] on label "Tijdstip opgeven" at bounding box center [130, 381] width 70 height 11
checkbox input "true"
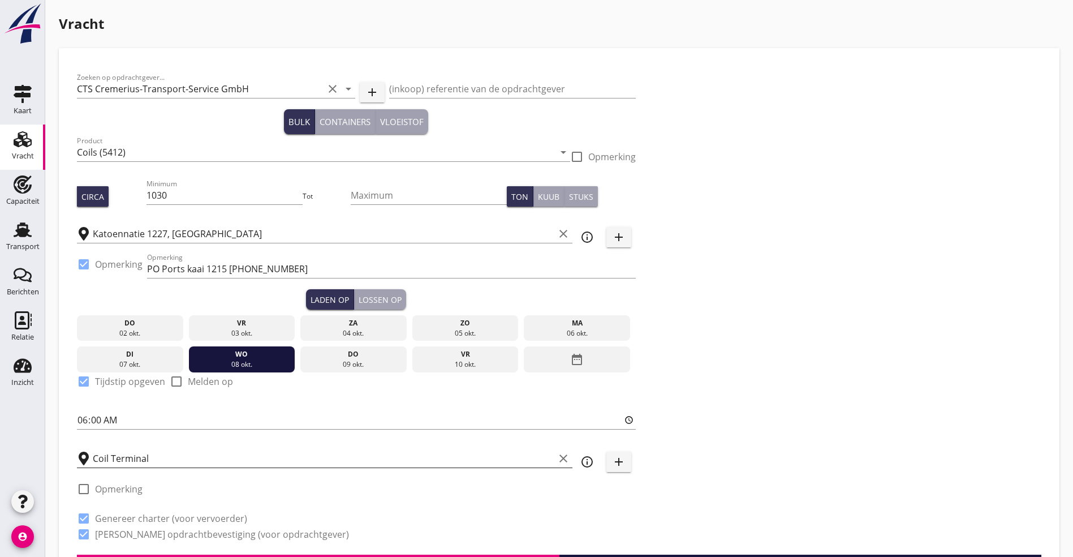
scroll to position [1, 0]
click at [601, 330] on div "Zoeken op opdrachtgever... CTS Cremerius-Transport-Service GmbH clear arrow_dro…" at bounding box center [559, 310] width 974 height 488
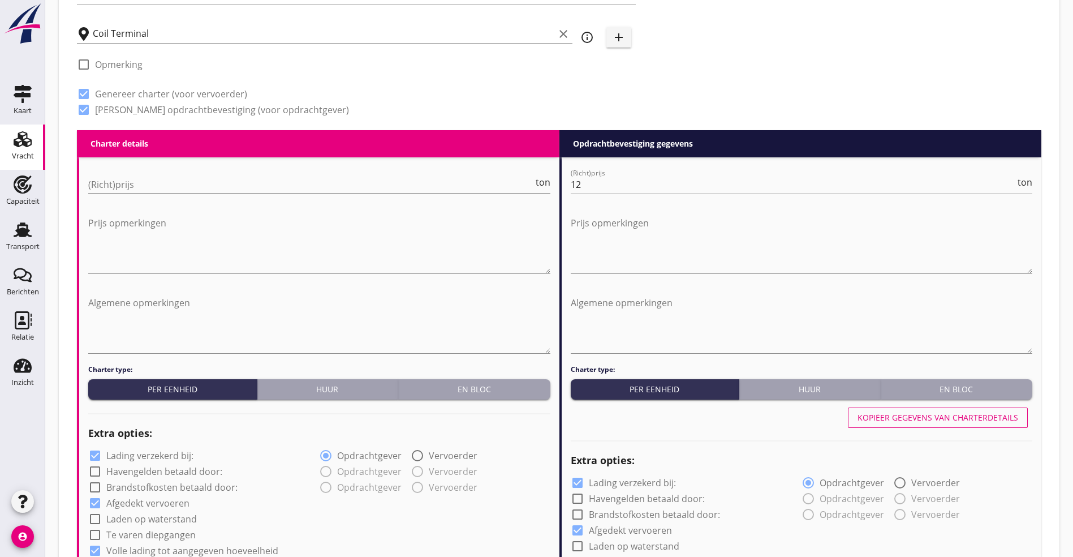
scroll to position [255, 0]
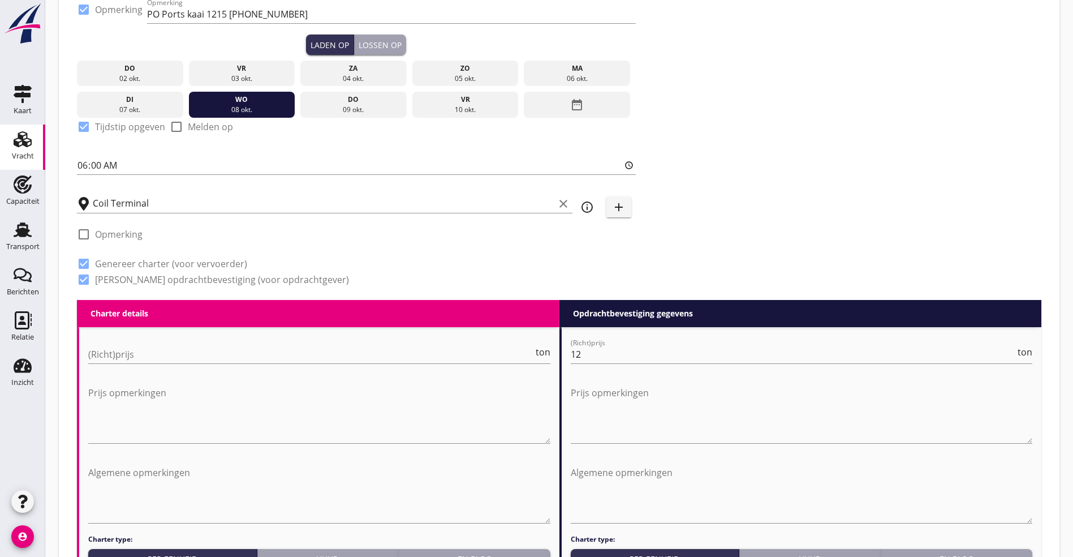
drag, startPoint x: 156, startPoint y: 359, endPoint x: 232, endPoint y: 363, distance: 75.9
click at [157, 359] on input "(Richt)prijs" at bounding box center [310, 354] width 445 height 18
type input "11"
type input "11.75"
click at [633, 357] on input "12" at bounding box center [793, 354] width 445 height 18
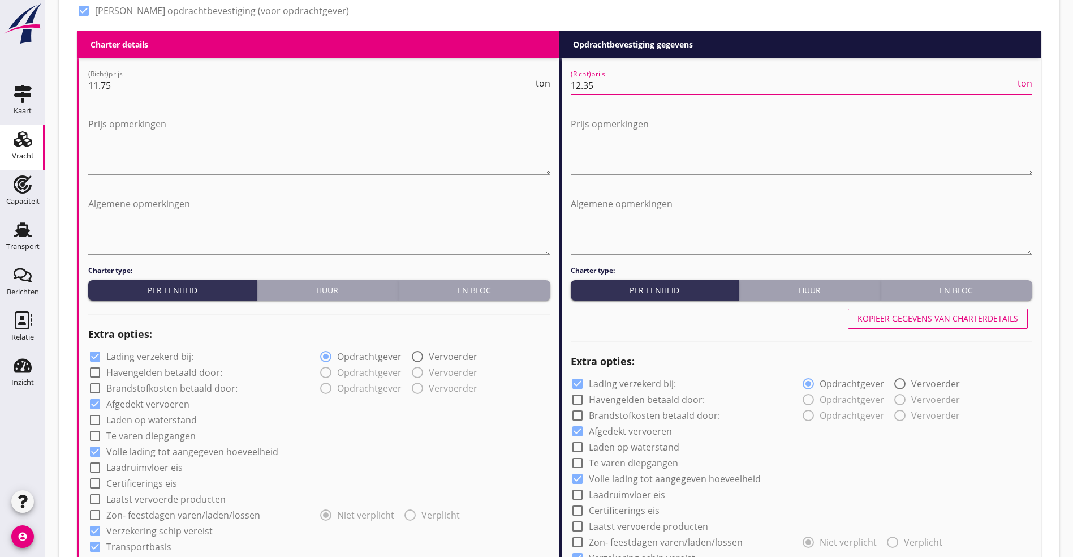
scroll to position [594, 0]
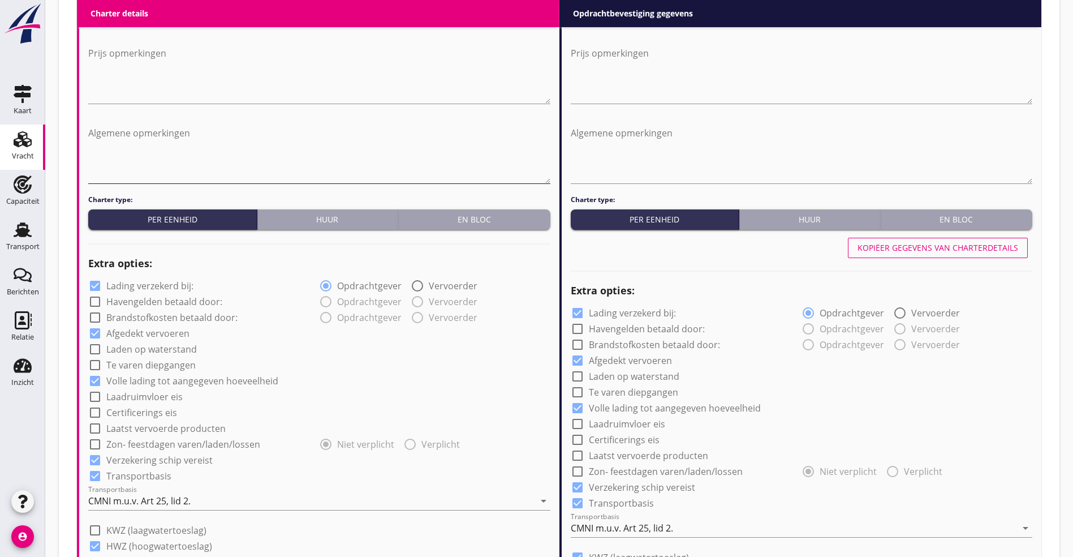
type input "12.35"
click at [126, 157] on textarea "Algemene opmerkingen" at bounding box center [319, 153] width 462 height 59
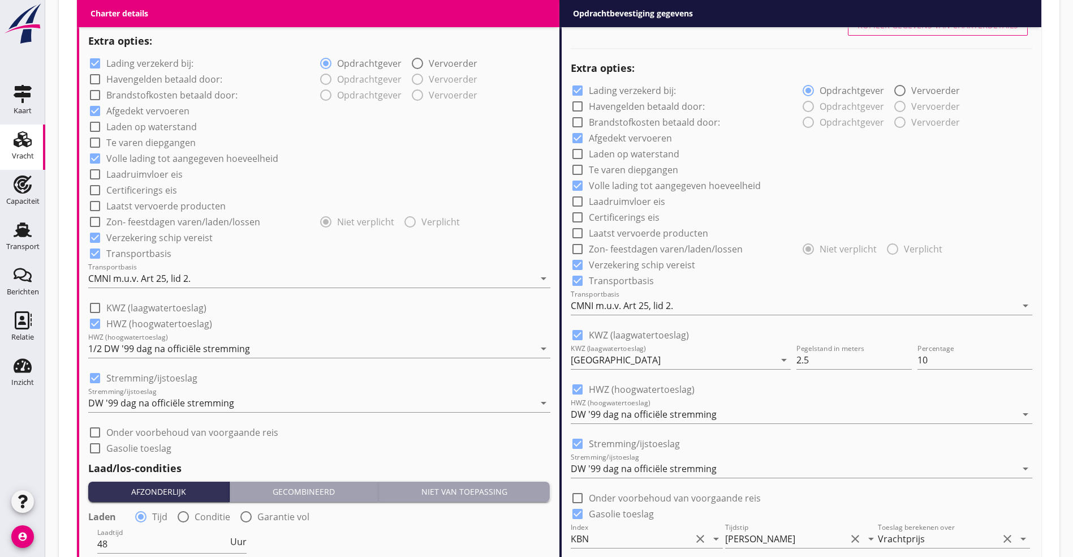
scroll to position [933, 0]
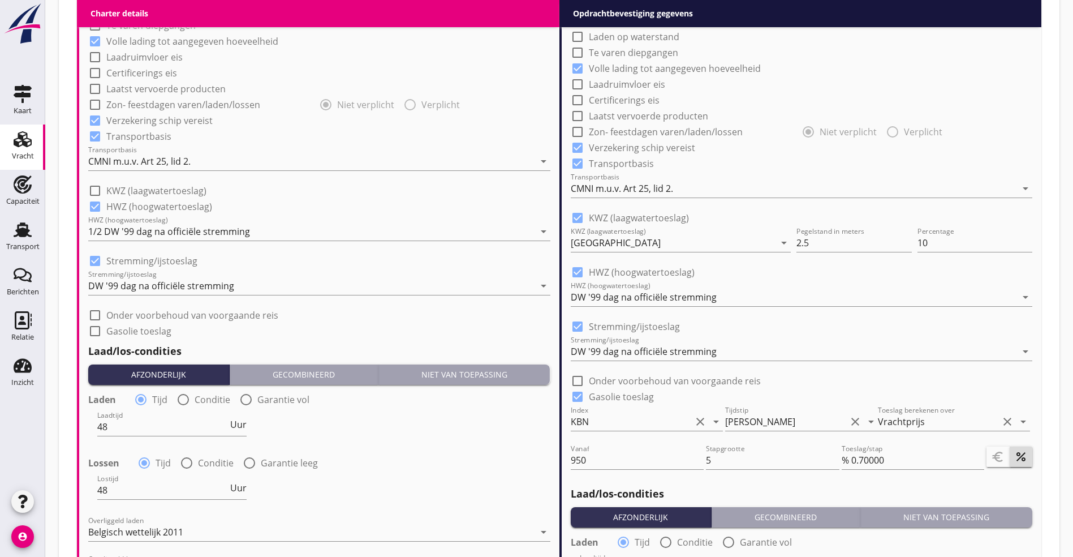
type textarea "Verteilung folgt"
click at [91, 205] on div at bounding box center [94, 206] width 19 height 19
checkbox input "false"
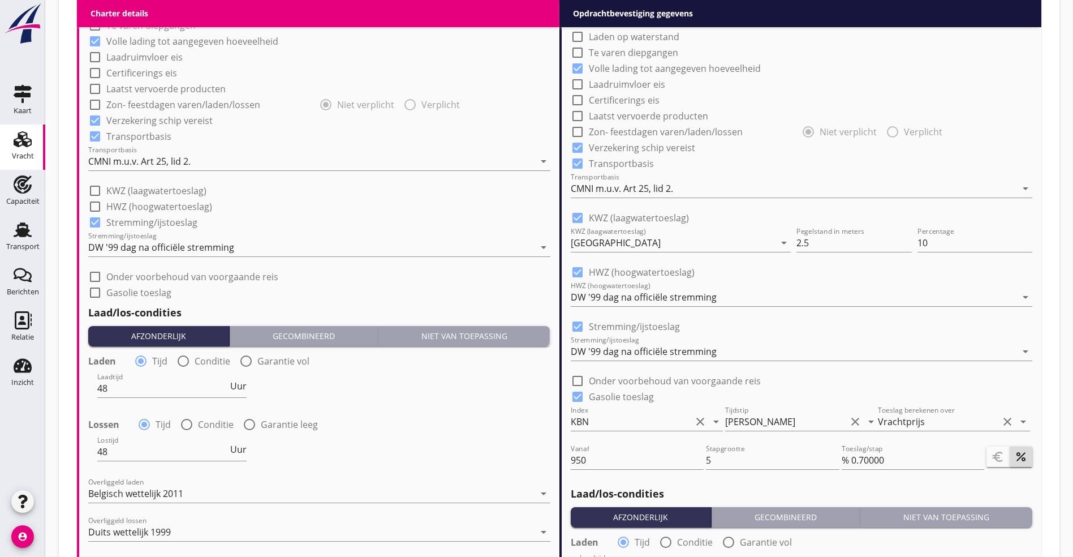
click at [94, 216] on div at bounding box center [94, 222] width 19 height 19
checkbox input "false"
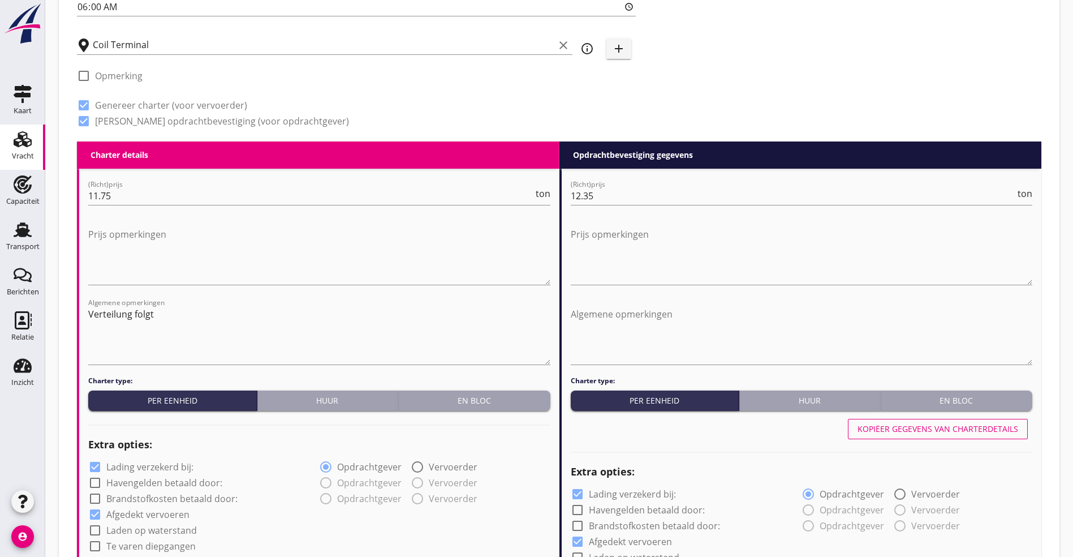
scroll to position [339, 0]
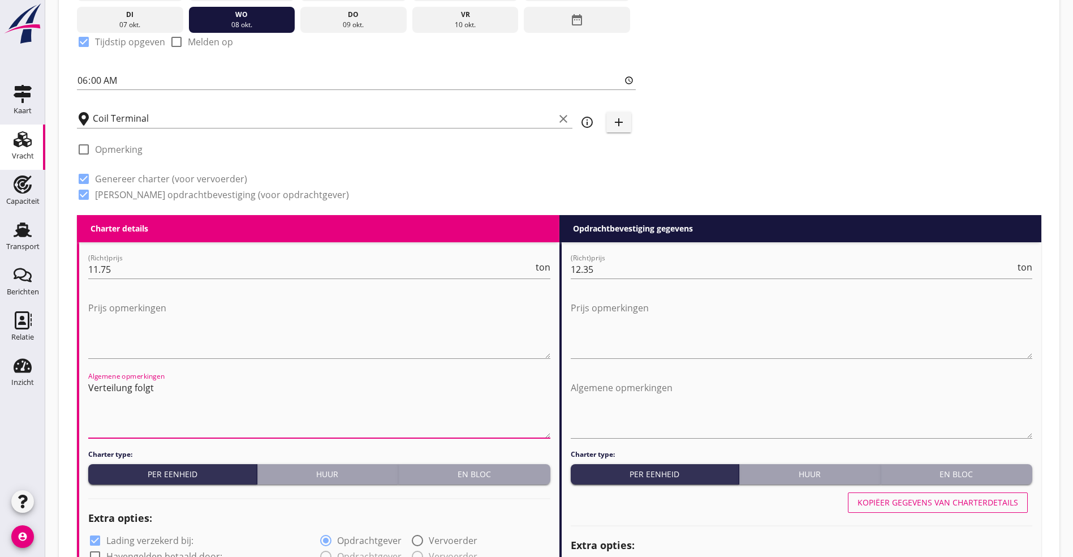
click at [210, 385] on textarea "Verteilung folgt" at bounding box center [319, 407] width 462 height 59
type textarea "Verteilung folgt:"
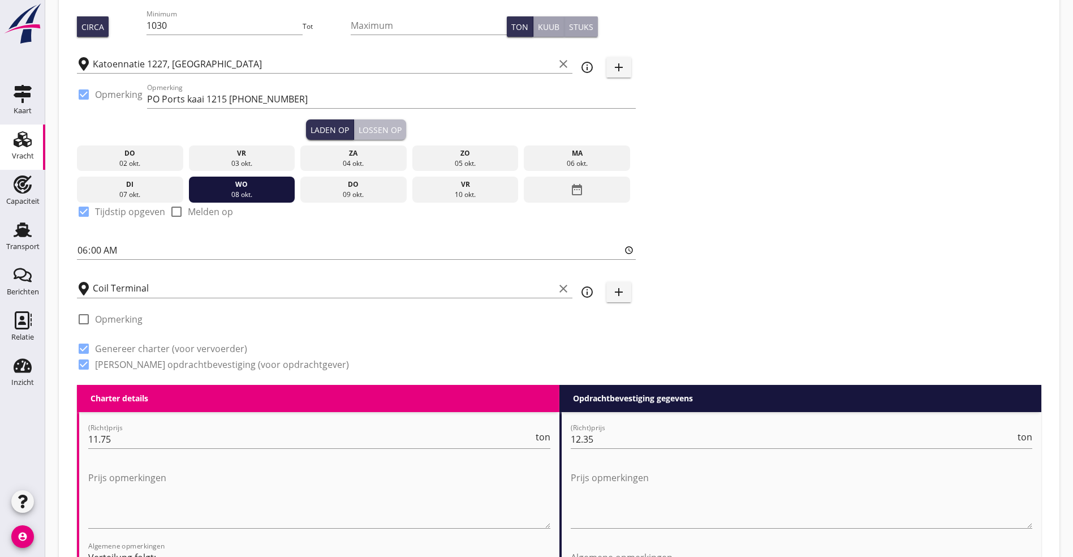
click at [359, 126] on div "Lossen op" at bounding box center [380, 130] width 43 height 12
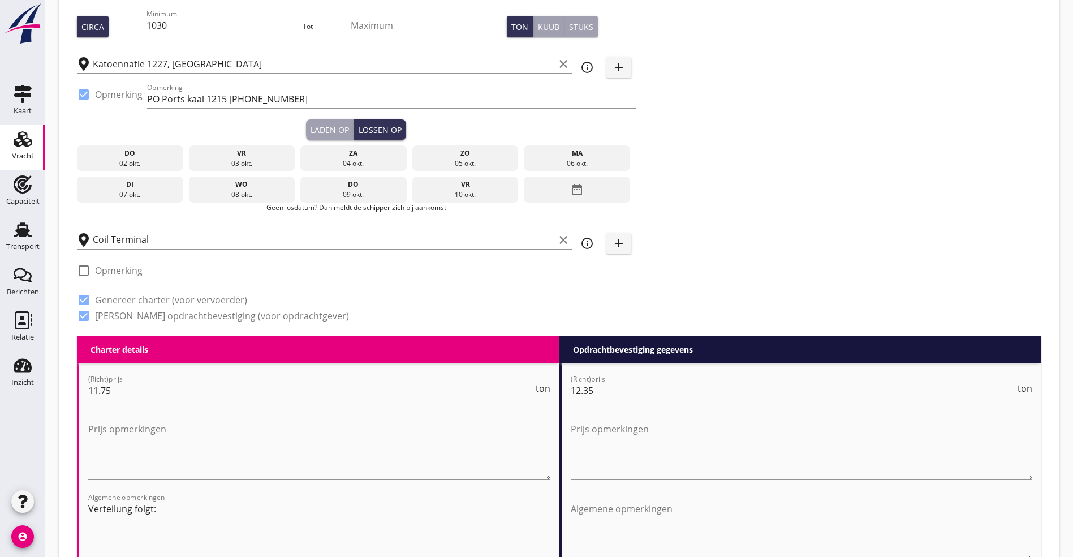
click at [570, 186] on icon "date_range" at bounding box center [577, 189] width 14 height 20
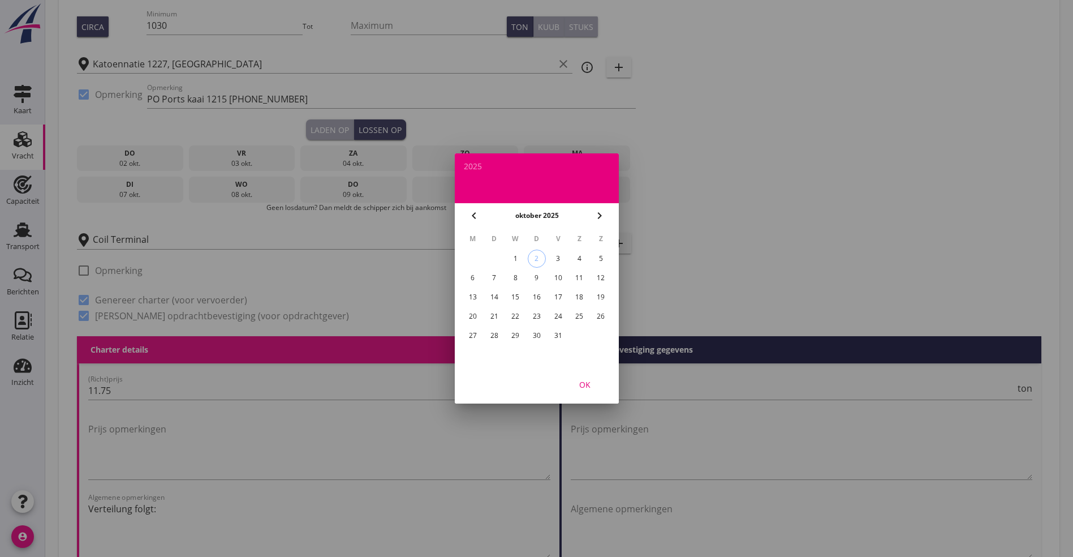
click at [534, 294] on div "16" at bounding box center [536, 297] width 18 height 18
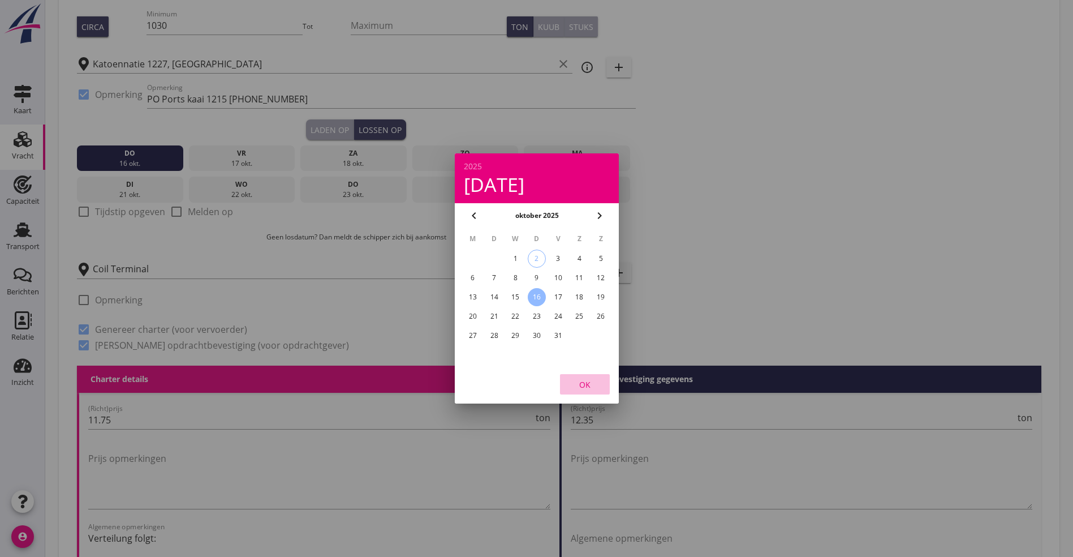
click at [592, 384] on div "OK" at bounding box center [585, 384] width 32 height 12
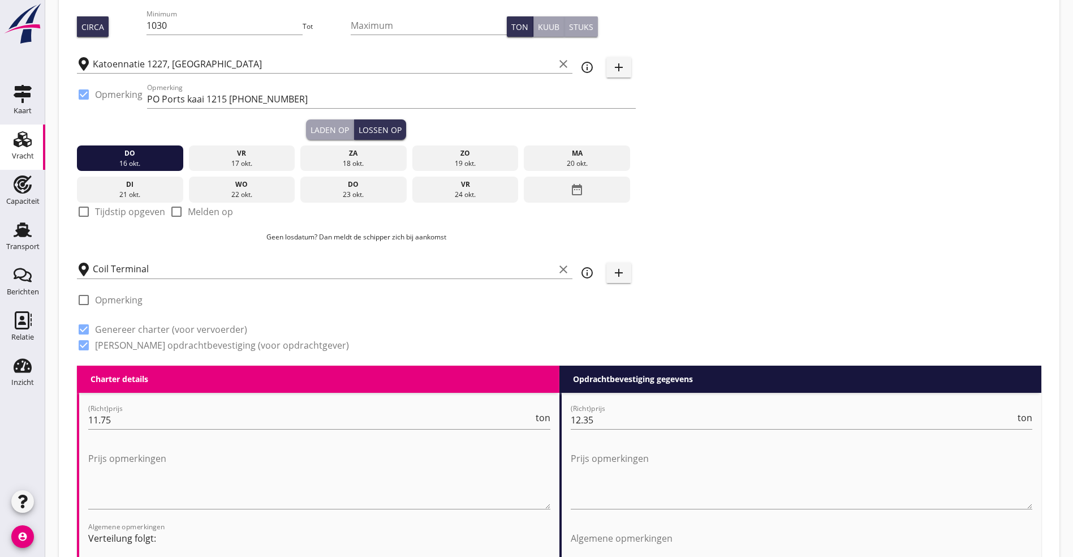
click at [121, 215] on div "check_box_outline_blank Tijdstip opgeven" at bounding box center [121, 212] width 88 height 14
click at [119, 206] on label "Tijdstip opgeven" at bounding box center [130, 211] width 70 height 11
checkbox input "true"
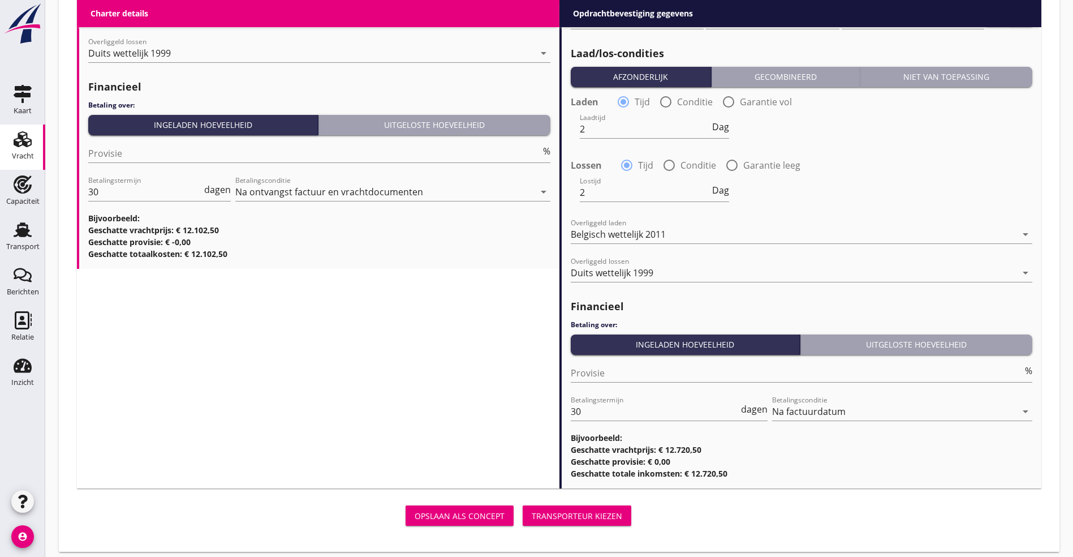
scroll to position [1398, 0]
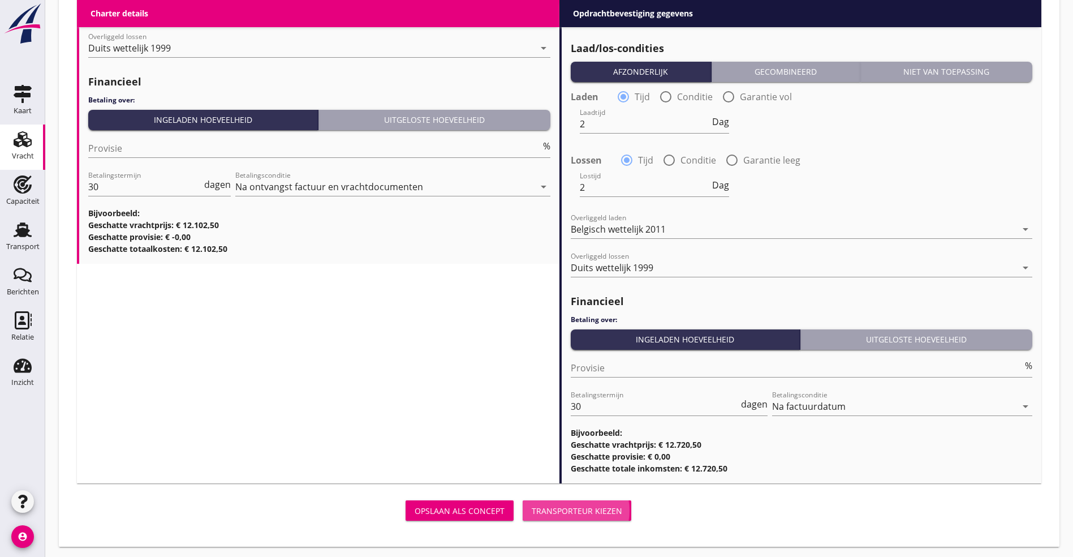
click at [532, 505] on div "Transporteur kiezen" at bounding box center [577, 511] width 91 height 12
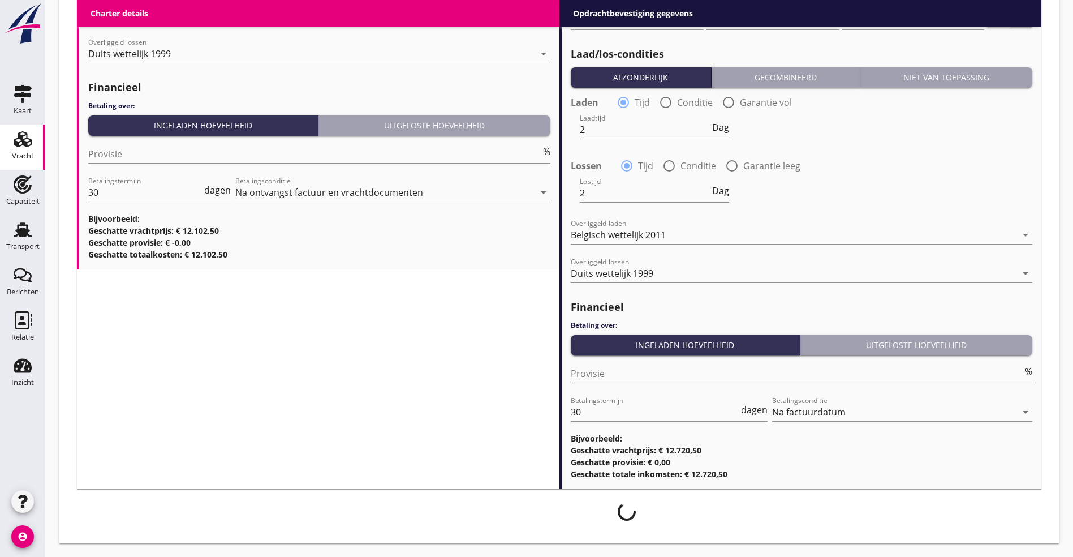
scroll to position [1389, 0]
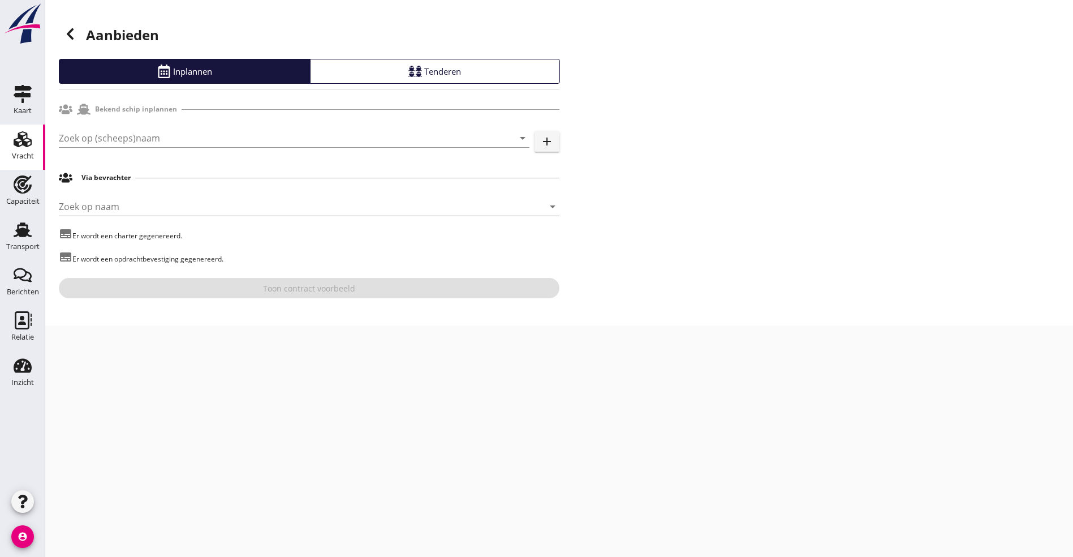
click at [92, 127] on div "Zoek op (scheeps)naam arrow_drop_down add" at bounding box center [309, 140] width 501 height 36
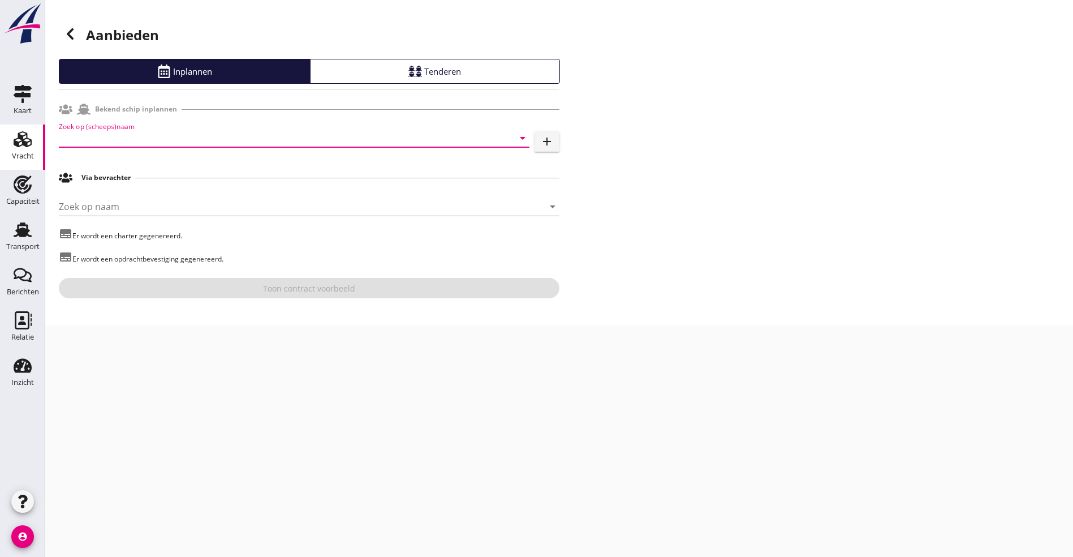
click at [98, 135] on input "Zoek op (scheeps)naam" at bounding box center [278, 138] width 439 height 18
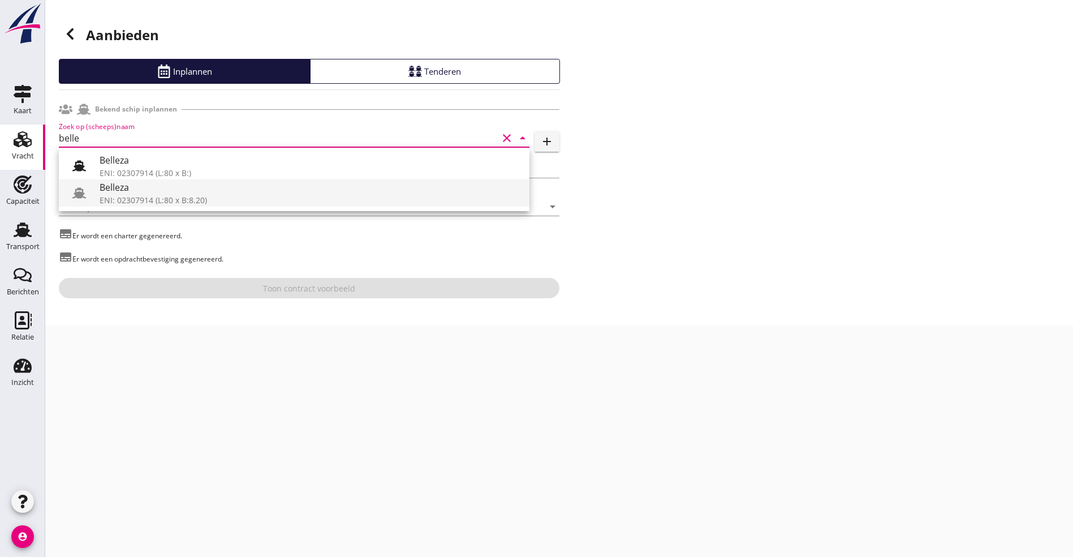
click at [160, 193] on div "Belleza" at bounding box center [310, 187] width 421 height 14
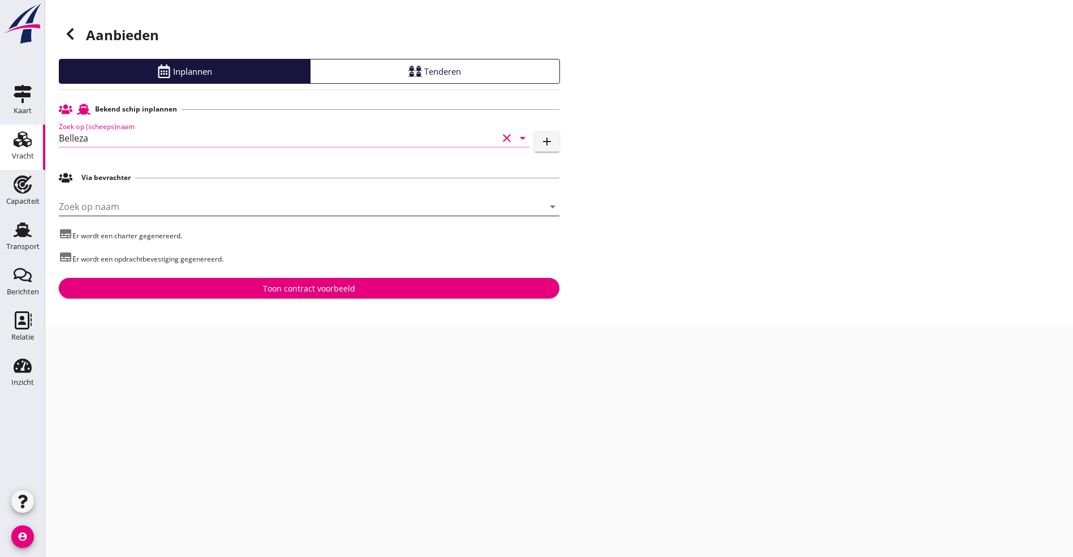
type input "Belleza"
click at [117, 207] on input "Zoek op naam" at bounding box center [293, 206] width 469 height 18
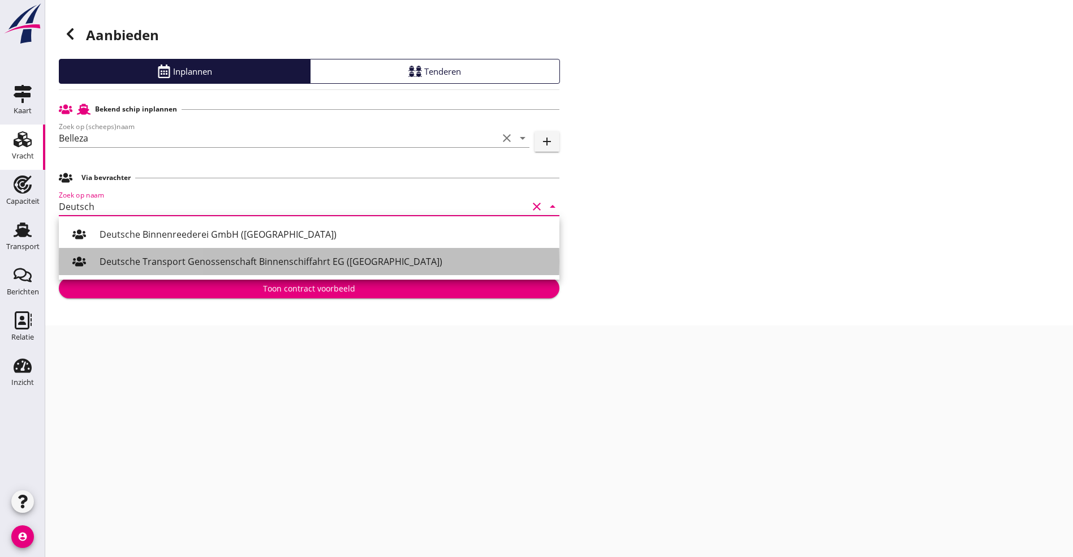
click at [156, 256] on div "Deutsche Transport Genossenschaft Binnenschiffahrt EG ([GEOGRAPHIC_DATA])" at bounding box center [325, 262] width 451 height 14
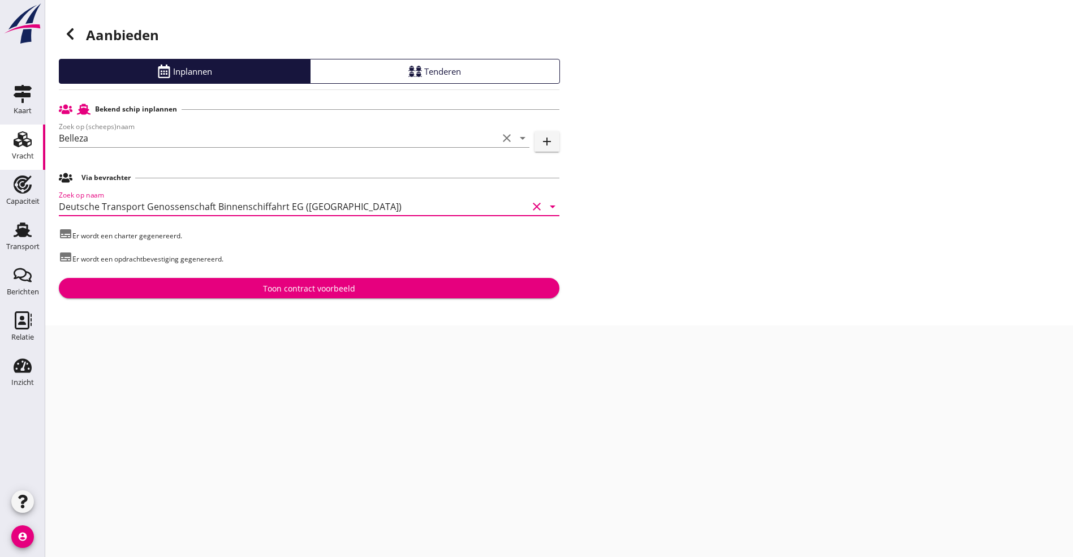
type input "Deutsche Transport Genossenschaft Binnenschiffahrt EG ([GEOGRAPHIC_DATA])"
click at [168, 295] on button "Toon contract voorbeeld" at bounding box center [309, 288] width 501 height 20
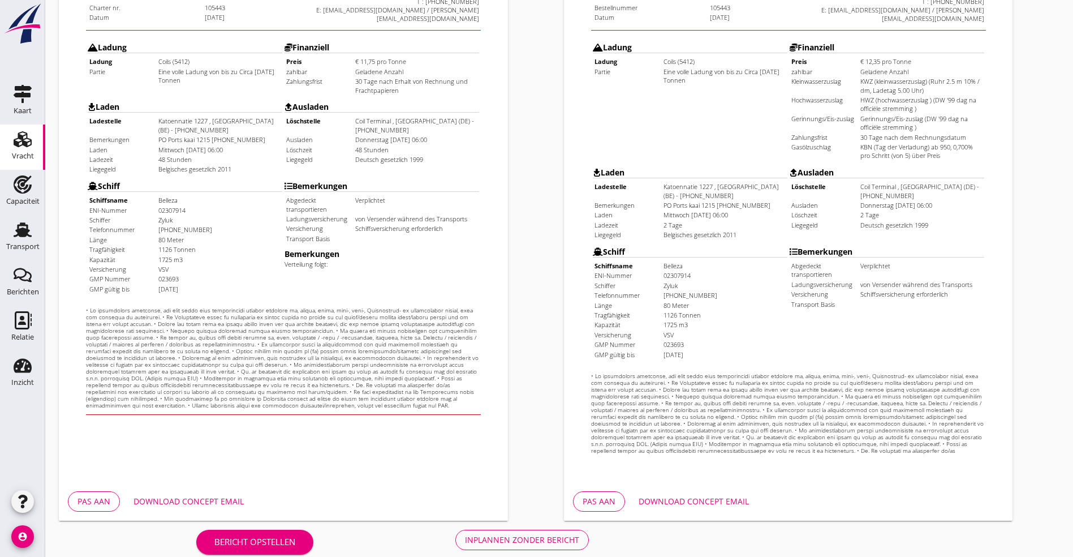
scroll to position [281, 0]
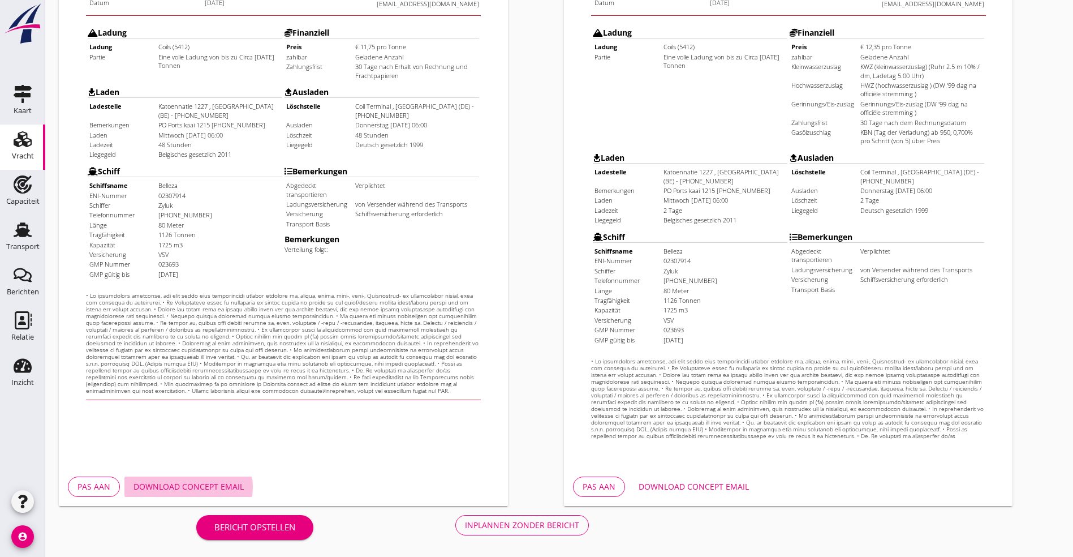
click at [188, 481] on div "Download concept email" at bounding box center [189, 486] width 110 height 12
click at [711, 487] on div "Download concept email" at bounding box center [694, 486] width 110 height 12
click at [914, 274] on td "Bemerkungen Abgedeckt transportieren Verplichtet Ladungsversicherung von Versen…" at bounding box center [864, 258] width 196 height 118
click at [465, 528] on div "Inplannen zonder bericht" at bounding box center [522, 525] width 114 height 12
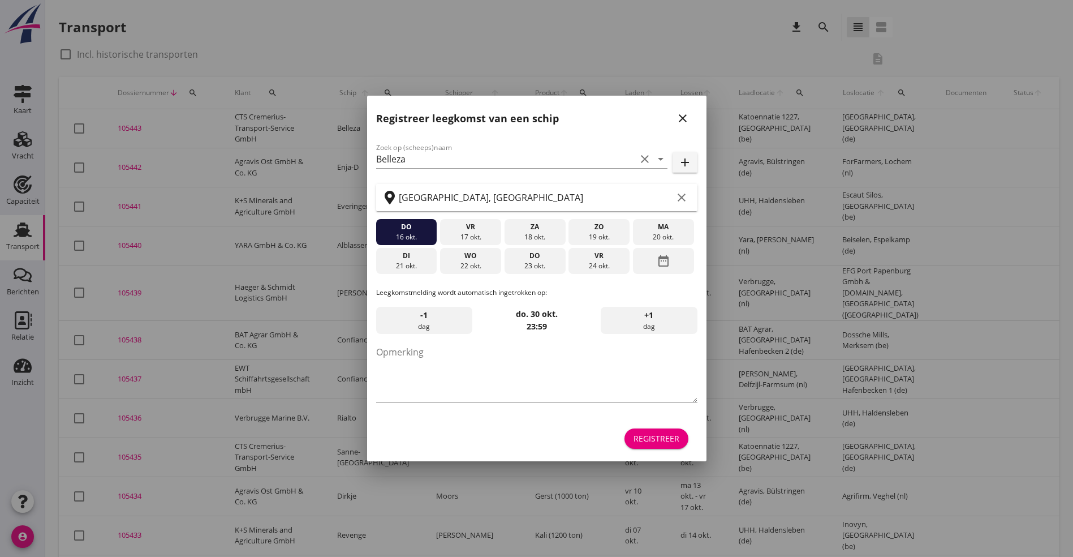
click at [461, 225] on div "vr" at bounding box center [470, 227] width 55 height 10
click at [384, 225] on div "do" at bounding box center [405, 227] width 55 height 10
click at [492, 222] on div "vr" at bounding box center [470, 227] width 55 height 10
click at [644, 441] on div "Registreer" at bounding box center [657, 438] width 46 height 12
